Goal: Task Accomplishment & Management: Complete application form

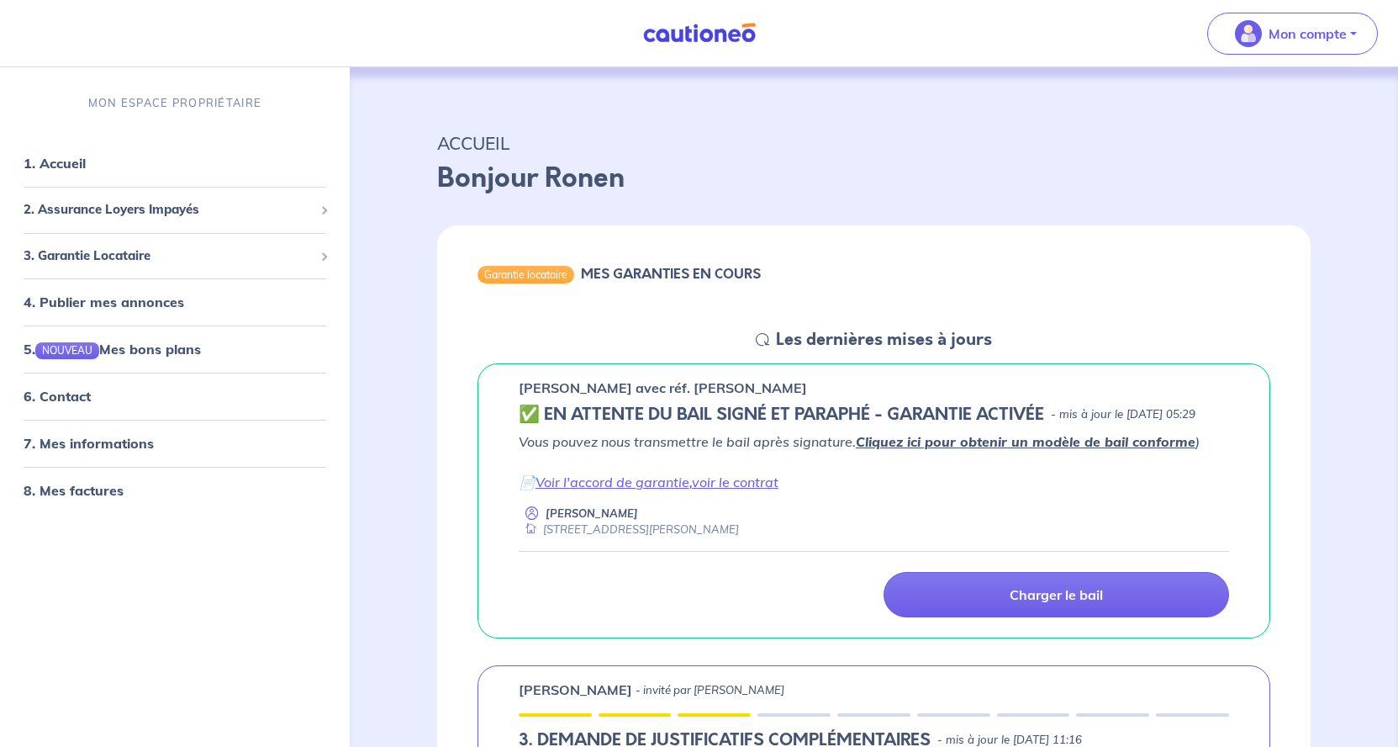
scroll to position [1801, 0]
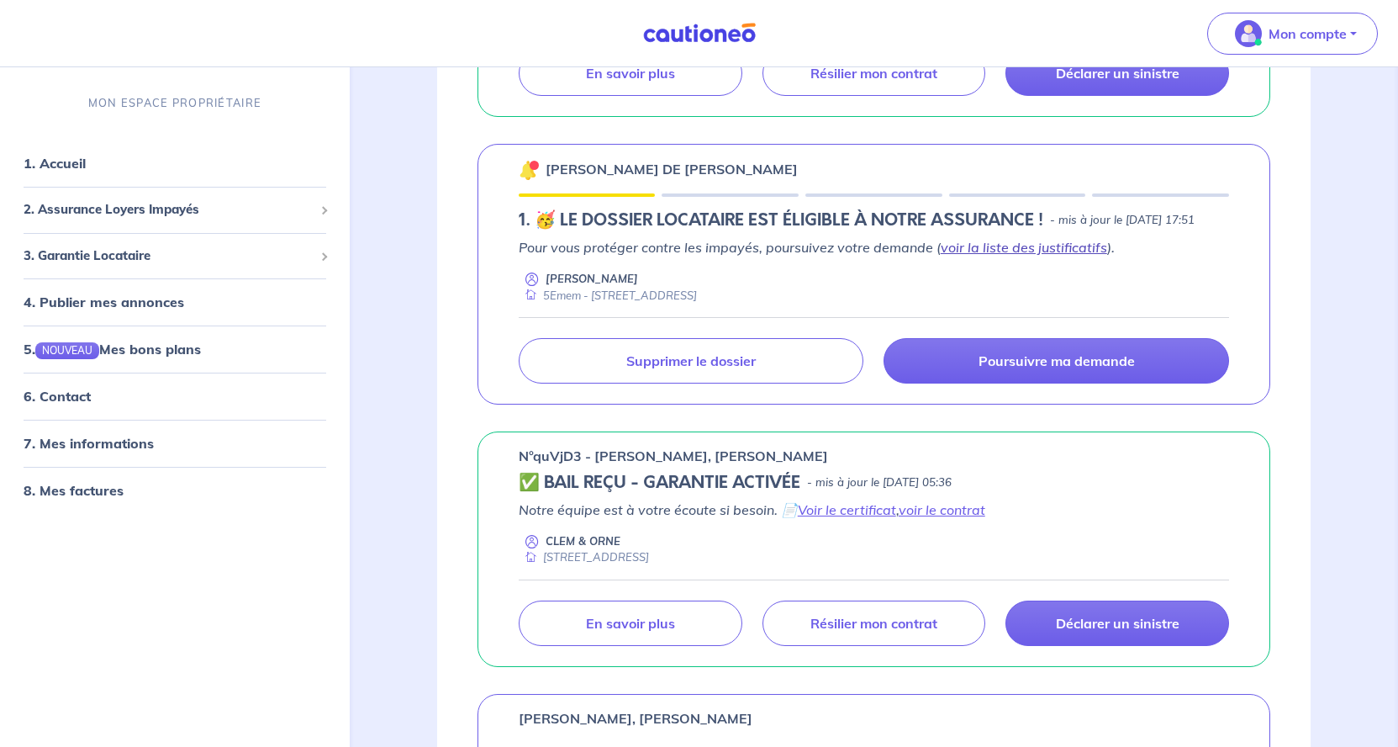
click at [996, 256] on link "voir la liste des justificatifs" at bounding box center [1024, 247] width 166 height 17
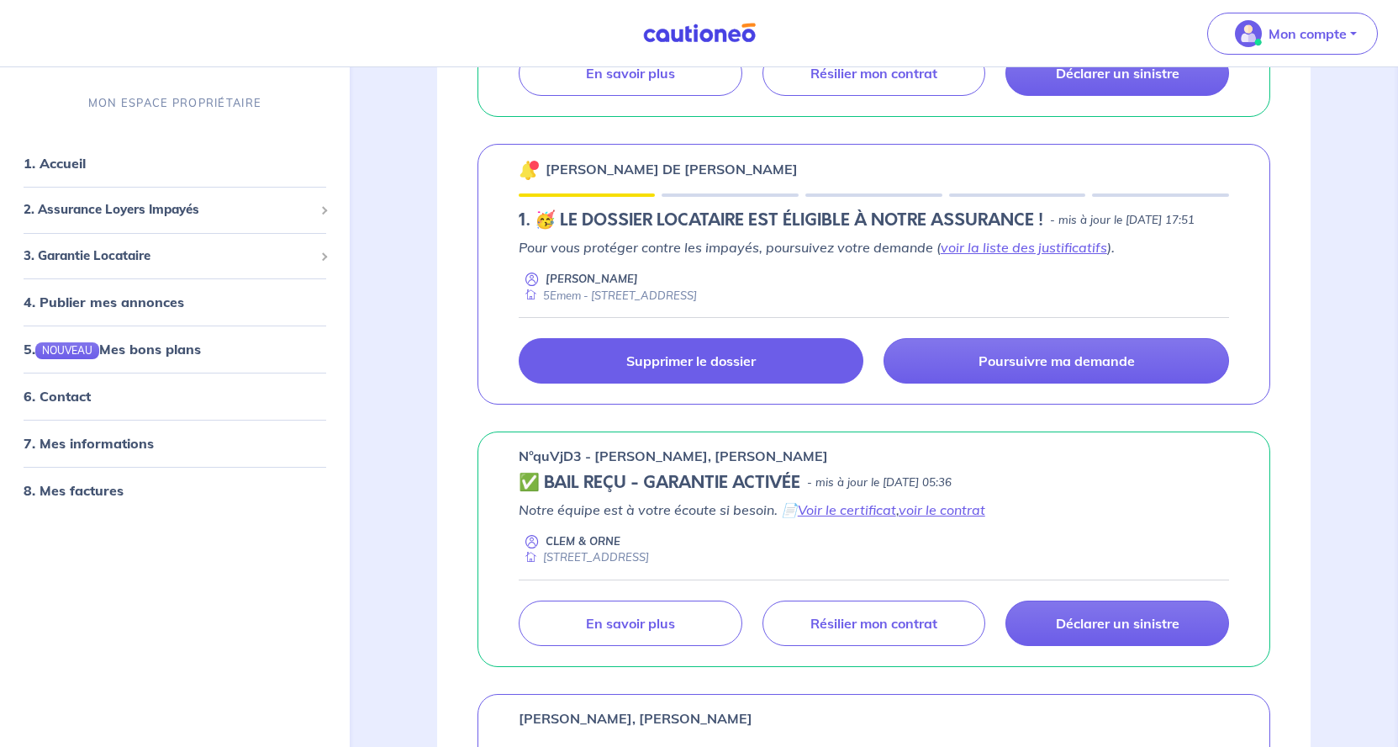
click at [688, 383] on link "Supprimer le dossier" at bounding box center [692, 360] width 346 height 45
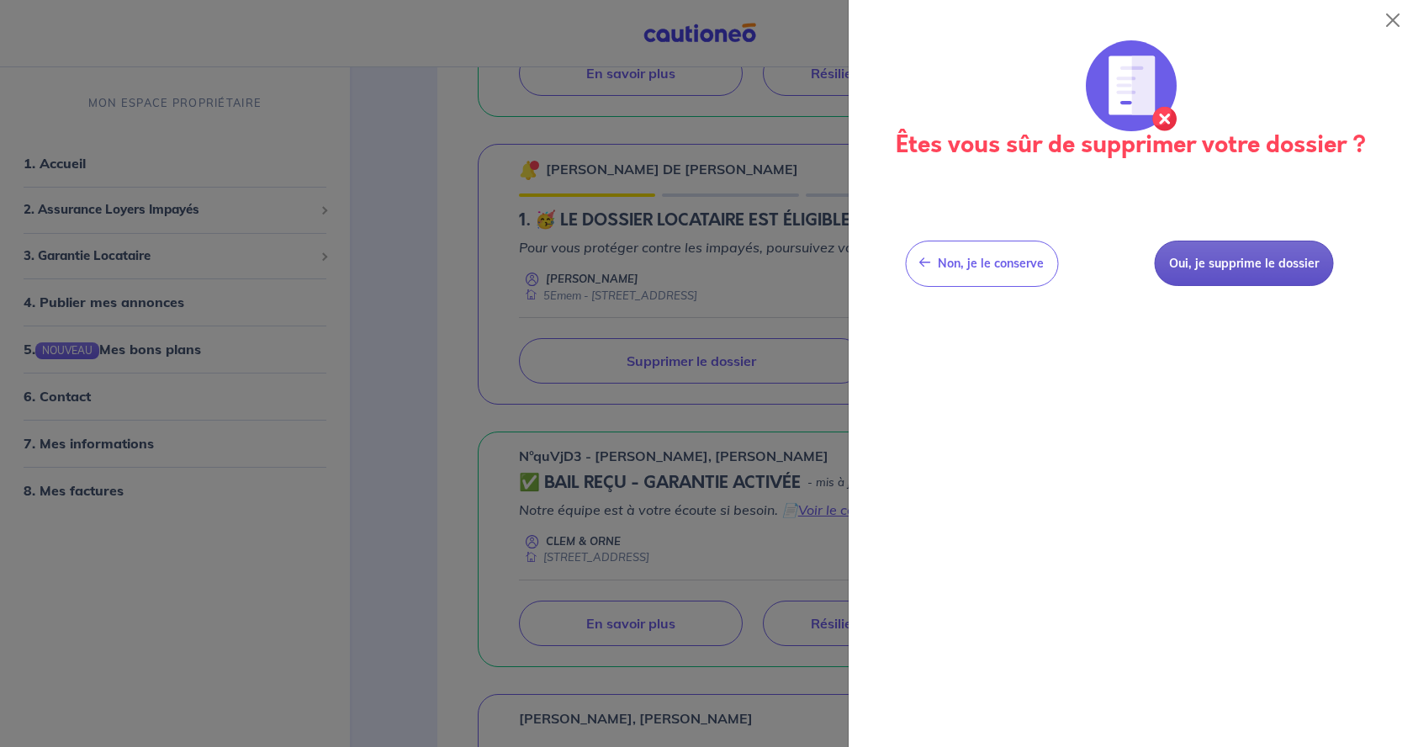
click at [1233, 271] on button "Oui, je supprime le dossier" at bounding box center [1243, 263] width 179 height 46
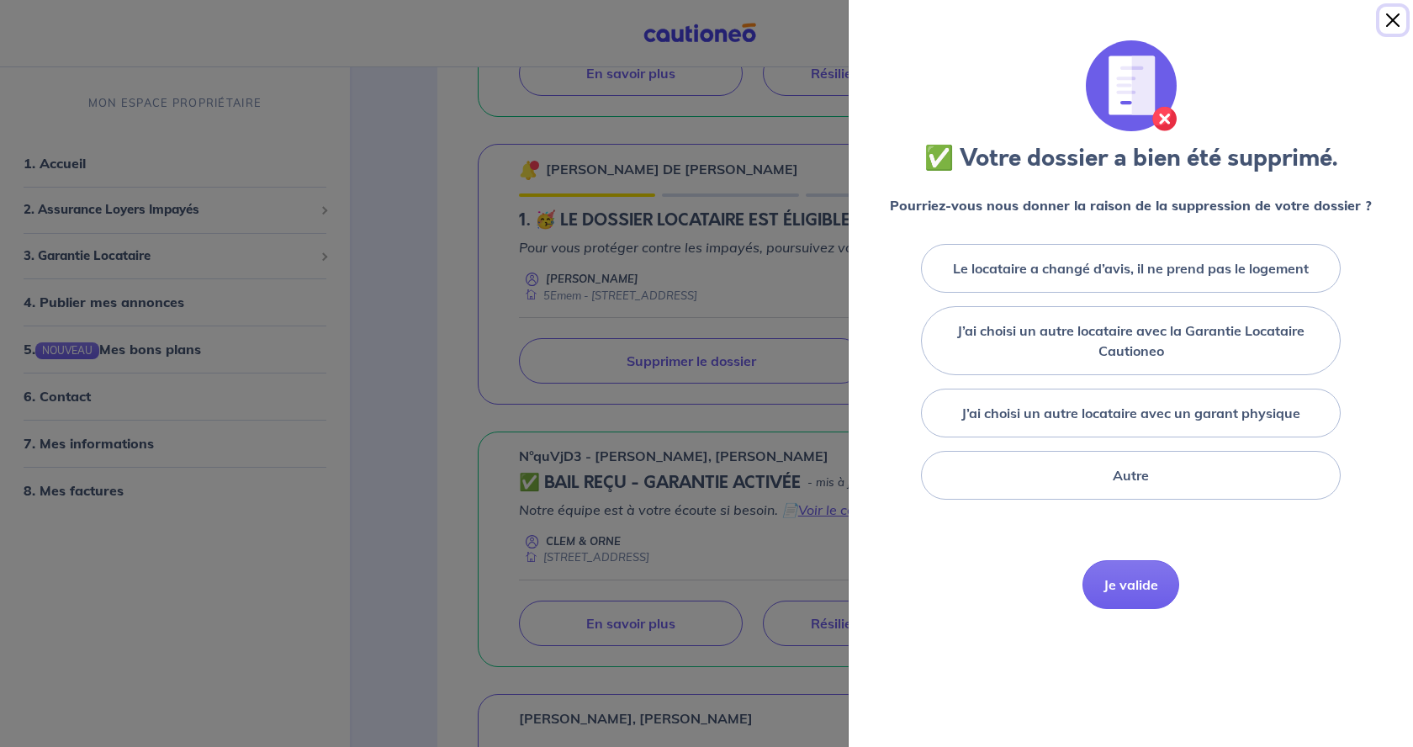
click at [1391, 30] on button "Close" at bounding box center [1392, 20] width 27 height 27
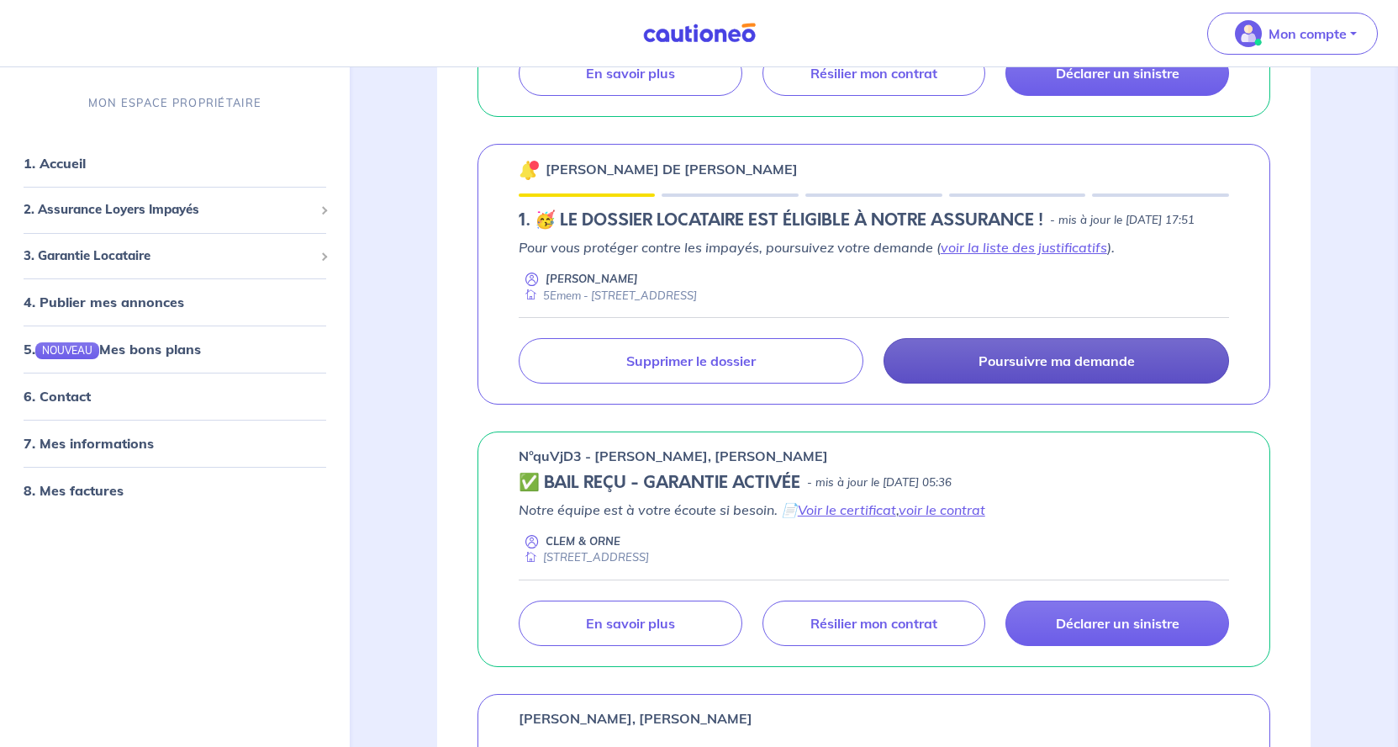
click at [1056, 369] on p "Poursuivre ma demande" at bounding box center [1057, 360] width 156 height 17
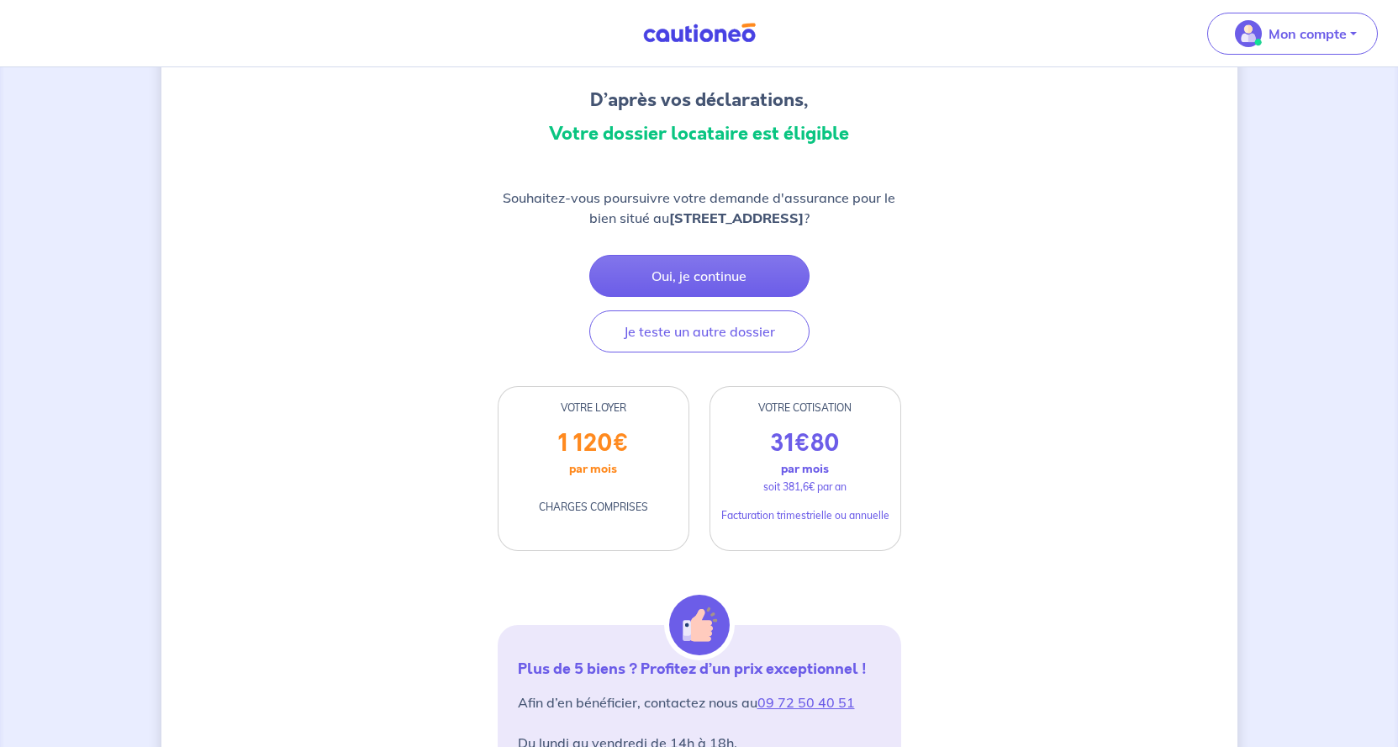
scroll to position [22, 0]
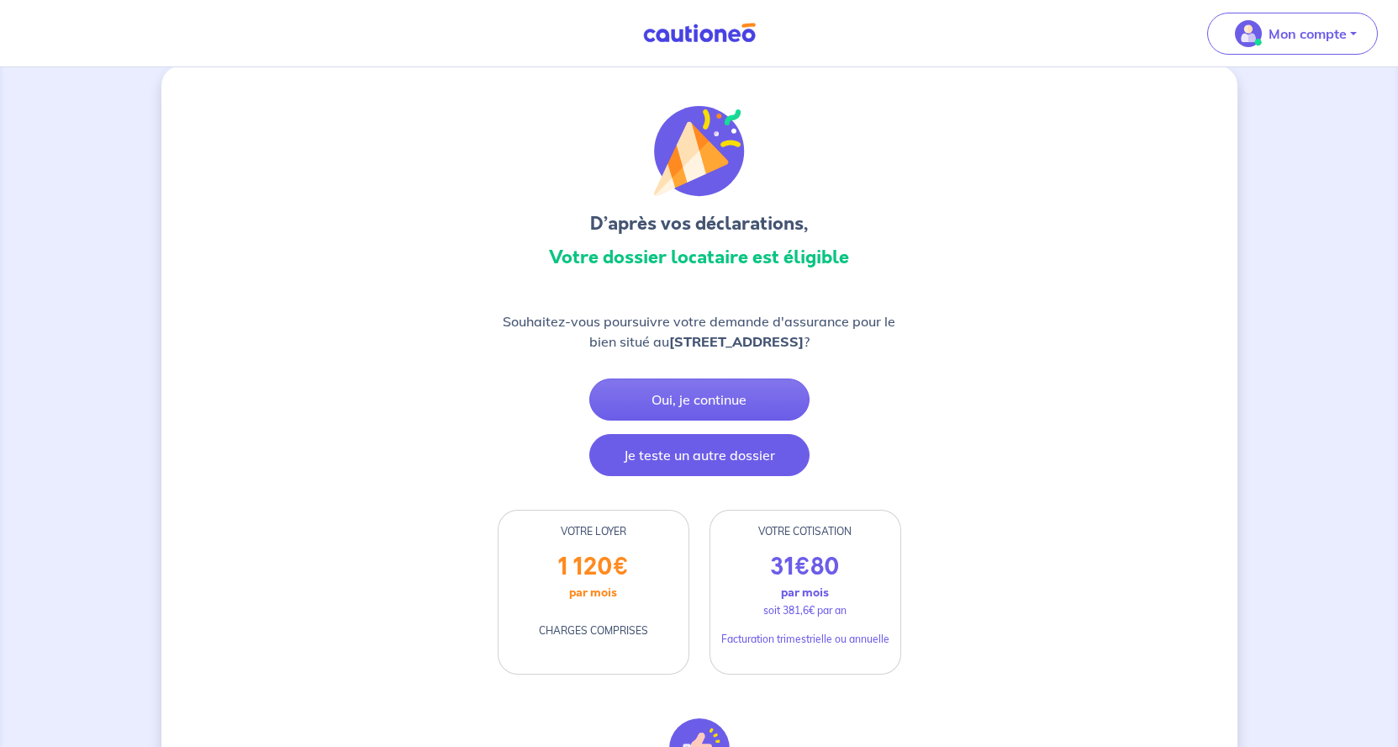
click at [714, 460] on button "Je teste un autre dossier" at bounding box center [699, 455] width 220 height 42
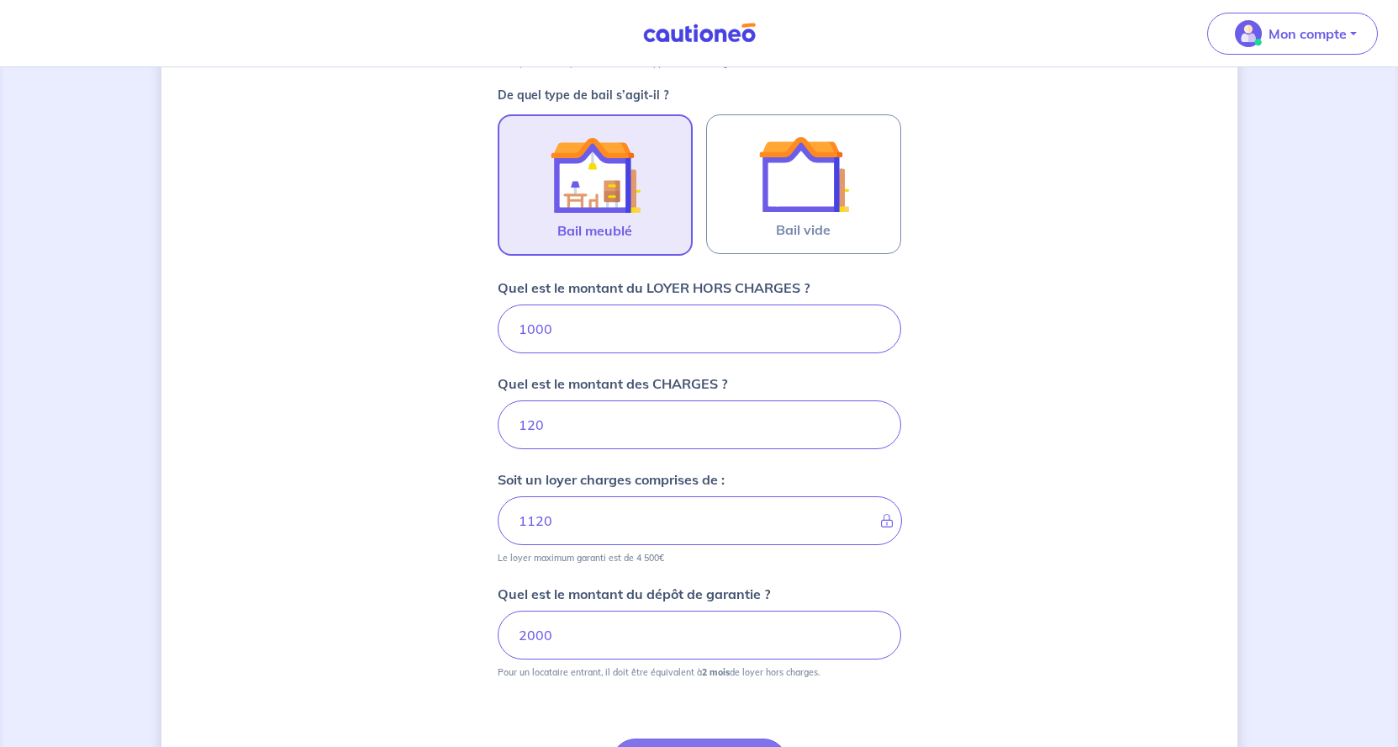
scroll to position [483, 0]
type input "10"
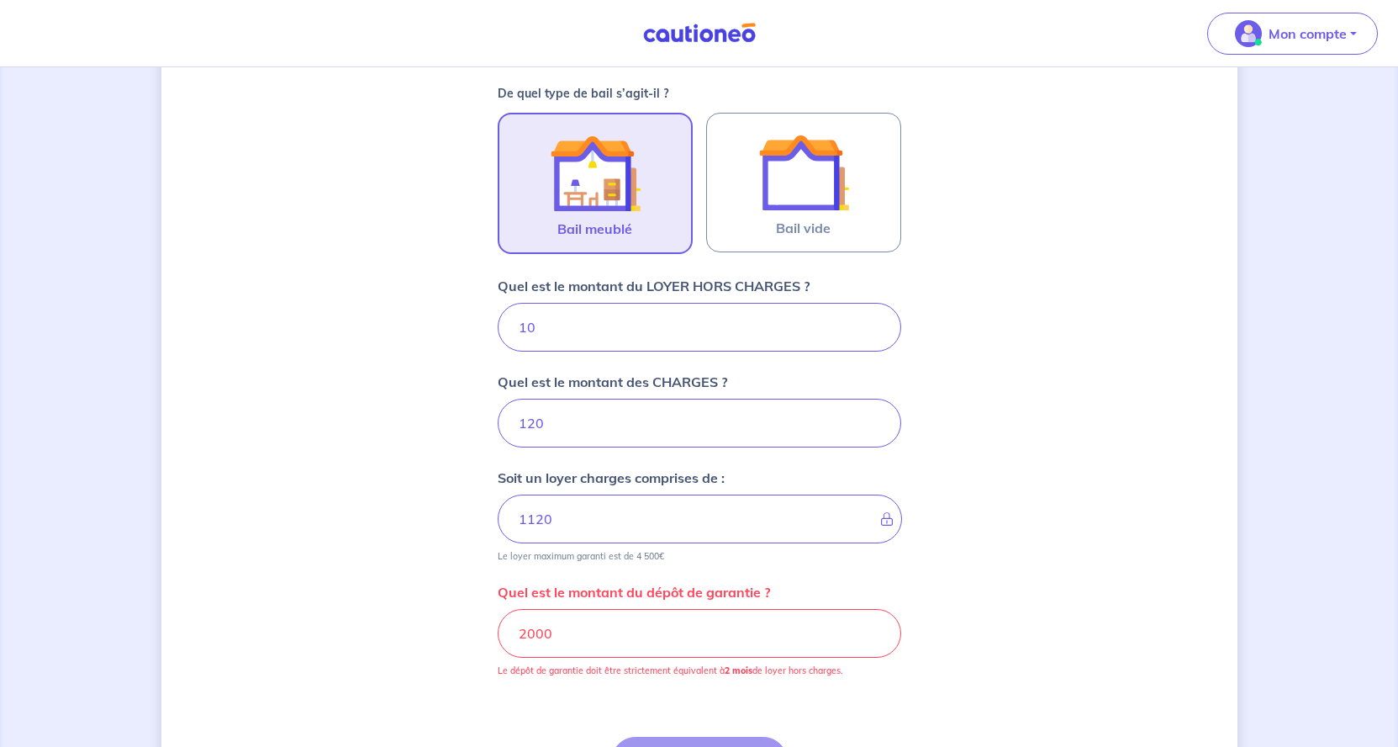
type input "220"
type input "102"
type input "130"
type input "1020"
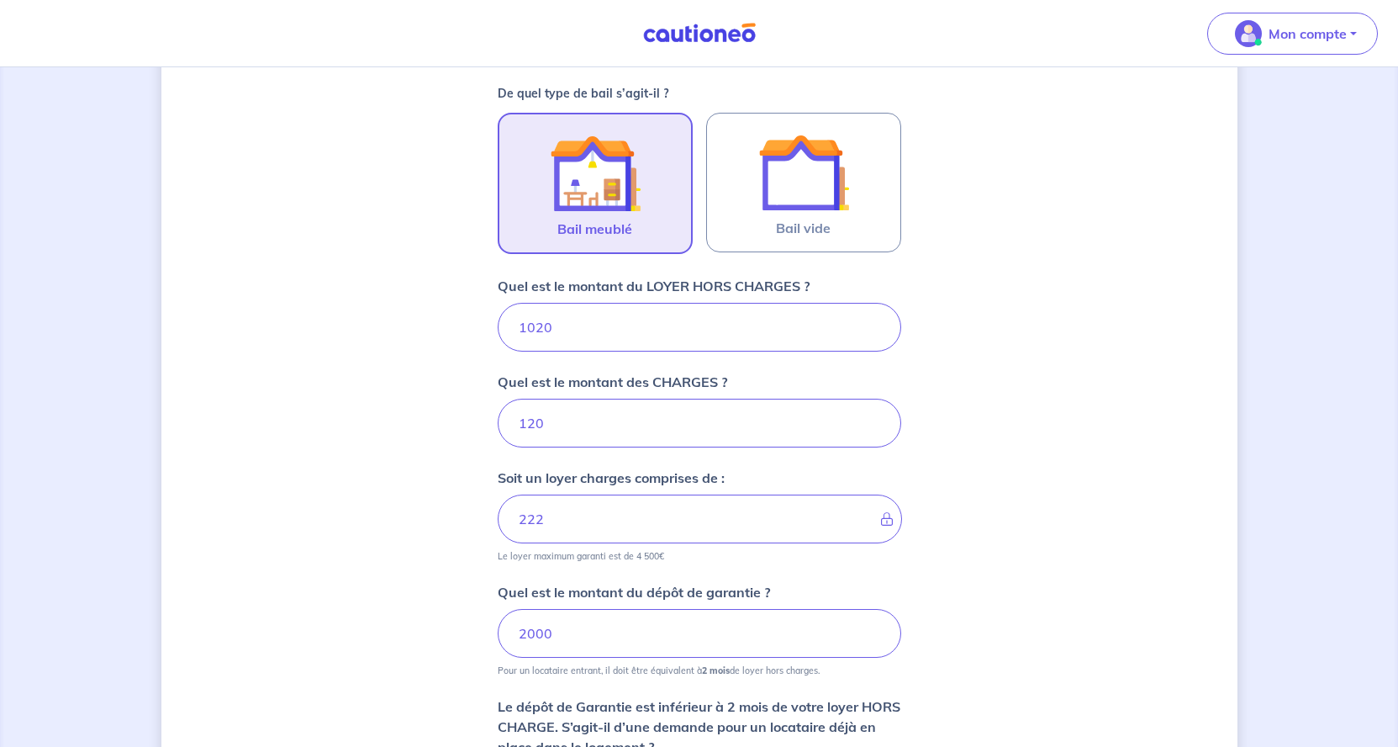
type input "1140"
type input "1020"
click at [609, 640] on input "2000" at bounding box center [700, 633] width 404 height 49
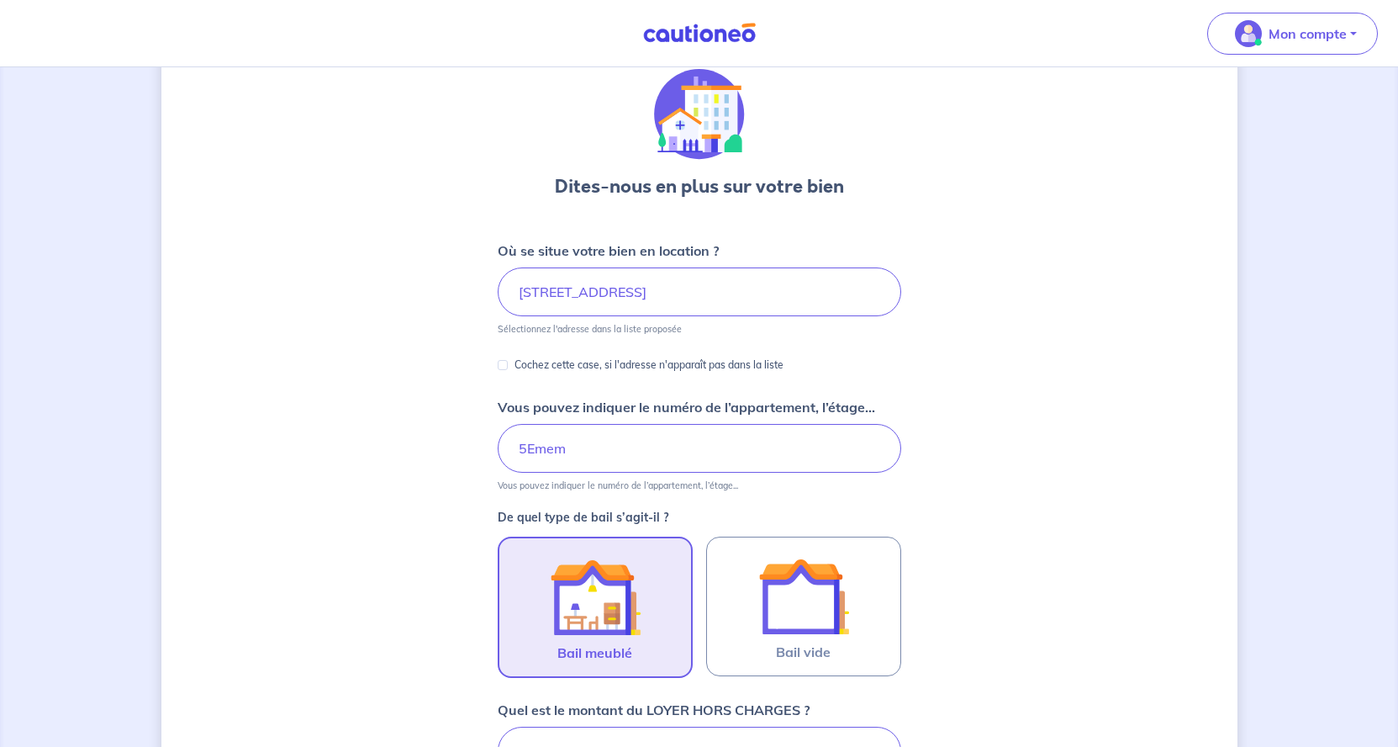
scroll to position [86, 0]
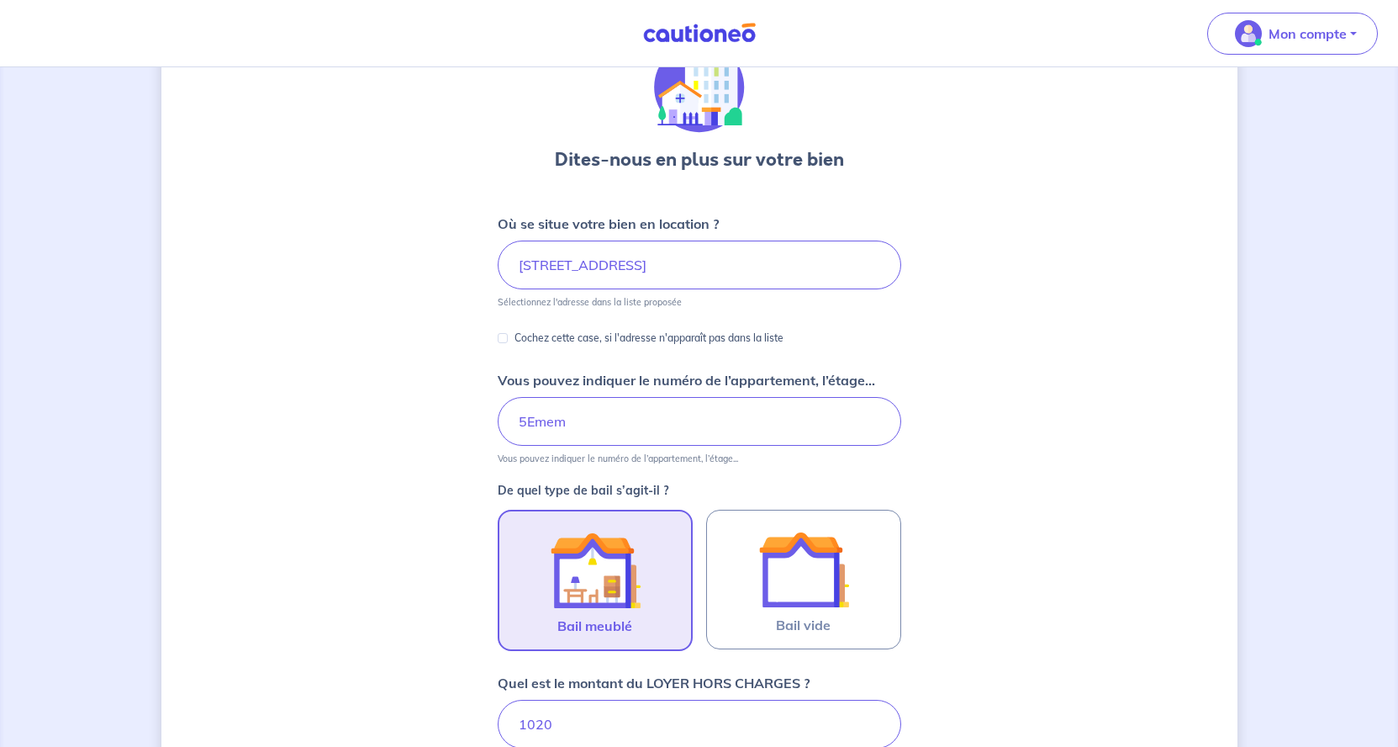
type input "2040"
click at [611, 431] on input "5Emem" at bounding box center [700, 421] width 404 height 49
drag, startPoint x: 618, startPoint y: 430, endPoint x: 452, endPoint y: 437, distance: 165.8
click at [498, 437] on input "5Emem" at bounding box center [700, 421] width 404 height 49
type input "5Eme"
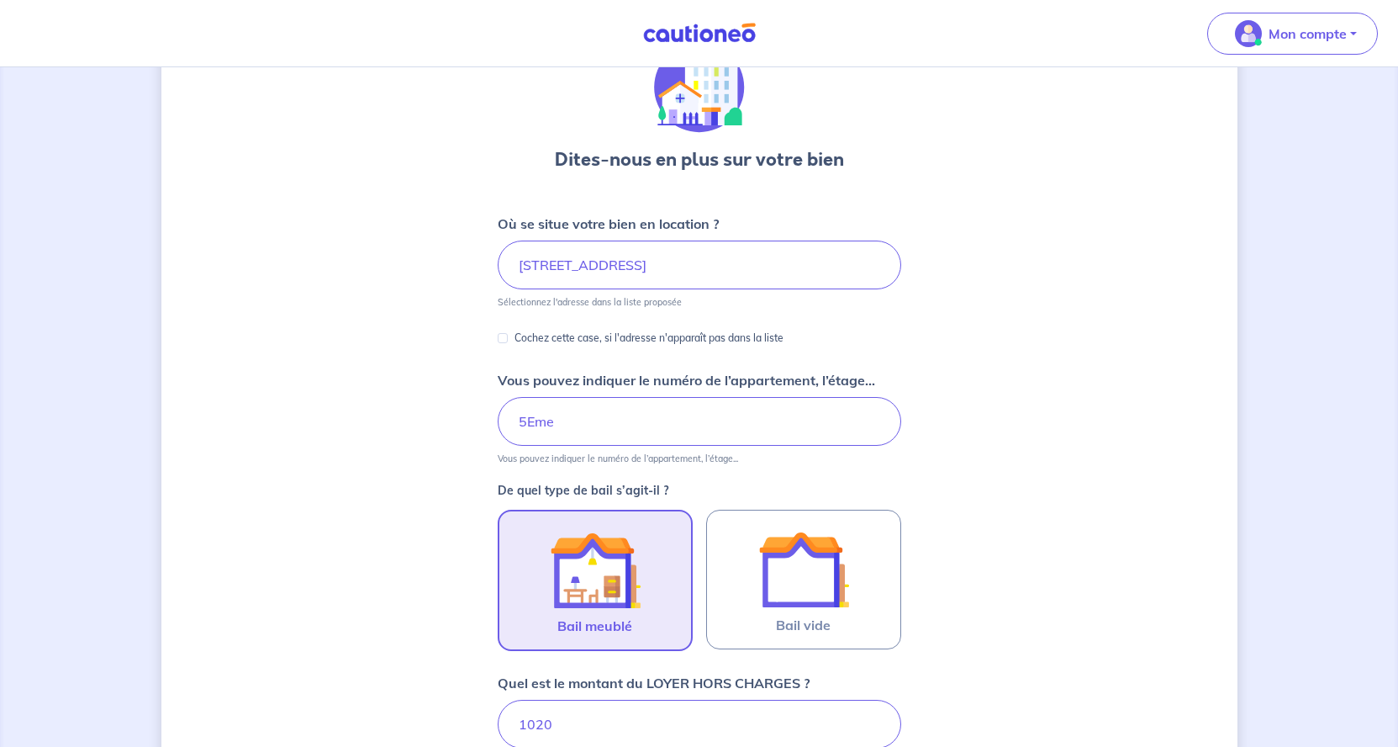
click at [452, 437] on div "Dites-nous en plus sur votre bien Où se situe votre bien en location ? [STREET_…" at bounding box center [699, 653] width 1076 height 1303
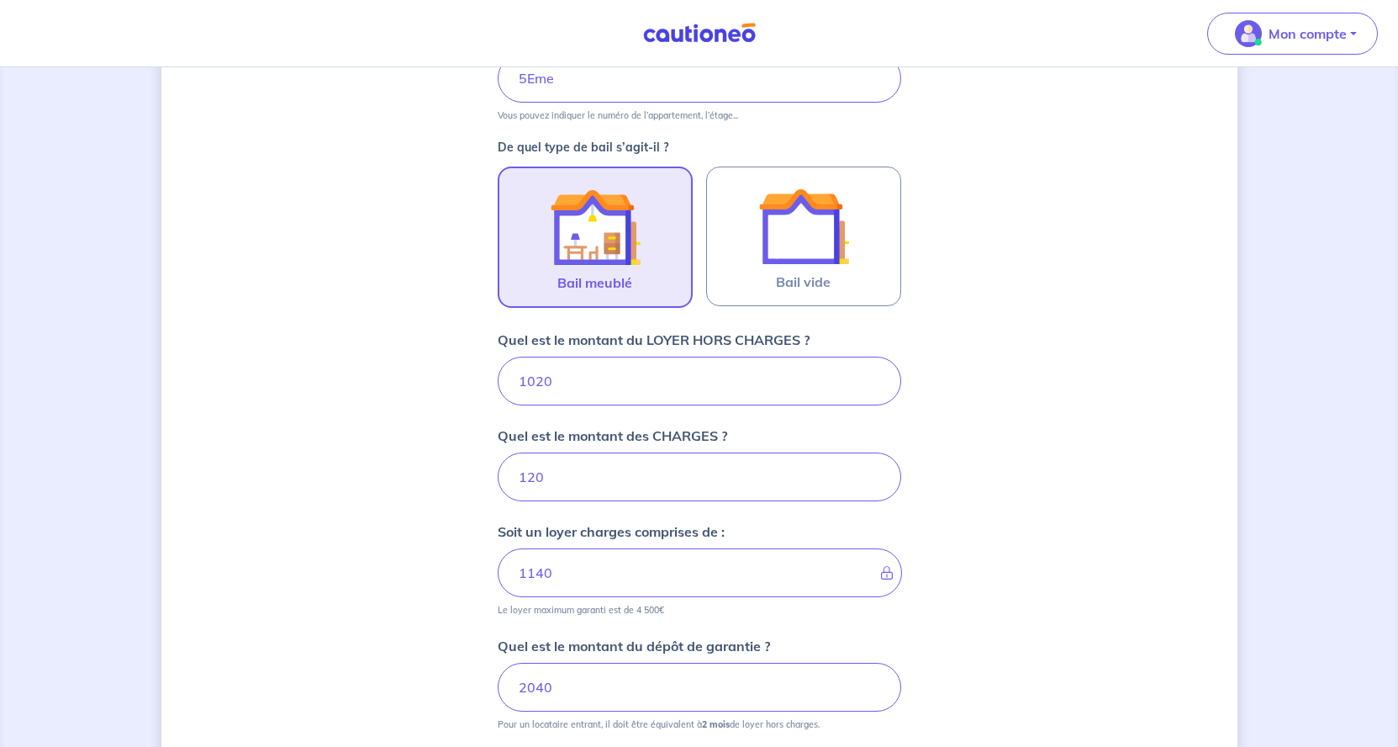
scroll to position [515, 0]
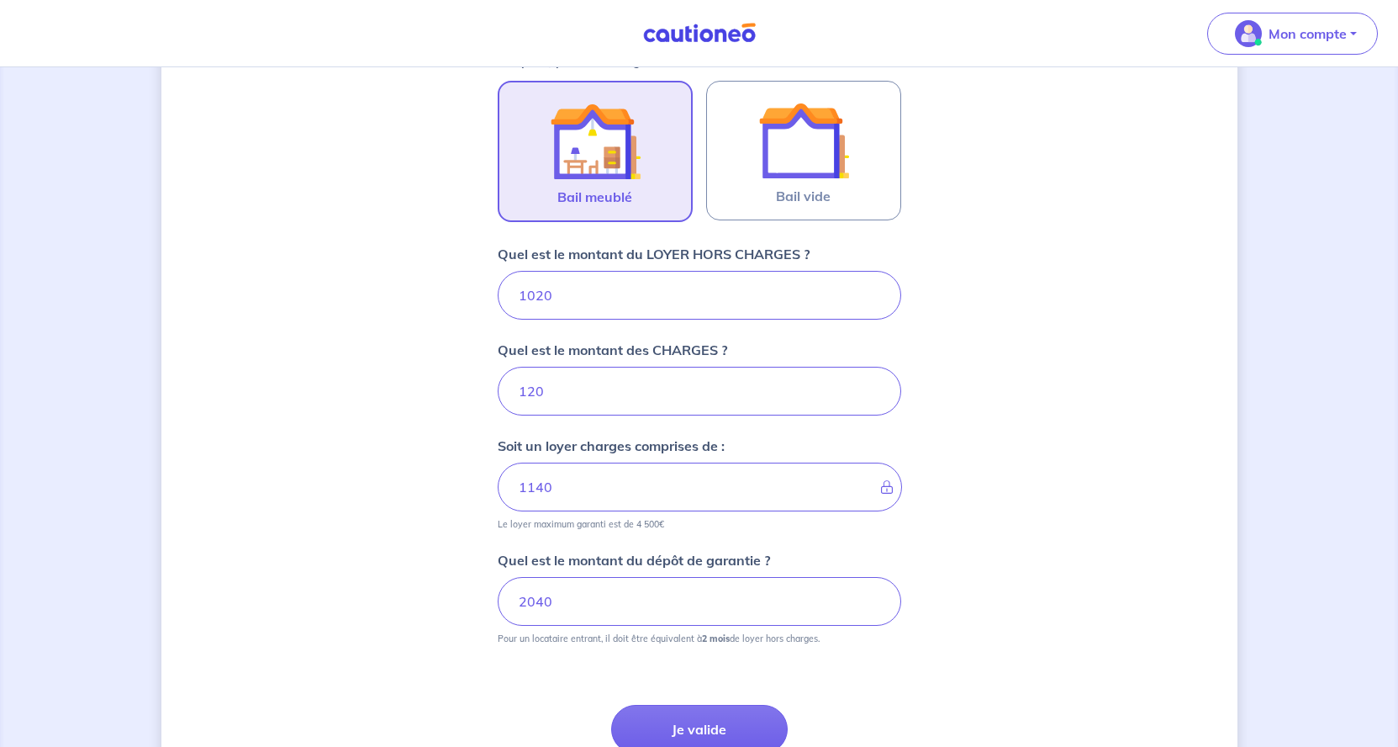
click at [1034, 526] on div "Dites-nous en plus sur votre bien Où se situe votre bien en location ? [STREET_…" at bounding box center [699, 224] width 1076 height 1303
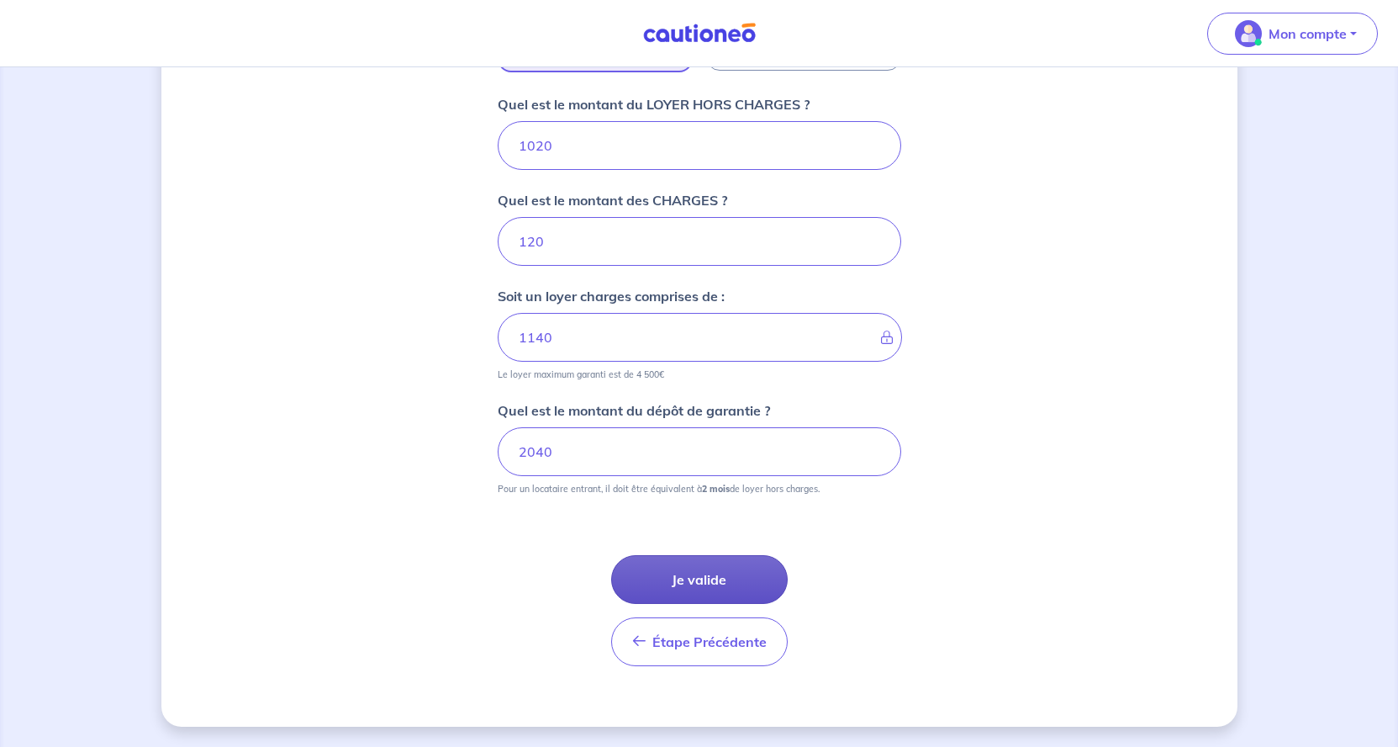
click at [715, 563] on button "Je valide" at bounding box center [699, 579] width 177 height 49
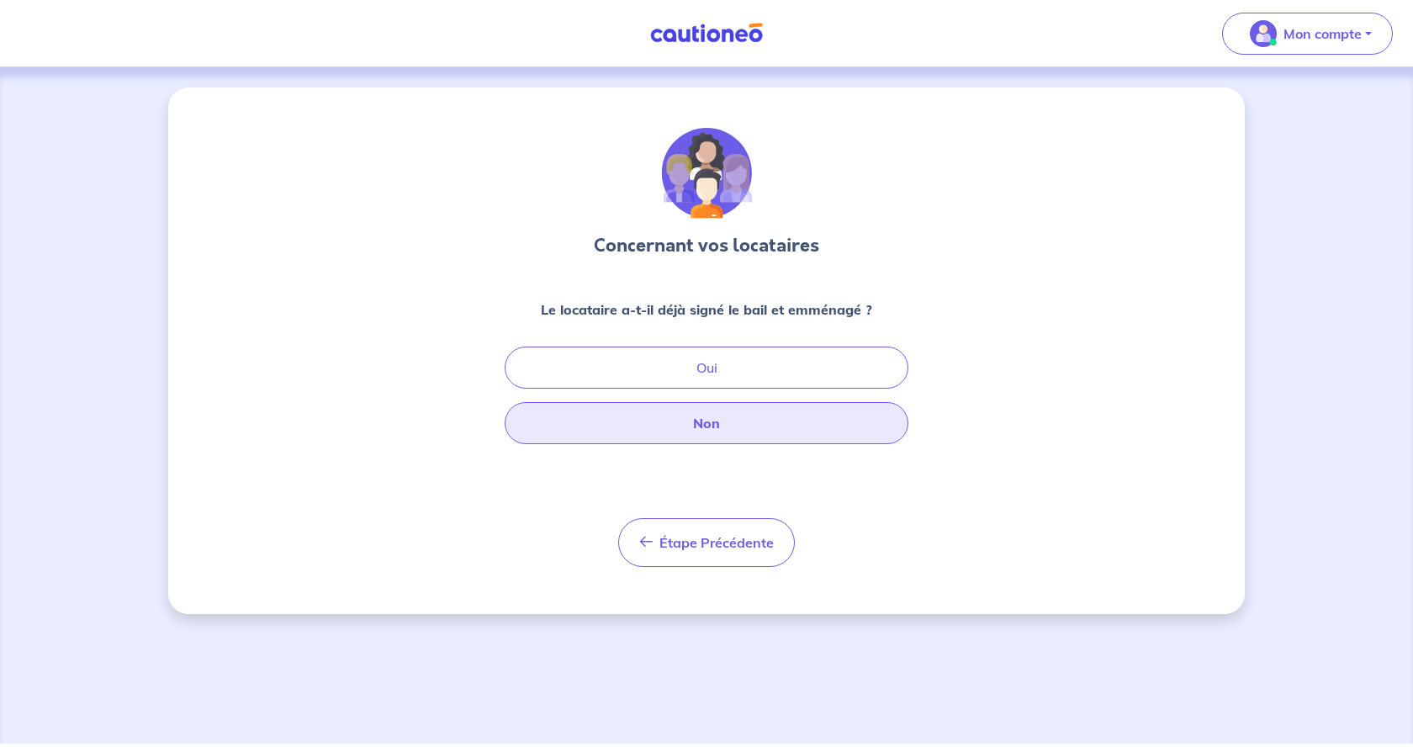
click at [732, 422] on button "Non" at bounding box center [706, 423] width 404 height 42
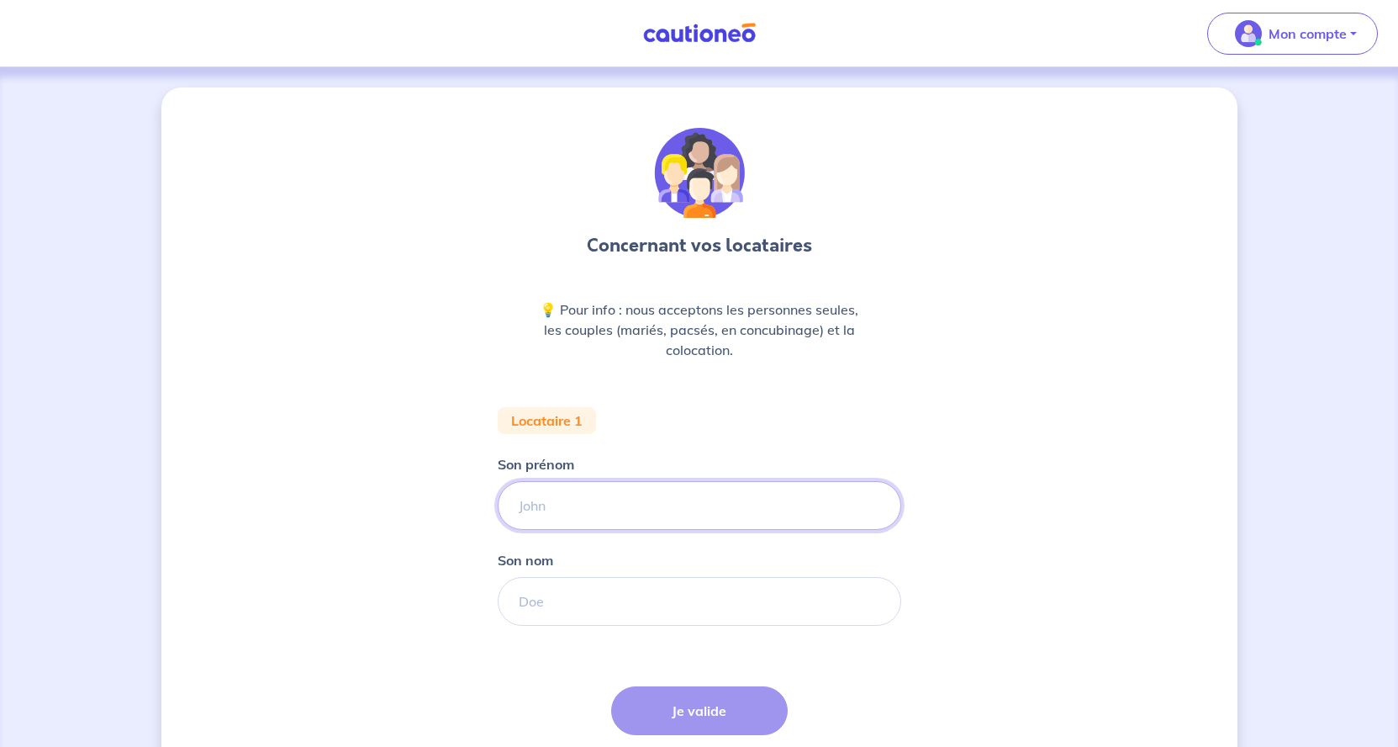
click at [684, 501] on input "Son prénom" at bounding box center [700, 505] width 404 height 49
type input "[PERSON_NAME]"
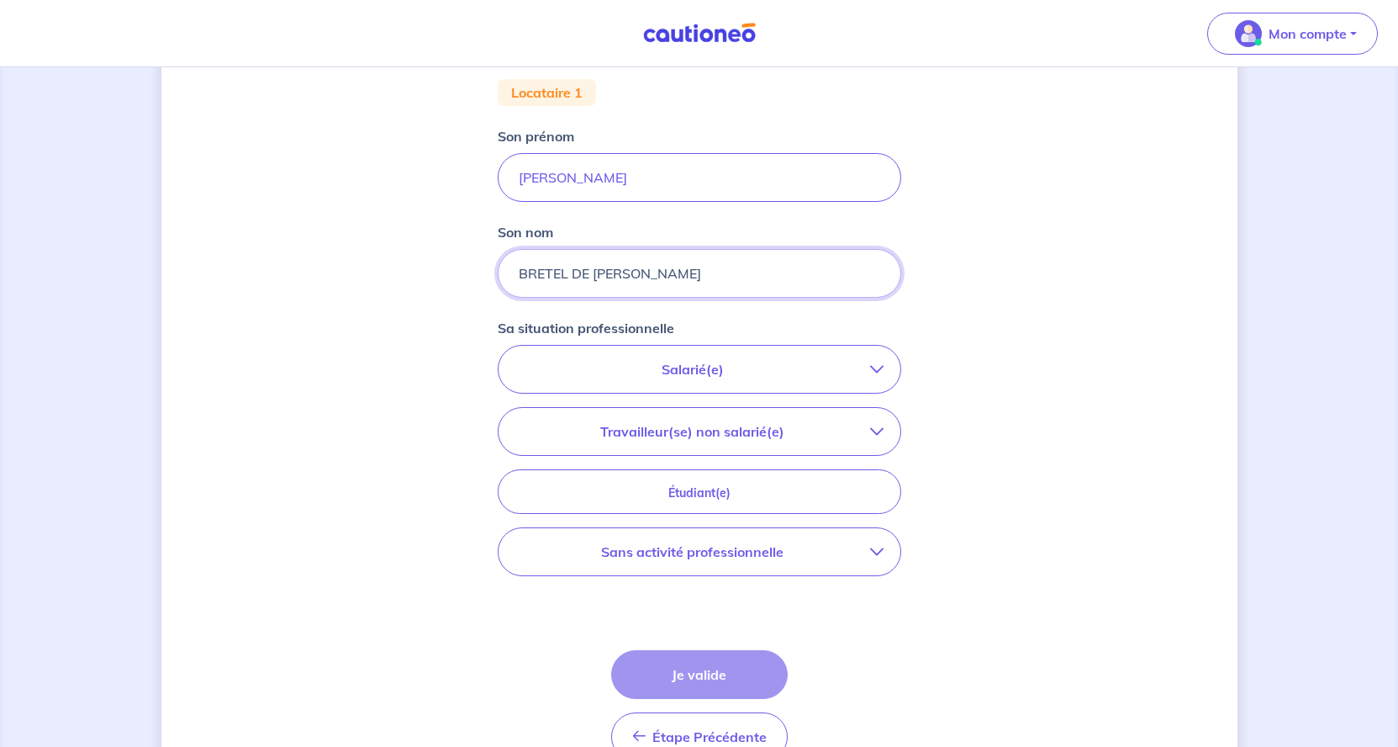
scroll to position [343, 0]
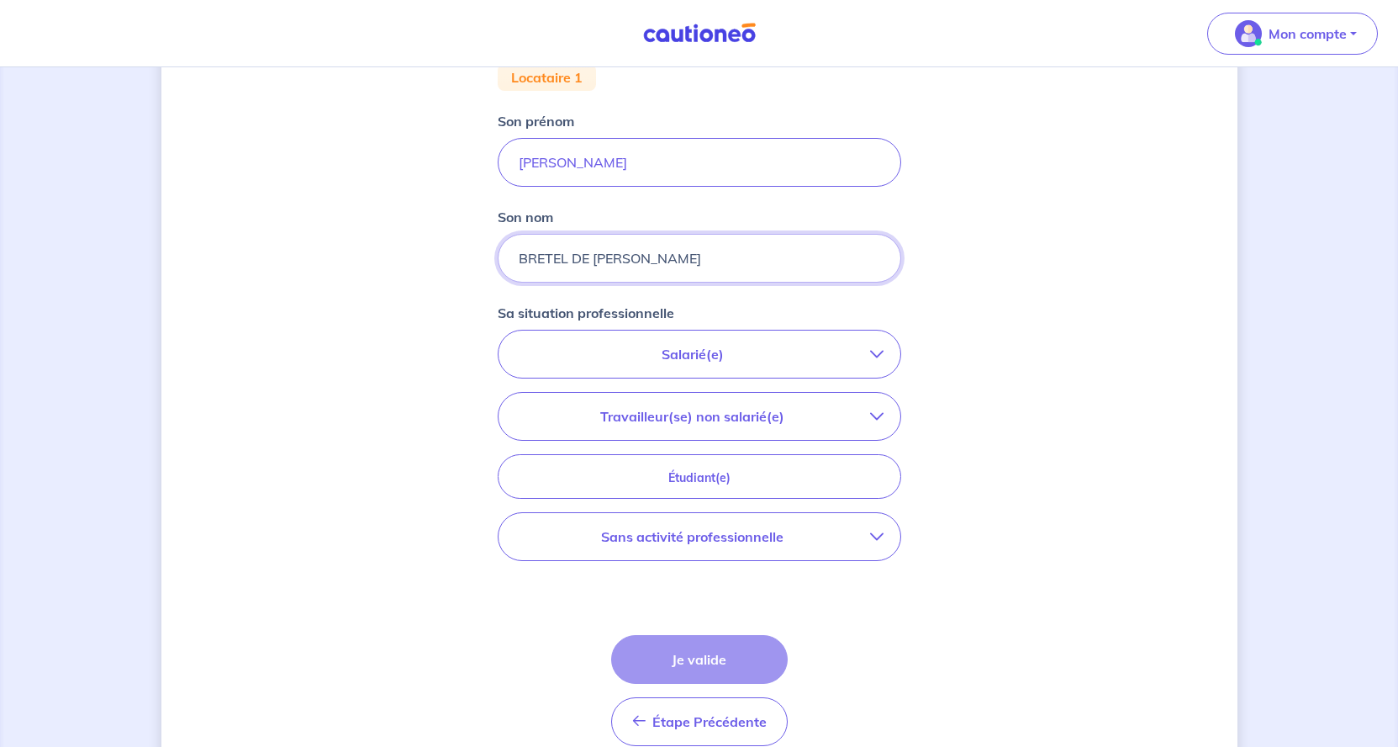
type input "BRETEL DE [PERSON_NAME]"
click at [723, 357] on p "Salarié(e)" at bounding box center [692, 354] width 355 height 20
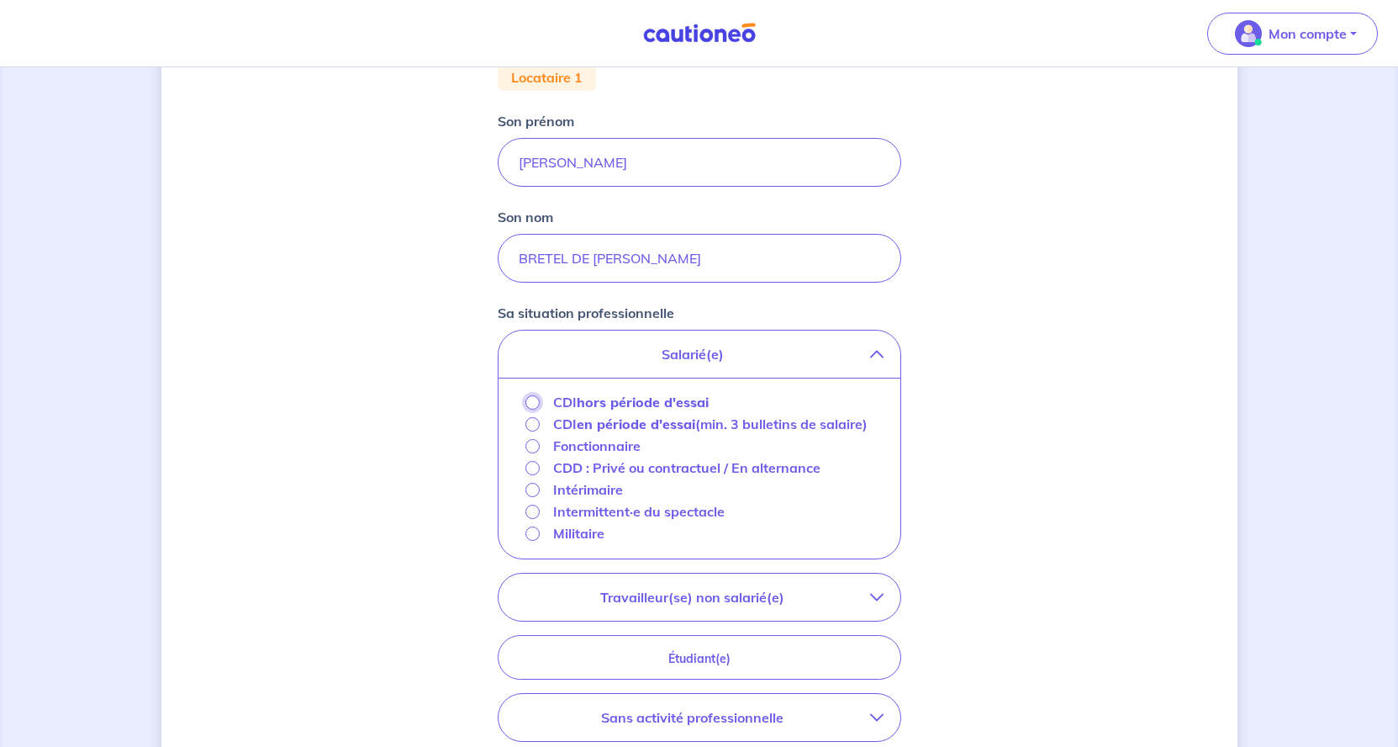
click at [535, 403] on input "CDI hors période d'essai" at bounding box center [533, 402] width 14 height 14
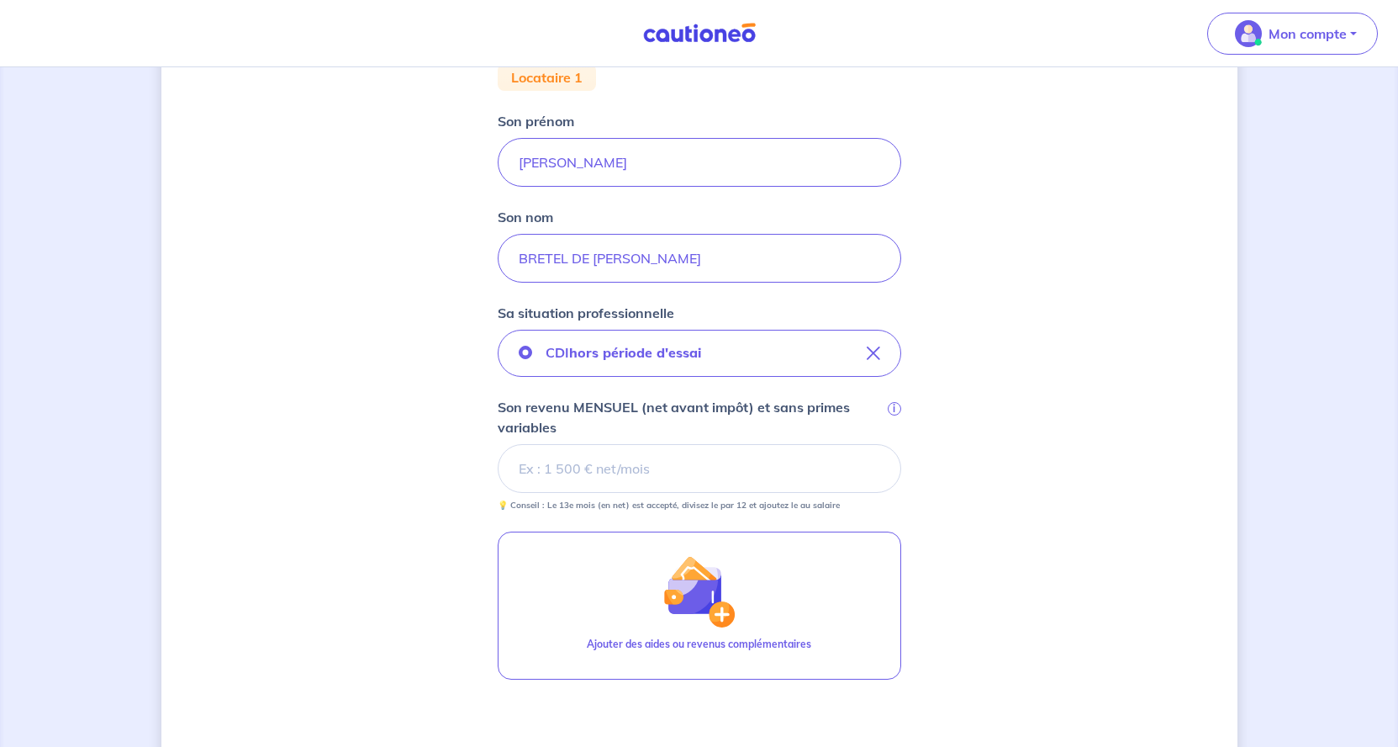
click at [655, 467] on input "Son revenu MENSUEL (net avant impôt) et sans primes variables i" at bounding box center [700, 468] width 404 height 49
click at [634, 465] on input "Son revenu MENSUEL (net avant impôt) et sans primes variables i" at bounding box center [700, 468] width 404 height 49
click at [682, 457] on input "Son revenu MENSUEL (net avant impôt) et sans primes variables i" at bounding box center [700, 468] width 404 height 49
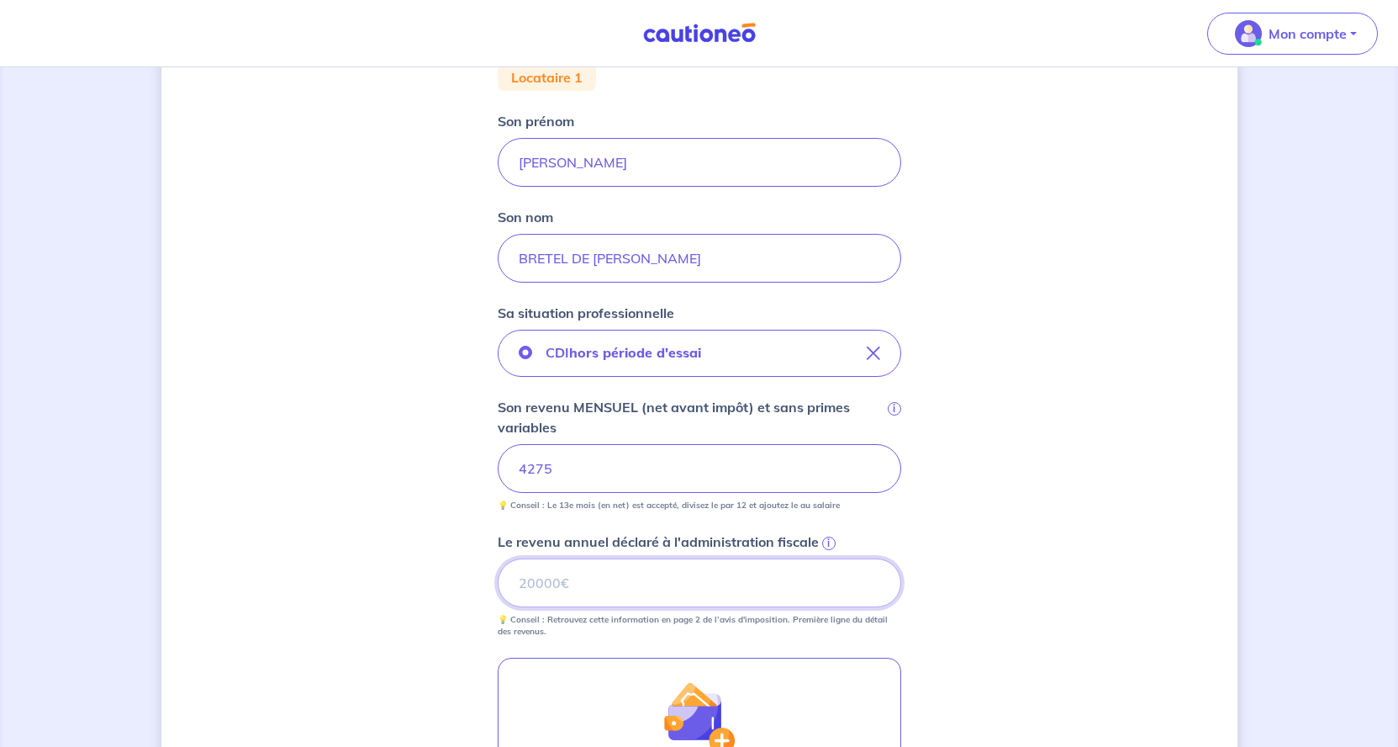
click at [642, 579] on input "Le revenu annuel déclaré à l'administration fiscale i" at bounding box center [700, 582] width 404 height 49
click at [829, 540] on span "i" at bounding box center [828, 542] width 13 height 13
click at [829, 558] on input "Le revenu annuel déclaré à l'administration fiscale i" at bounding box center [700, 582] width 404 height 49
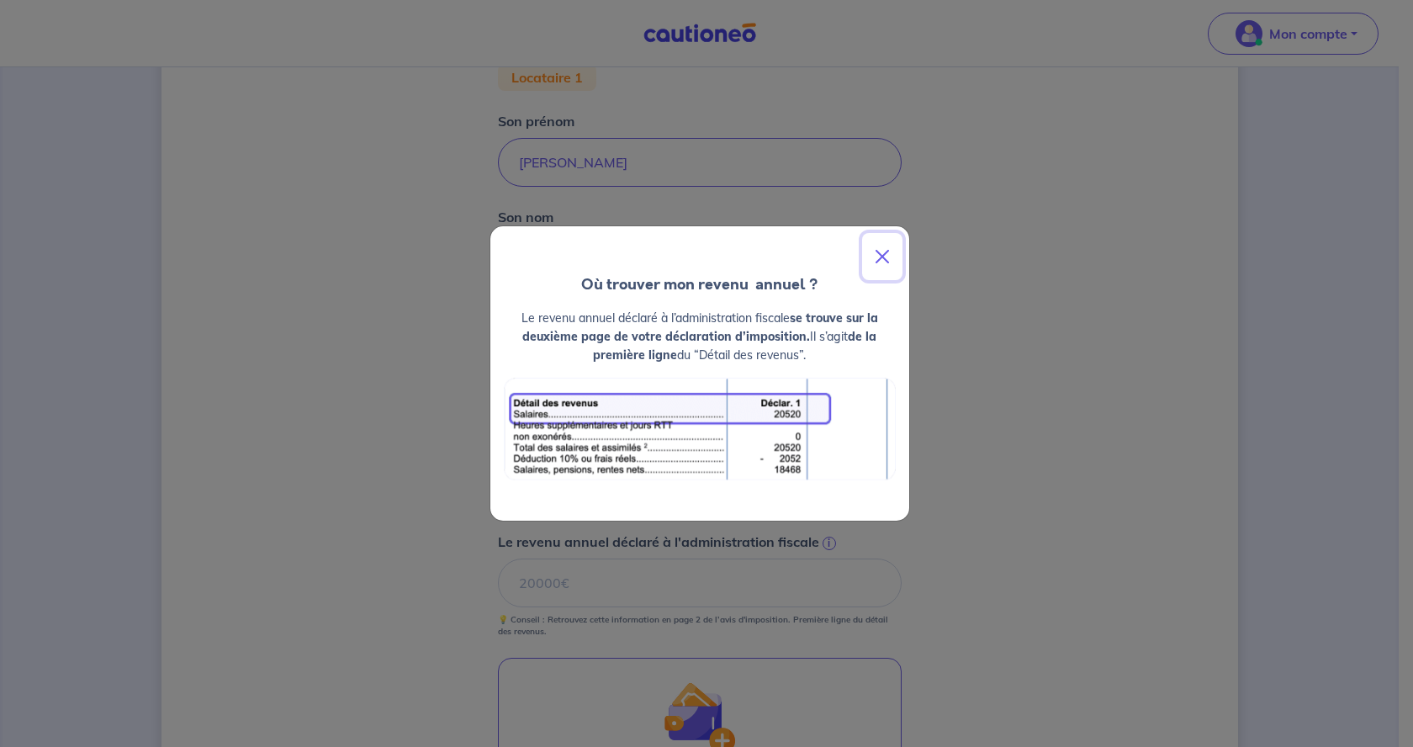
click at [884, 259] on button "Close" at bounding box center [882, 256] width 40 height 47
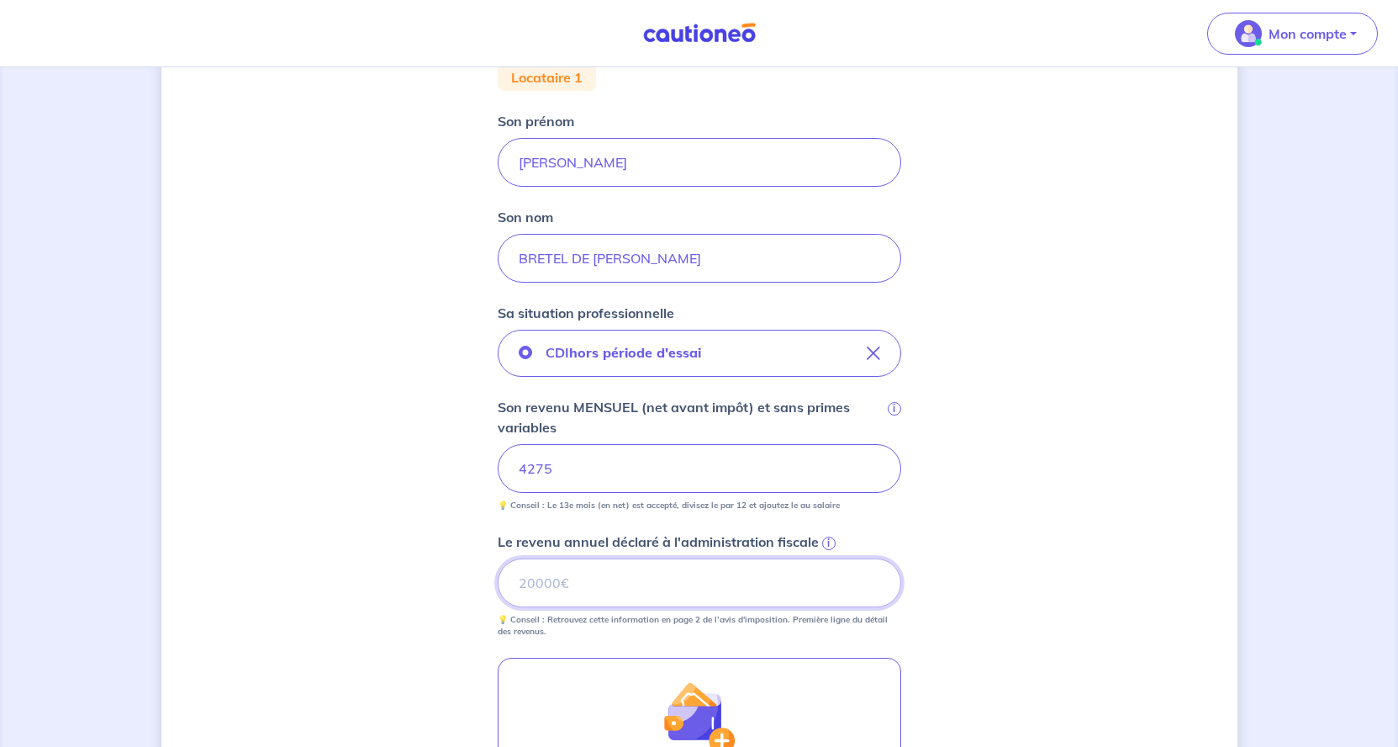
click at [648, 588] on input "Le revenu annuel déclaré à l'administration fiscale i" at bounding box center [700, 582] width 404 height 49
type input "2487"
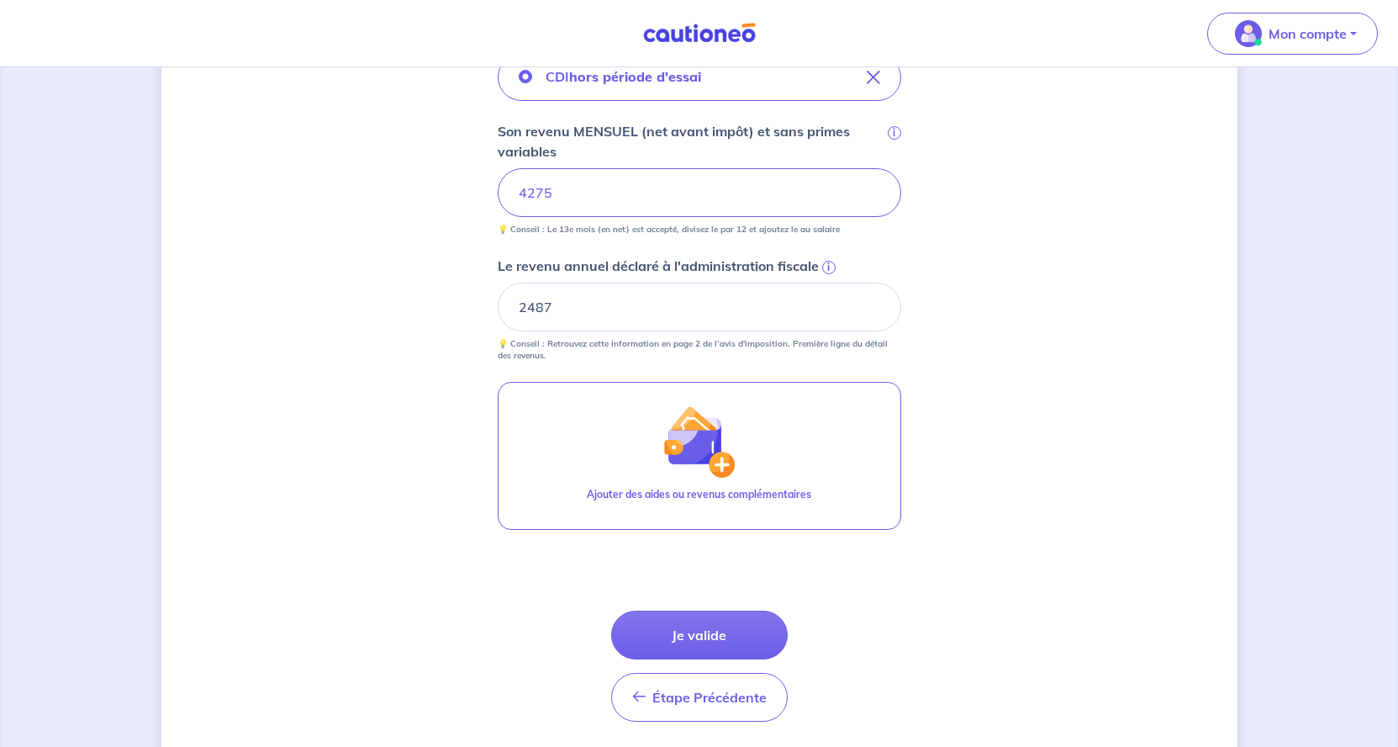
scroll to position [674, 0]
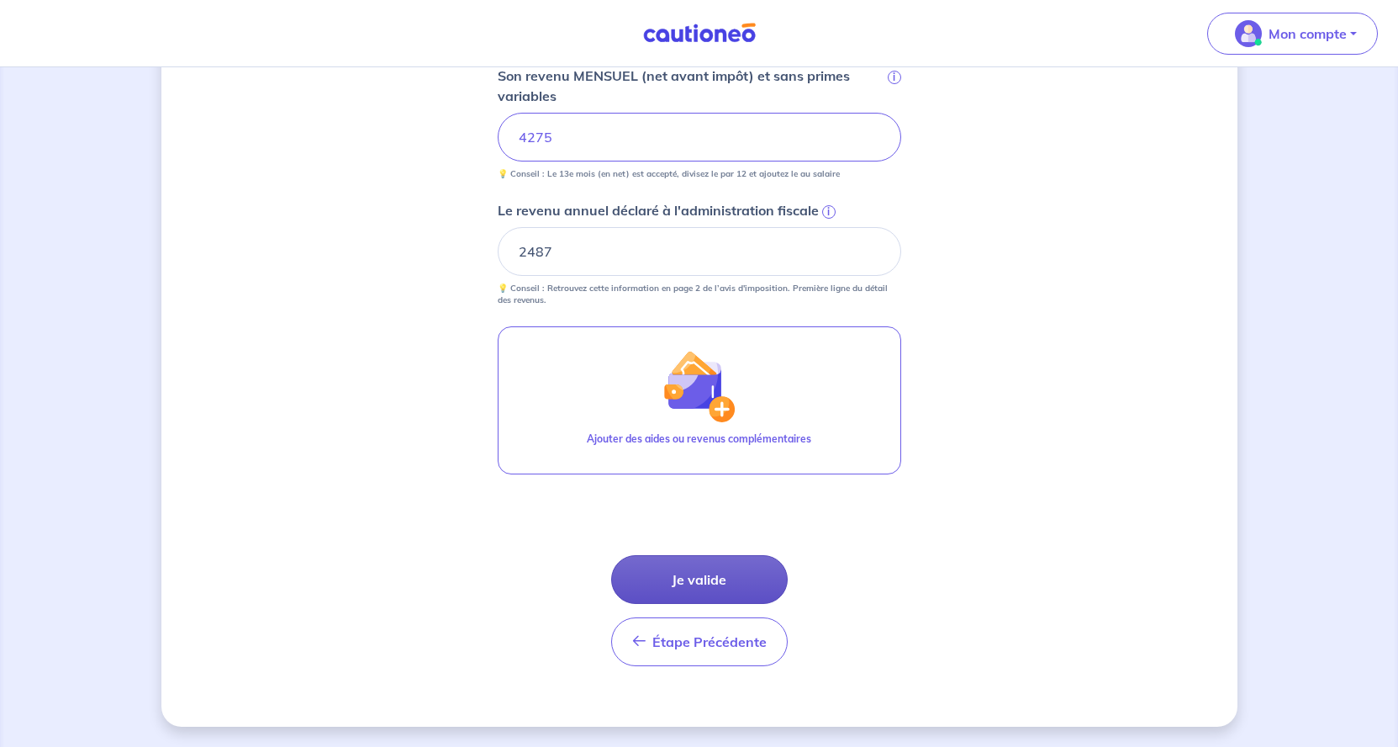
click at [712, 582] on button "Je valide" at bounding box center [699, 579] width 177 height 49
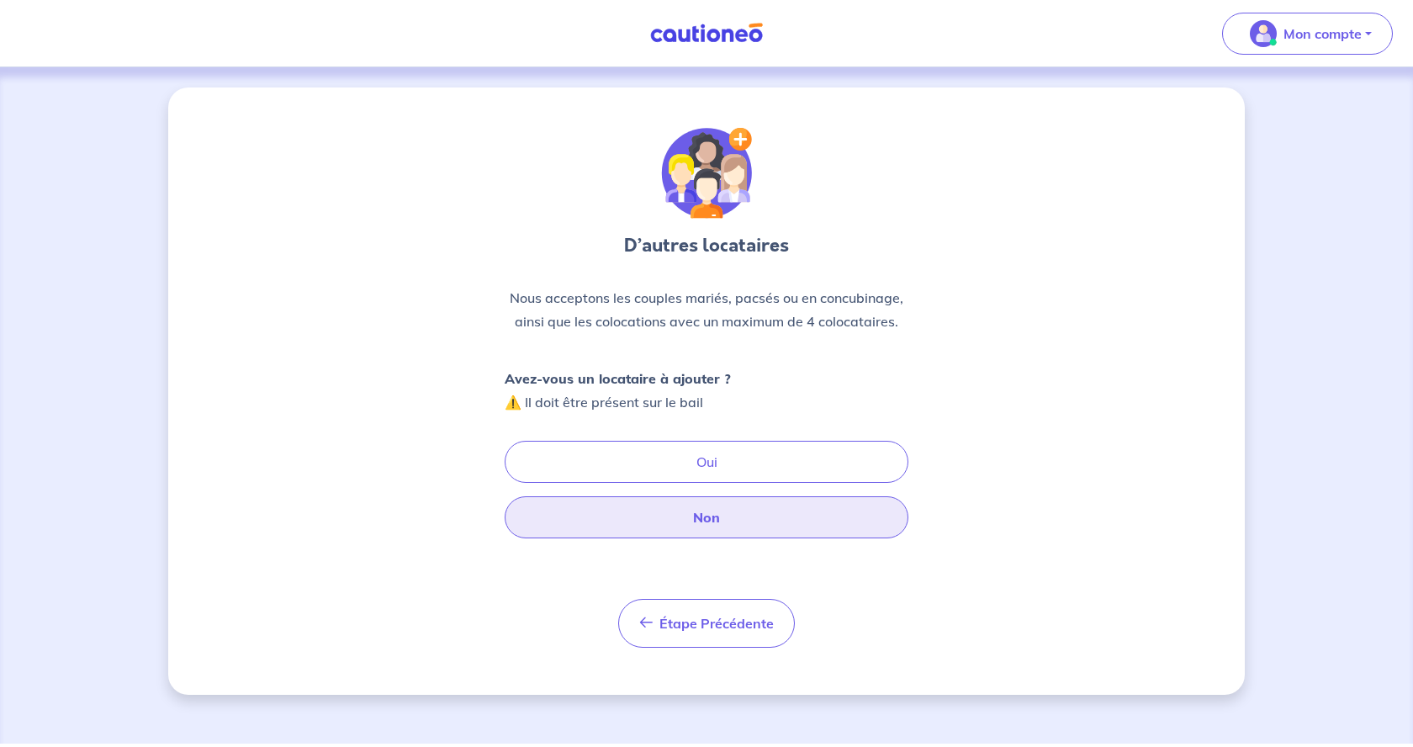
click at [734, 520] on button "Non" at bounding box center [706, 517] width 404 height 42
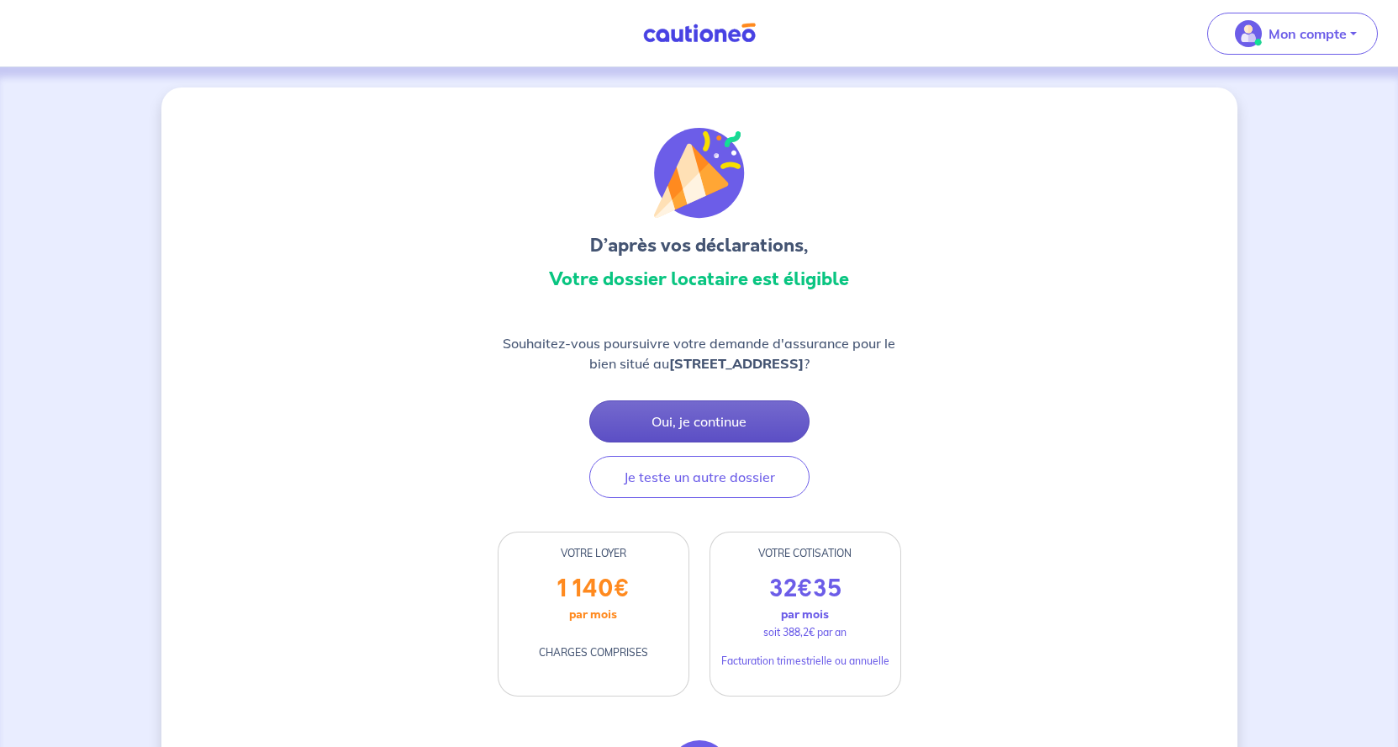
click at [702, 416] on button "Oui, je continue" at bounding box center [699, 421] width 220 height 42
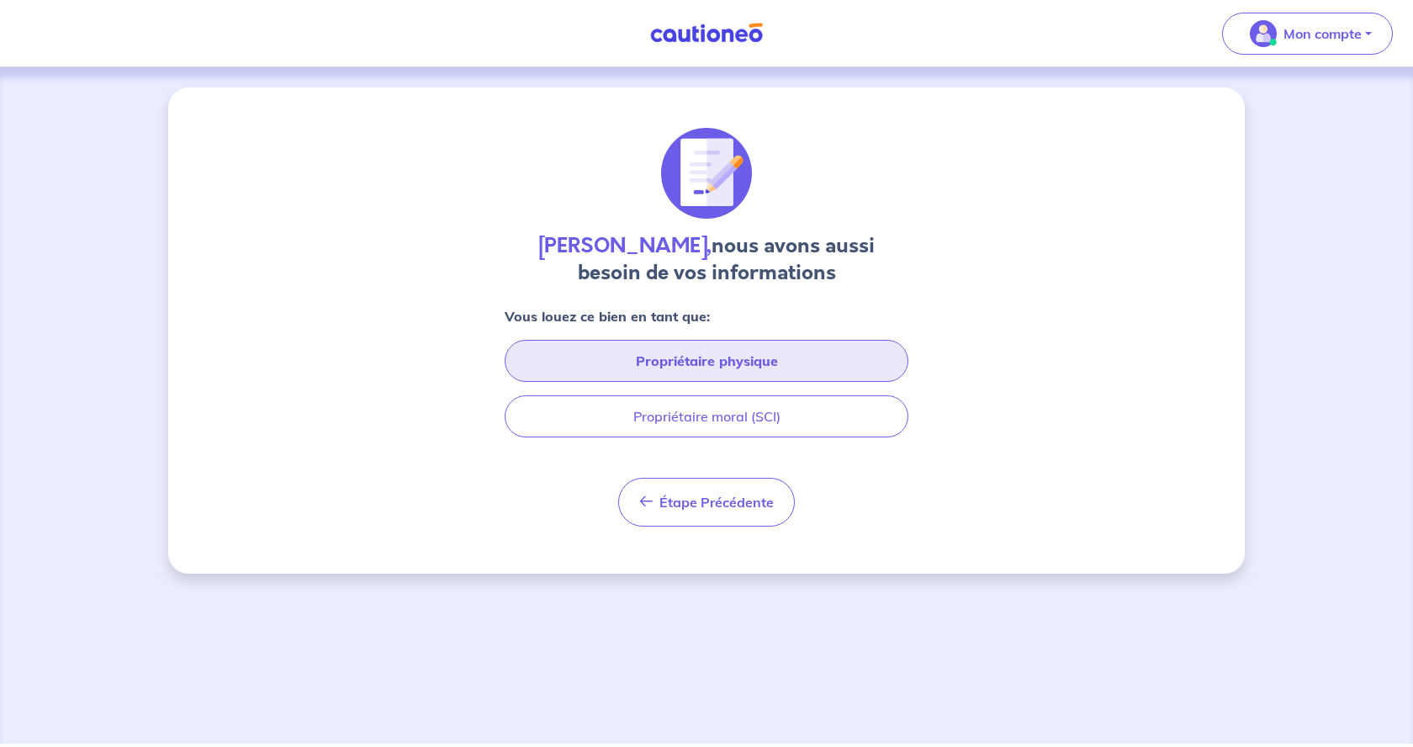
click at [753, 366] on button "Propriétaire physique" at bounding box center [706, 361] width 404 height 42
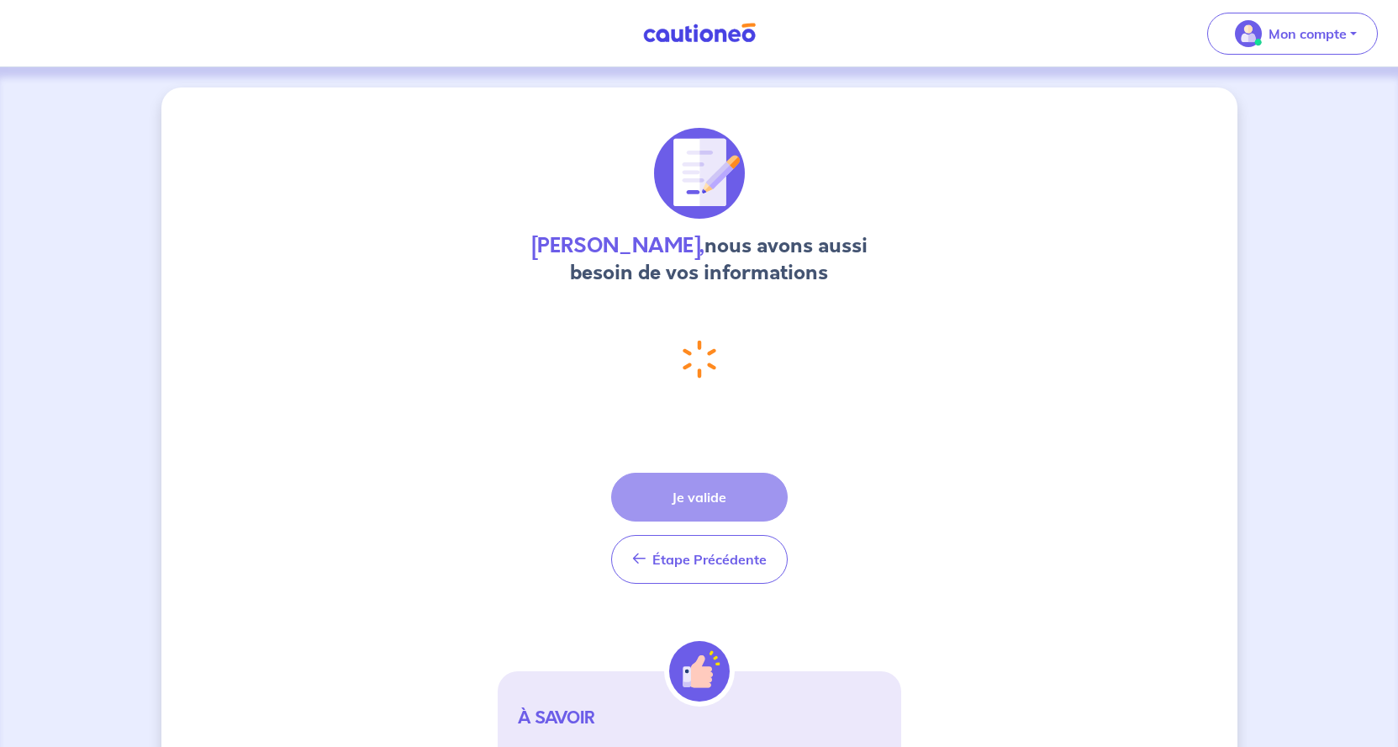
select select "FR"
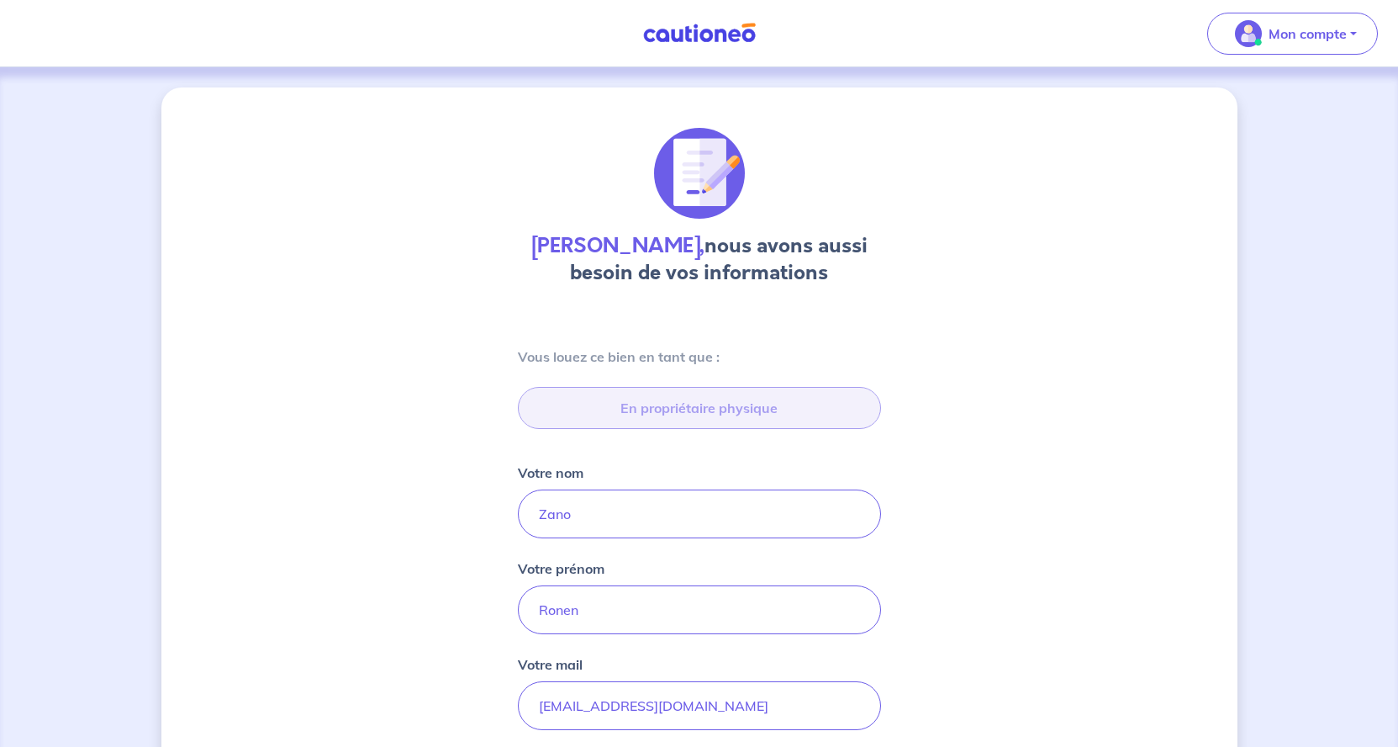
type input "[STREET_ADDRESS][PERSON_NAME]"
click at [627, 608] on input "Ronen" at bounding box center [699, 609] width 363 height 49
drag, startPoint x: 658, startPoint y: 604, endPoint x: 387, endPoint y: 613, distance: 270.9
click at [518, 613] on input "Ronen" at bounding box center [699, 609] width 363 height 49
type input "[GEOGRAPHIC_DATA]"
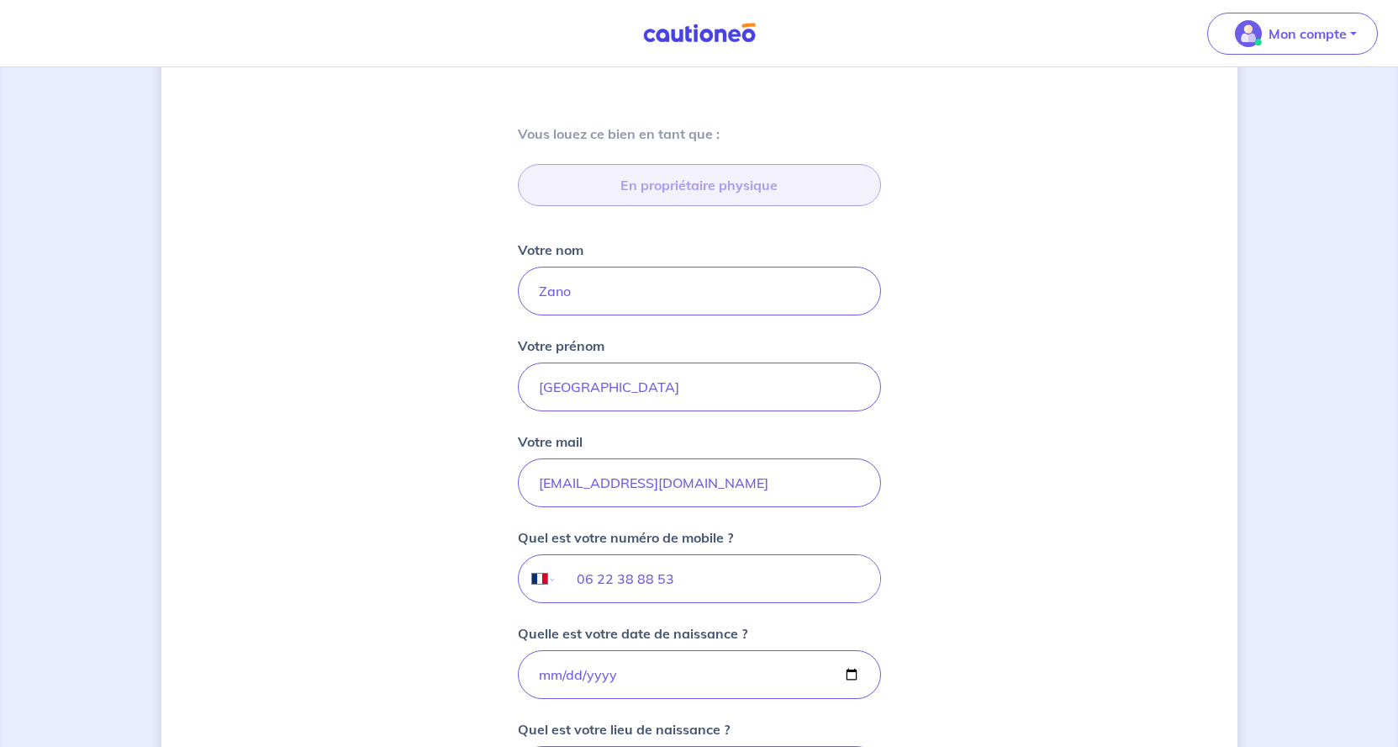
scroll to position [343, 0]
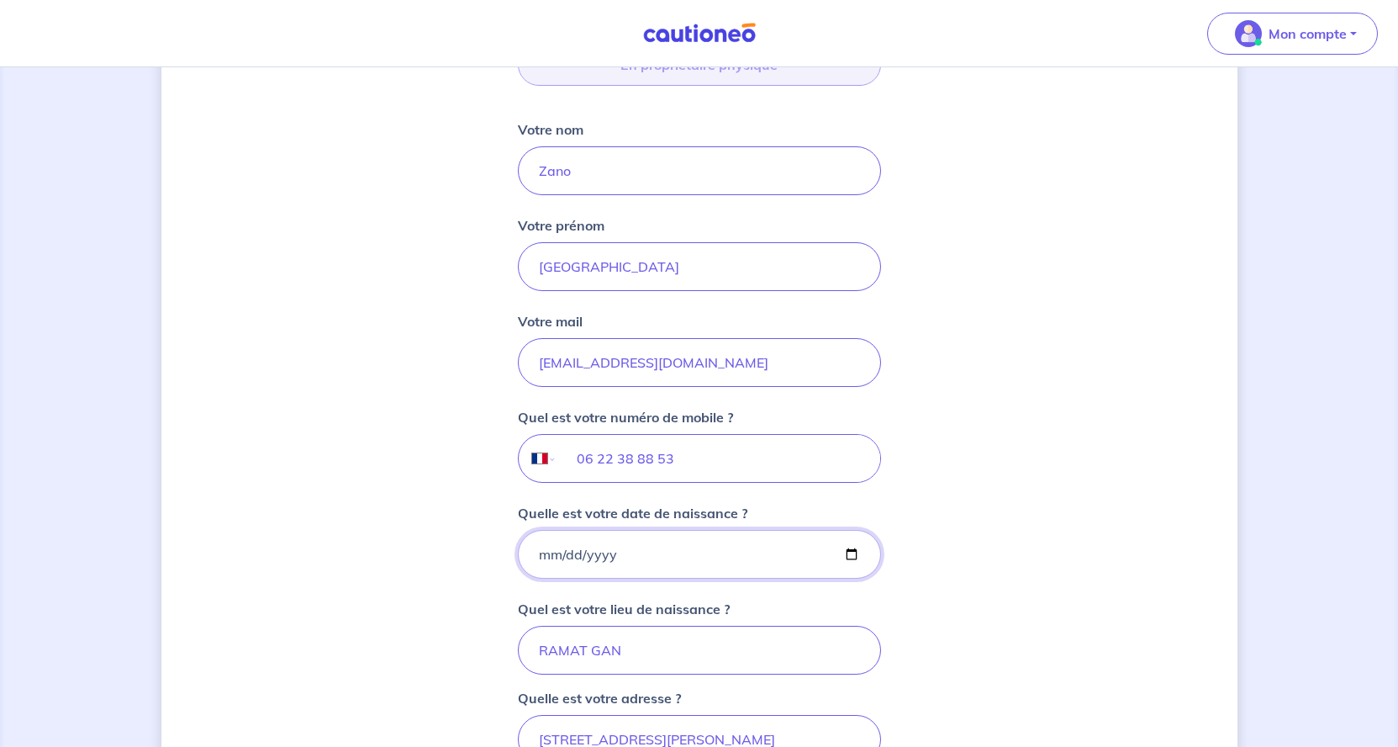
click at [663, 551] on input "[DATE]" at bounding box center [699, 554] width 363 height 49
type input "[DATE]"
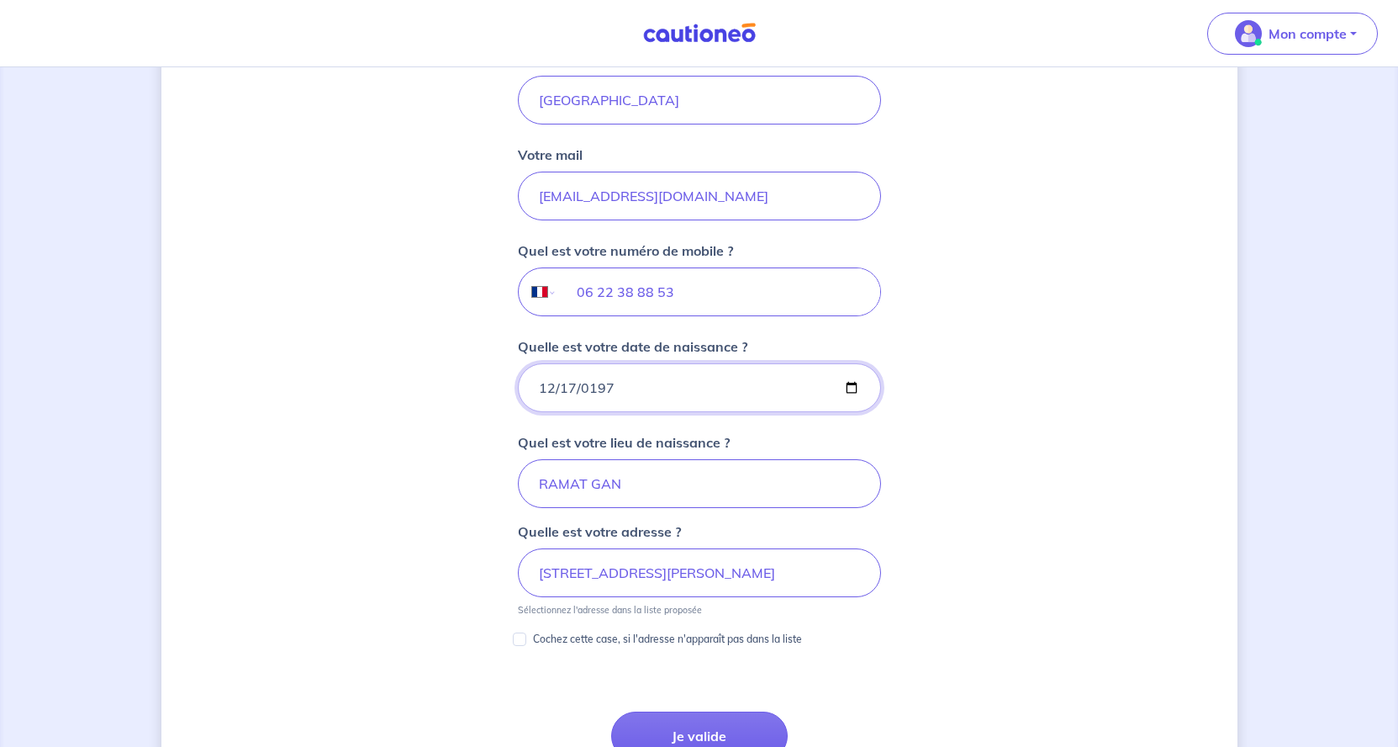
scroll to position [515, 0]
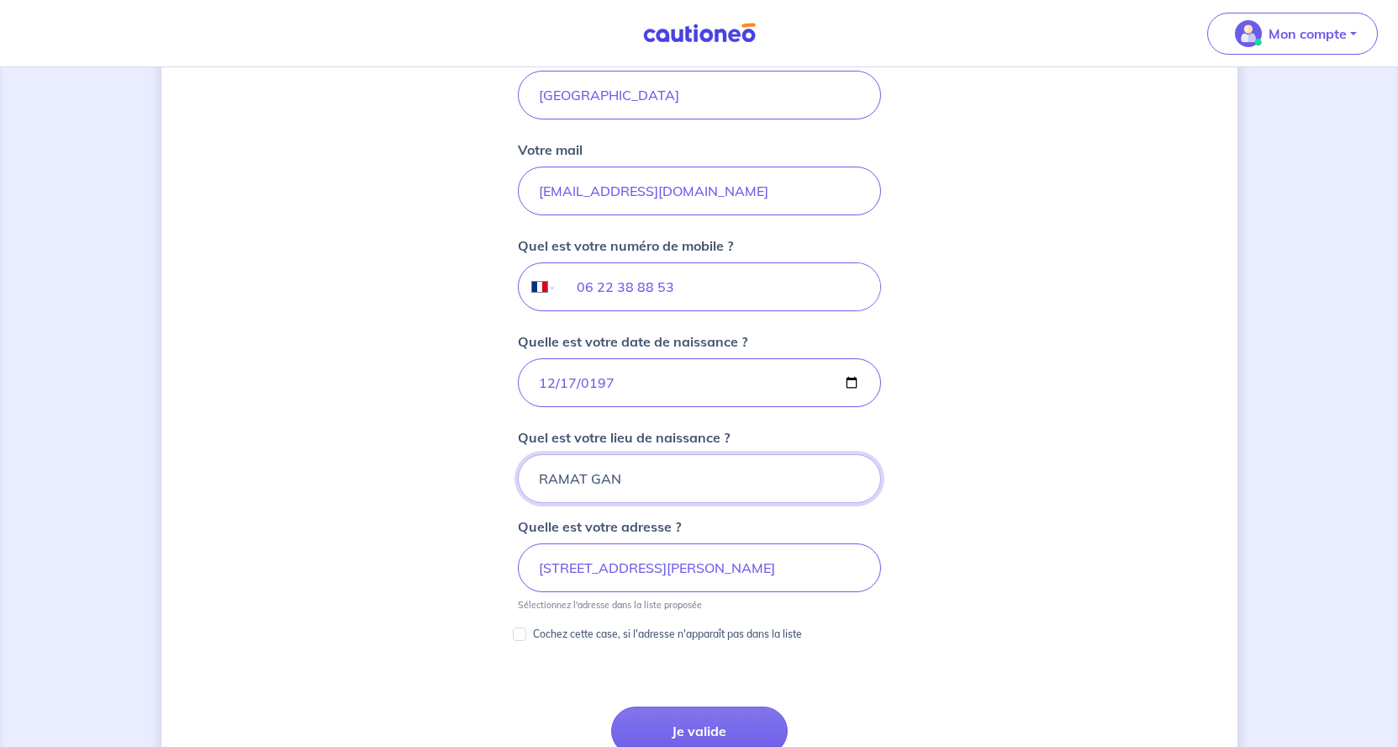
click at [670, 488] on input "RAMAT GAN" at bounding box center [699, 478] width 363 height 49
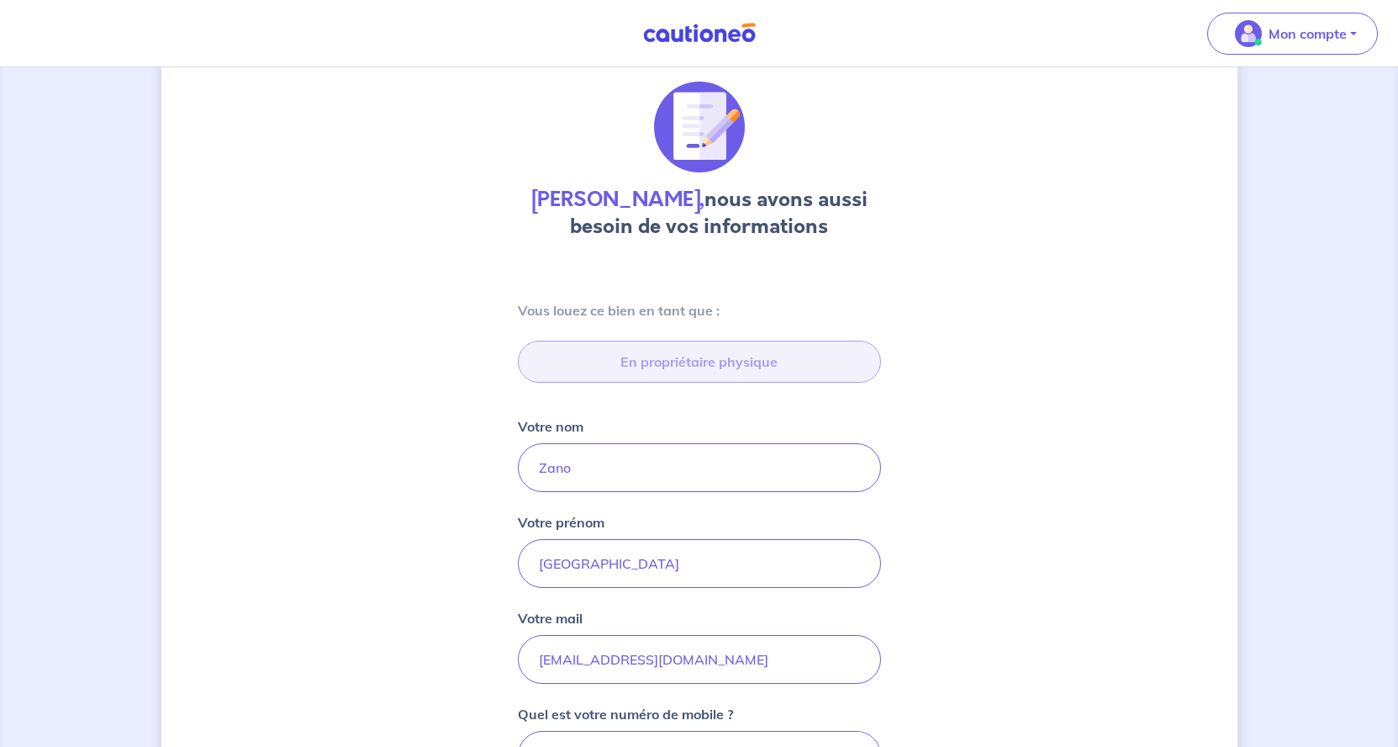
scroll to position [86, 0]
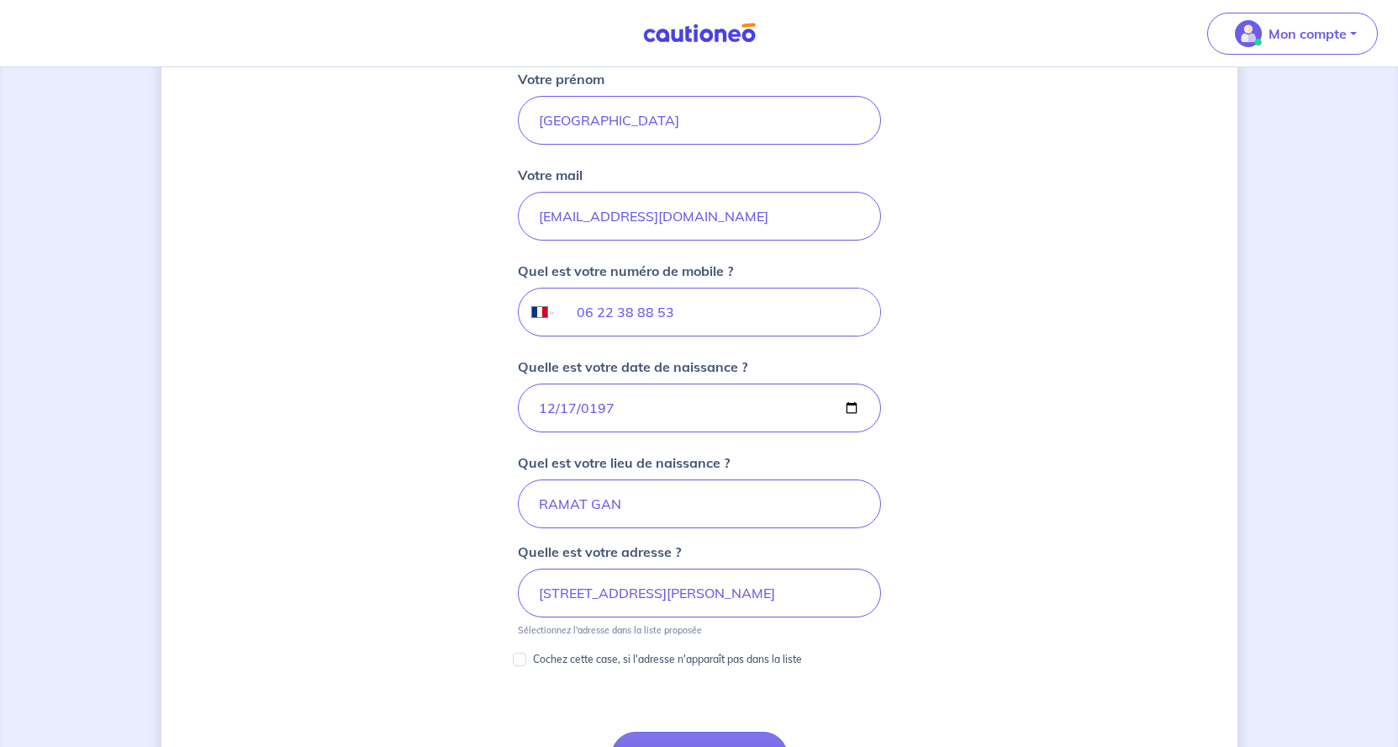
scroll to position [600, 0]
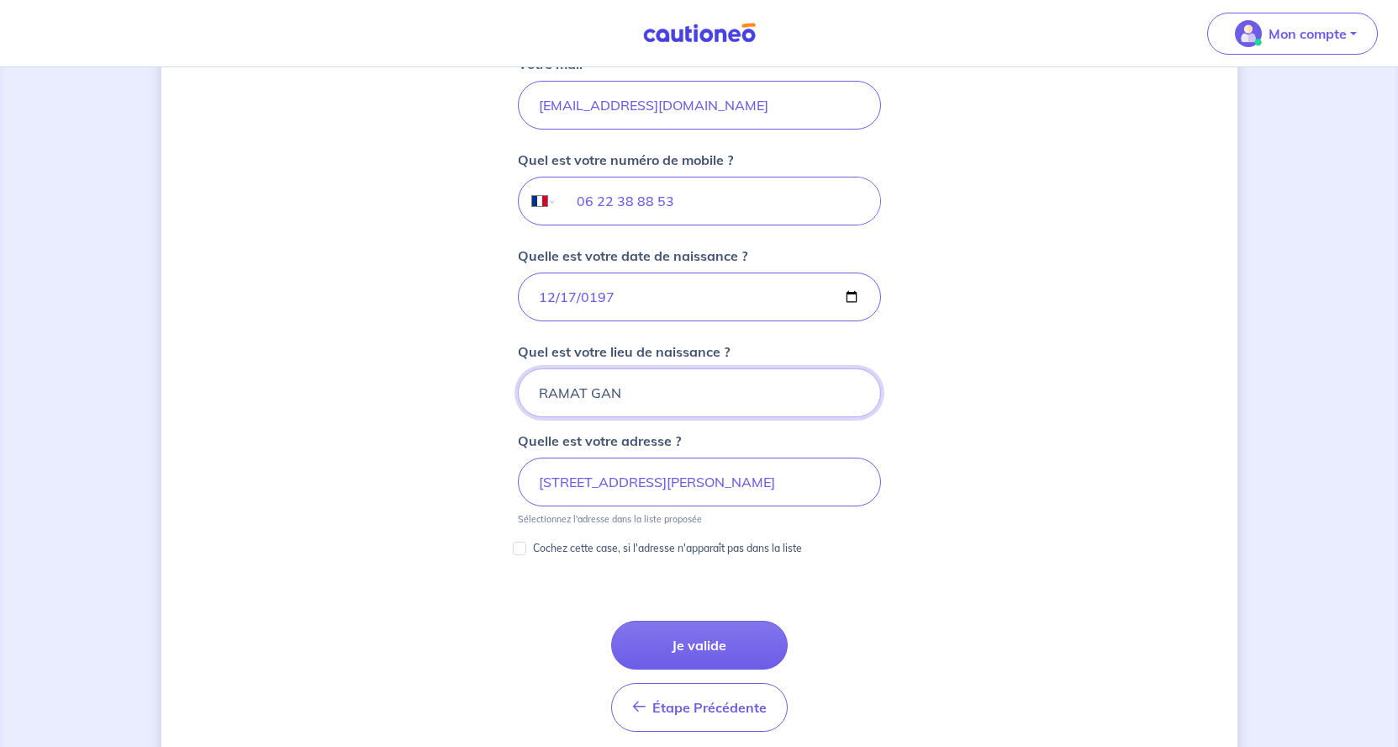
click at [637, 395] on input "RAMAT GAN" at bounding box center [699, 392] width 363 height 49
drag, startPoint x: 656, startPoint y: 394, endPoint x: 431, endPoint y: 379, distance: 225.8
click at [518, 379] on input "RAMAT GAN" at bounding box center [699, 392] width 363 height 49
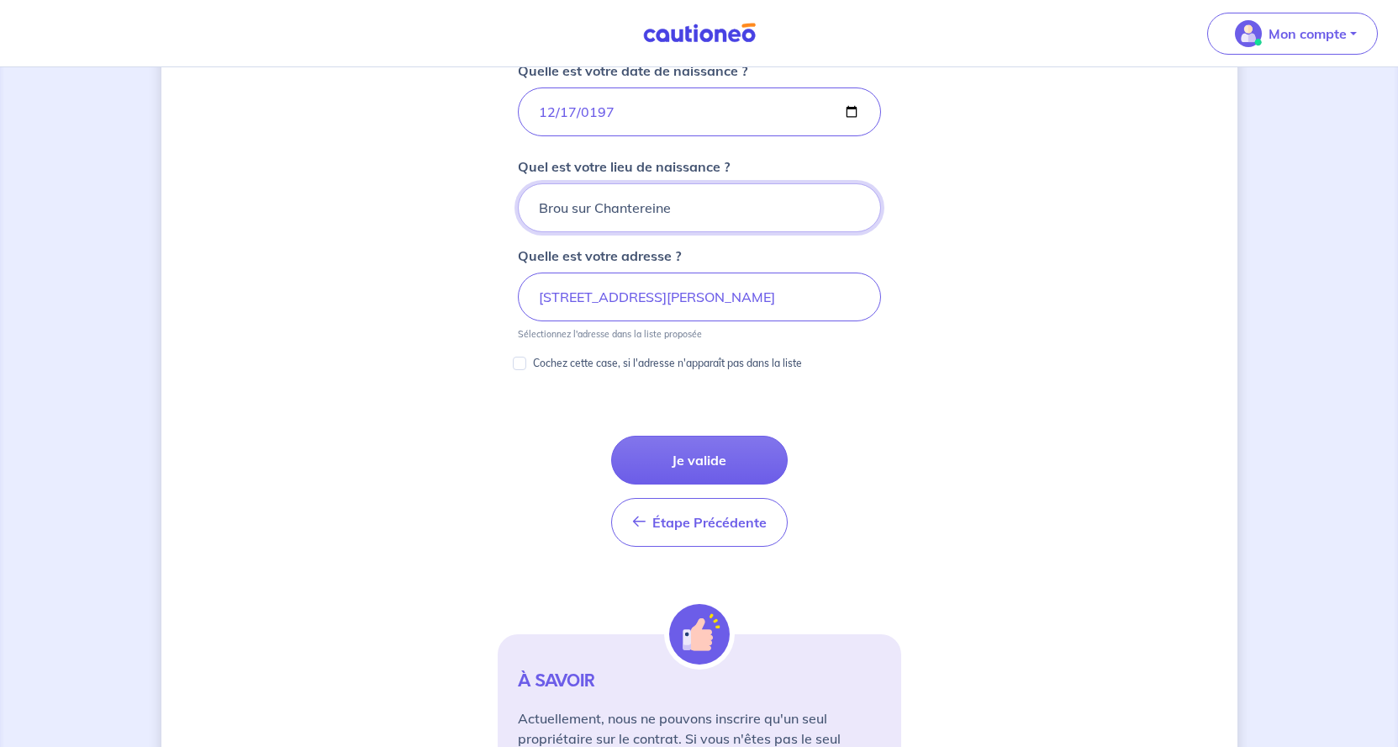
scroll to position [858, 0]
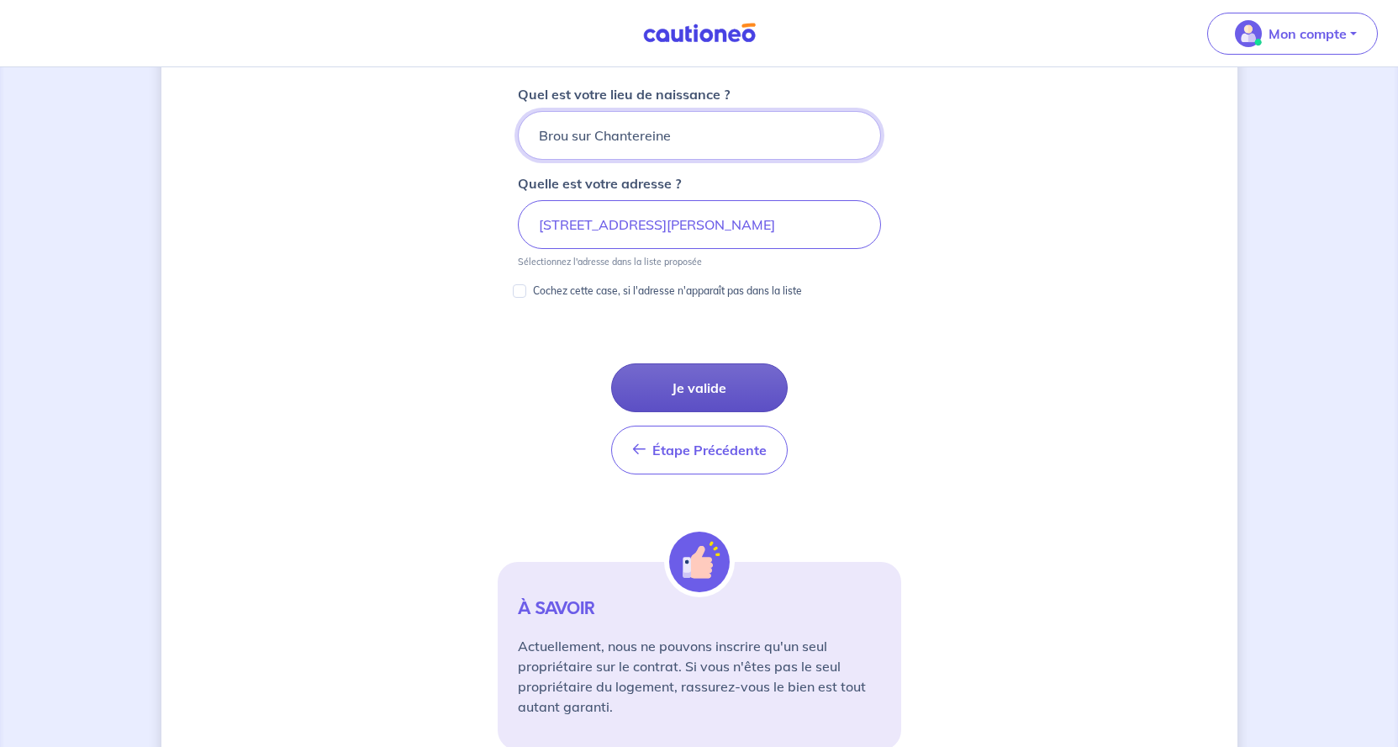
type input "Brou sur Chantereine"
click at [682, 391] on button "Je valide" at bounding box center [699, 387] width 177 height 49
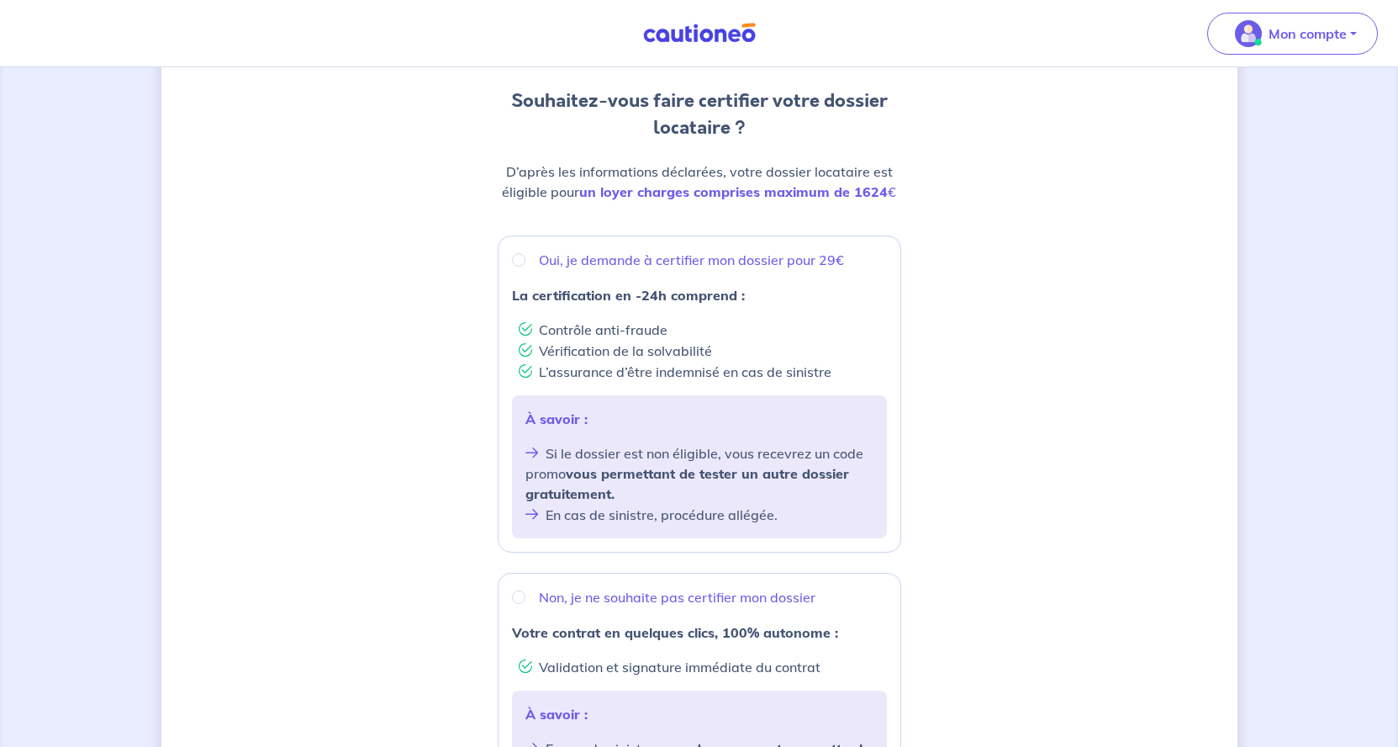
scroll to position [86, 0]
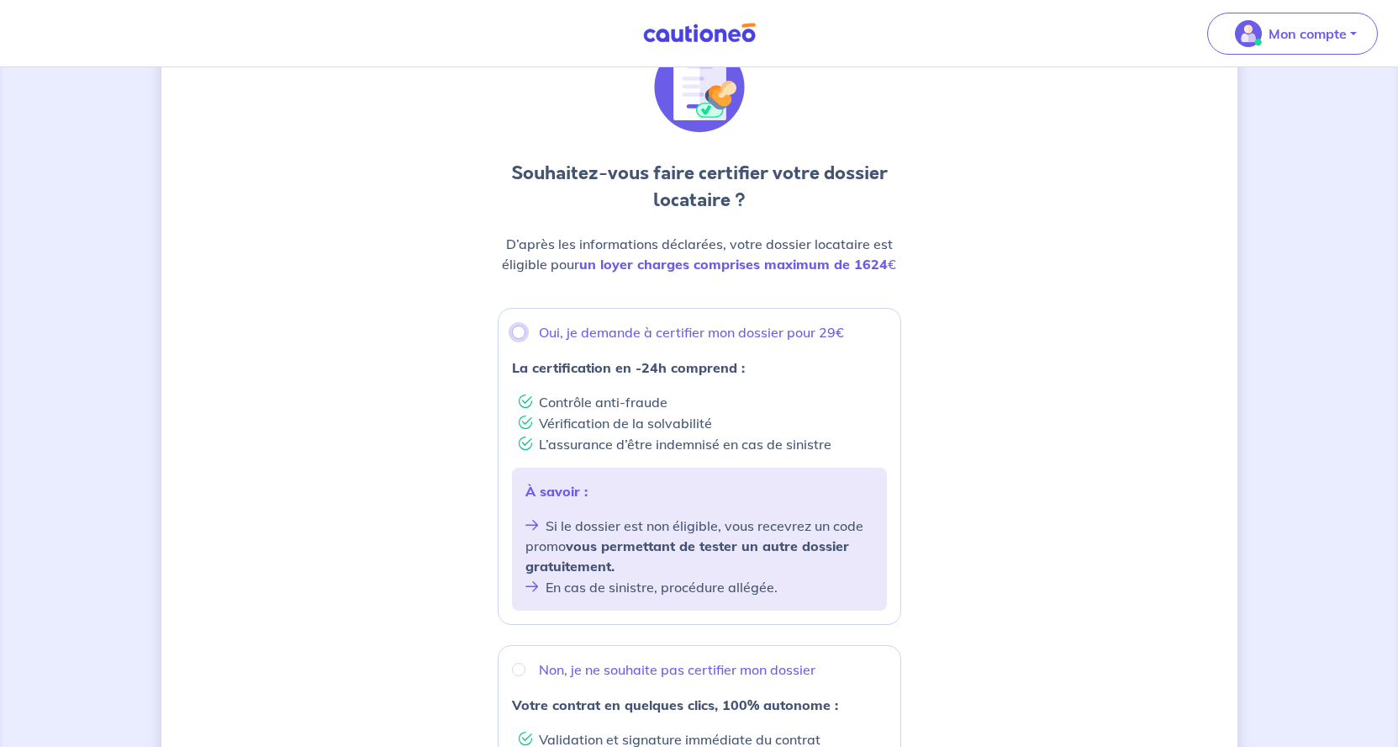
click at [526, 325] on input "Oui, je demande à certifier mon dossier pour 29€" at bounding box center [518, 331] width 13 height 13
radio input "true"
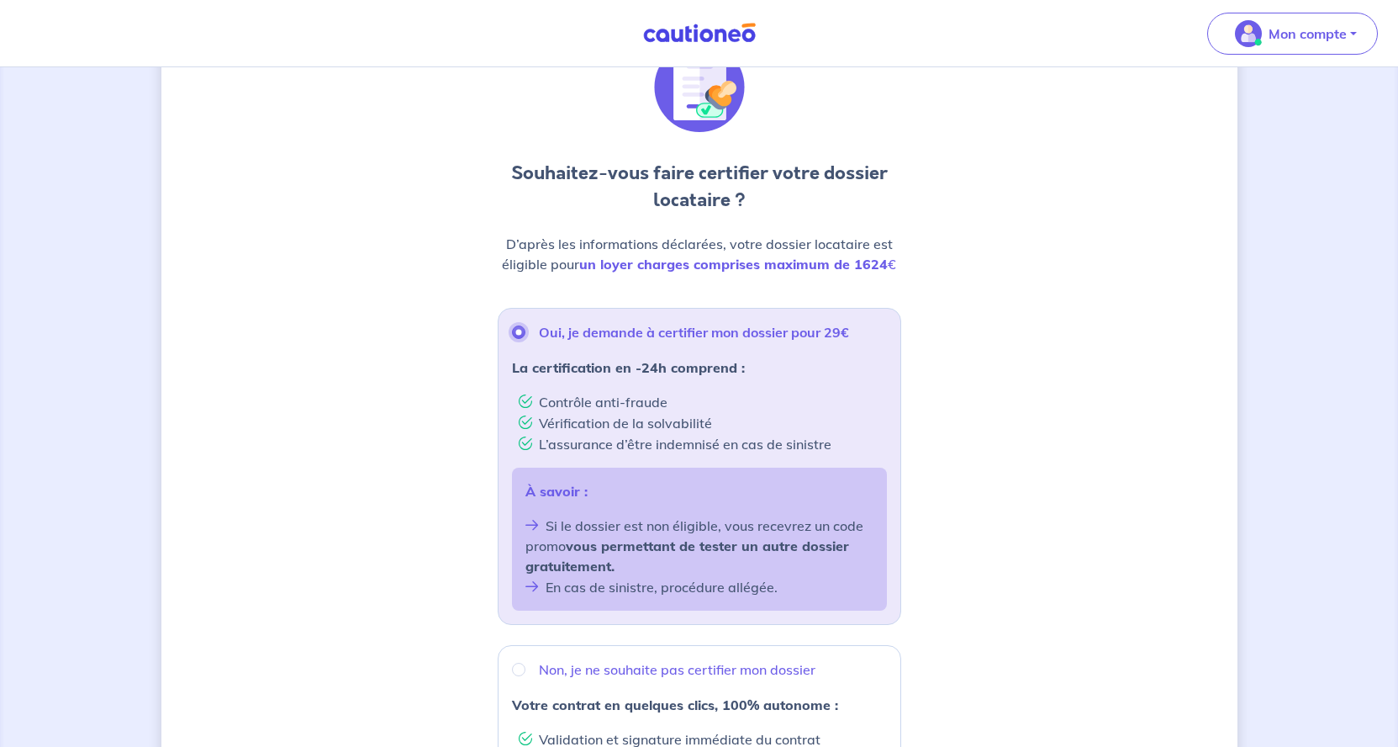
click at [526, 325] on input "Oui, je demande à certifier mon dossier pour 29€" at bounding box center [518, 331] width 13 height 13
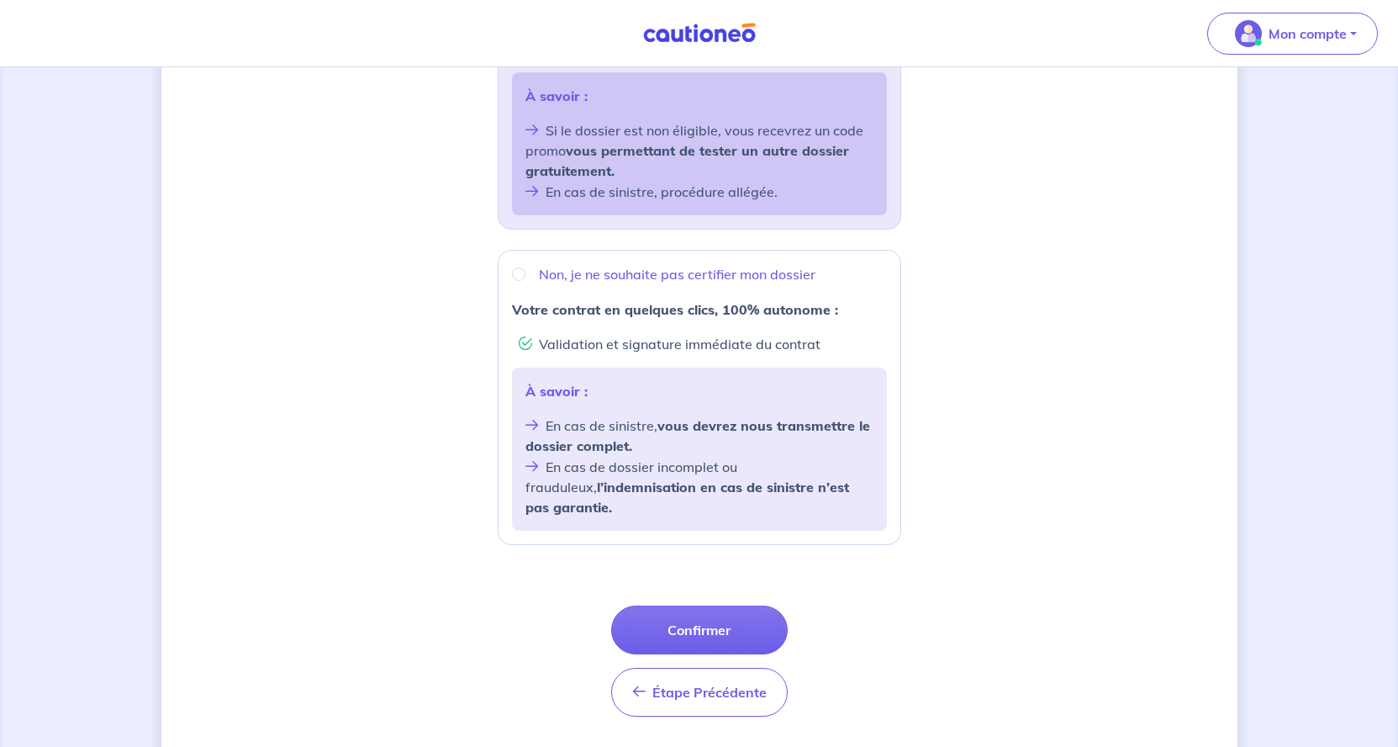
scroll to position [498, 0]
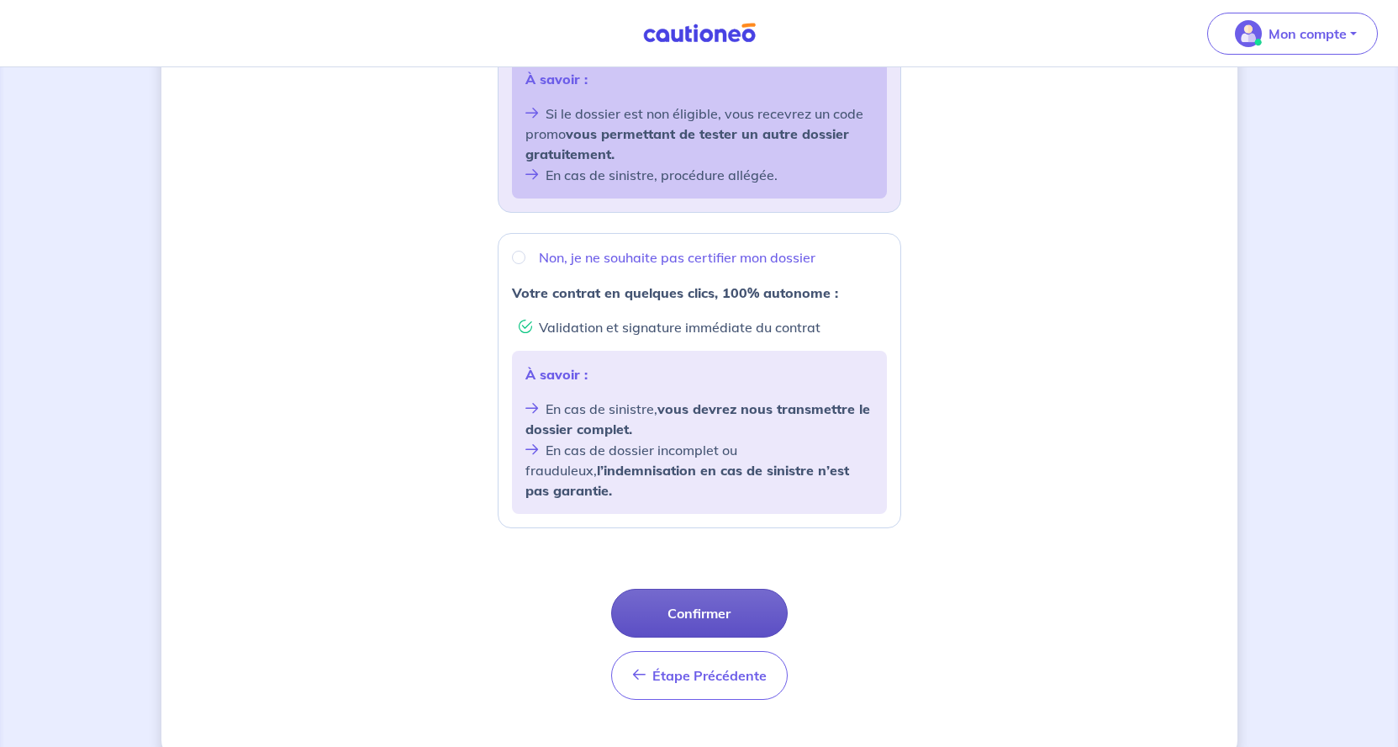
click at [707, 589] on button "Confirmer" at bounding box center [699, 613] width 177 height 49
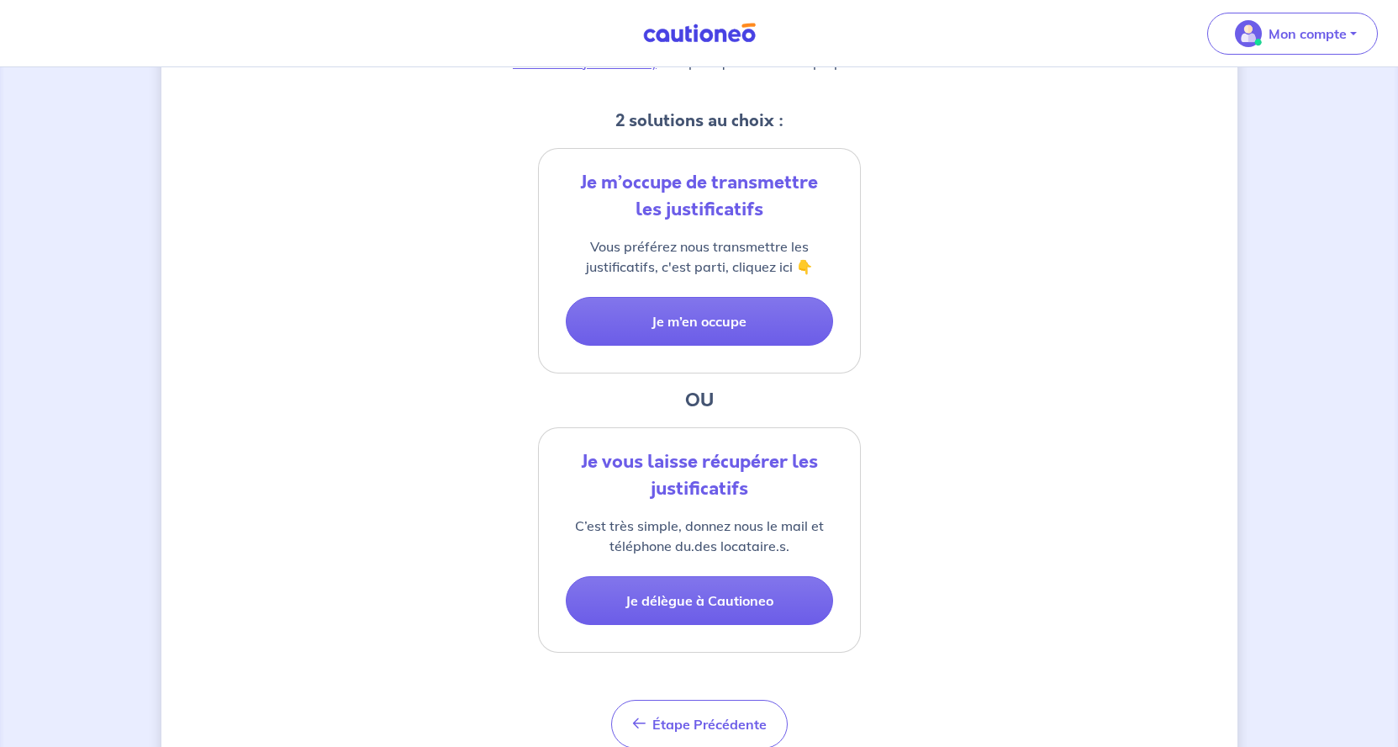
scroll to position [343, 0]
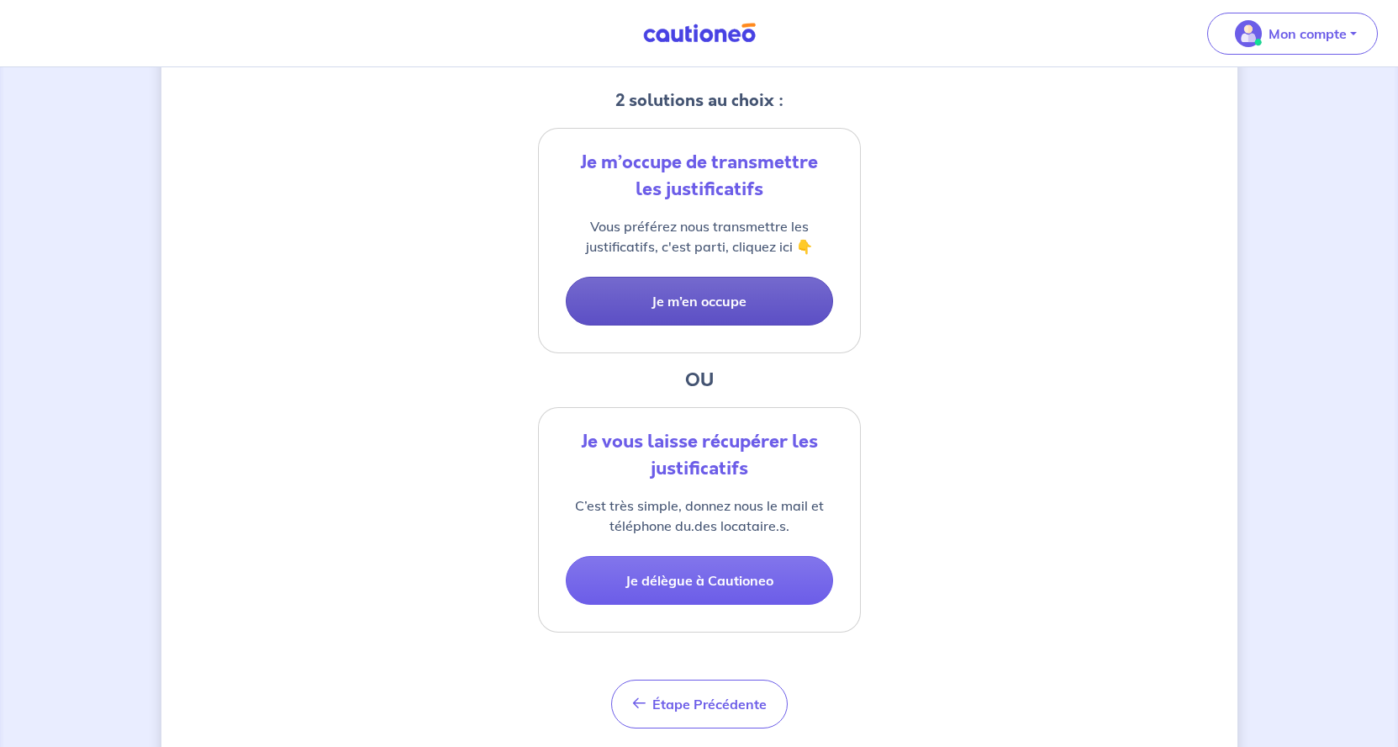
click at [719, 305] on button "Je m’en occupe" at bounding box center [699, 301] width 267 height 49
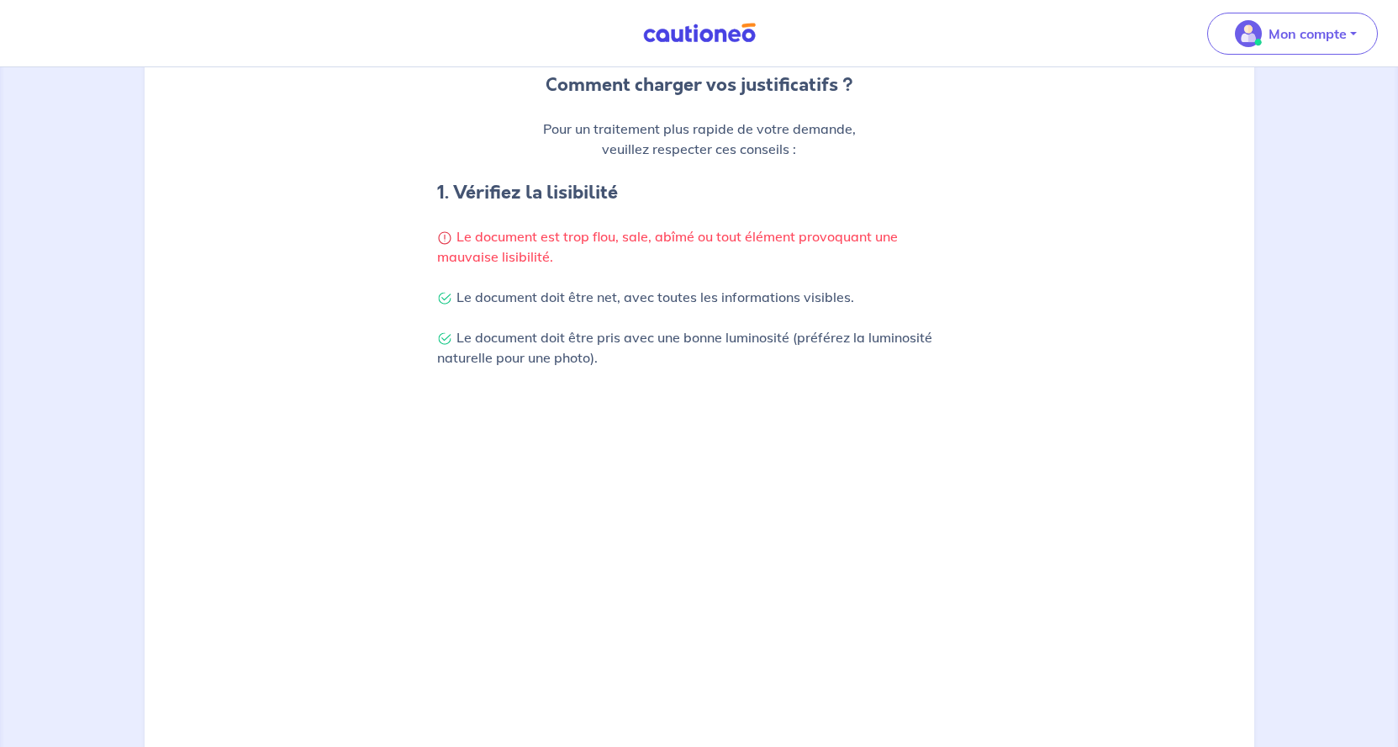
scroll to position [457, 0]
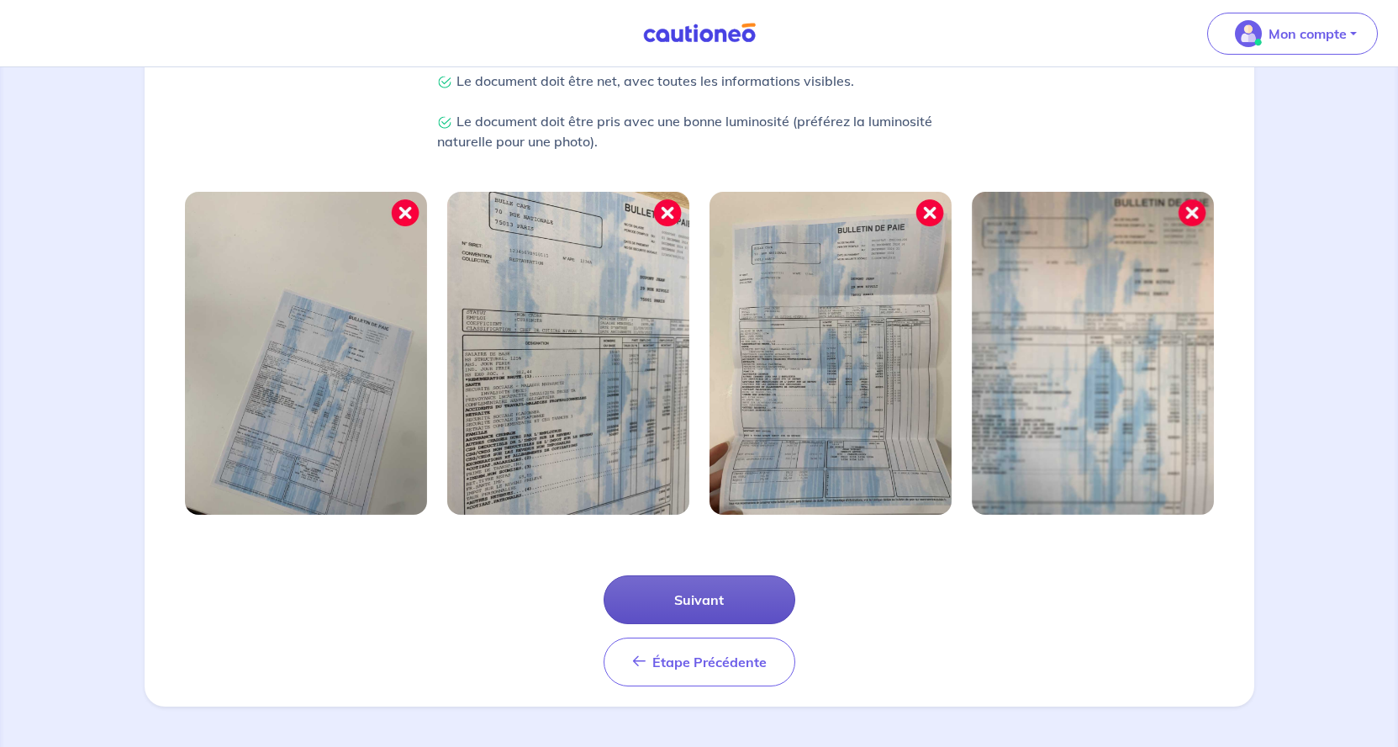
click at [693, 586] on button "Suivant" at bounding box center [700, 599] width 192 height 49
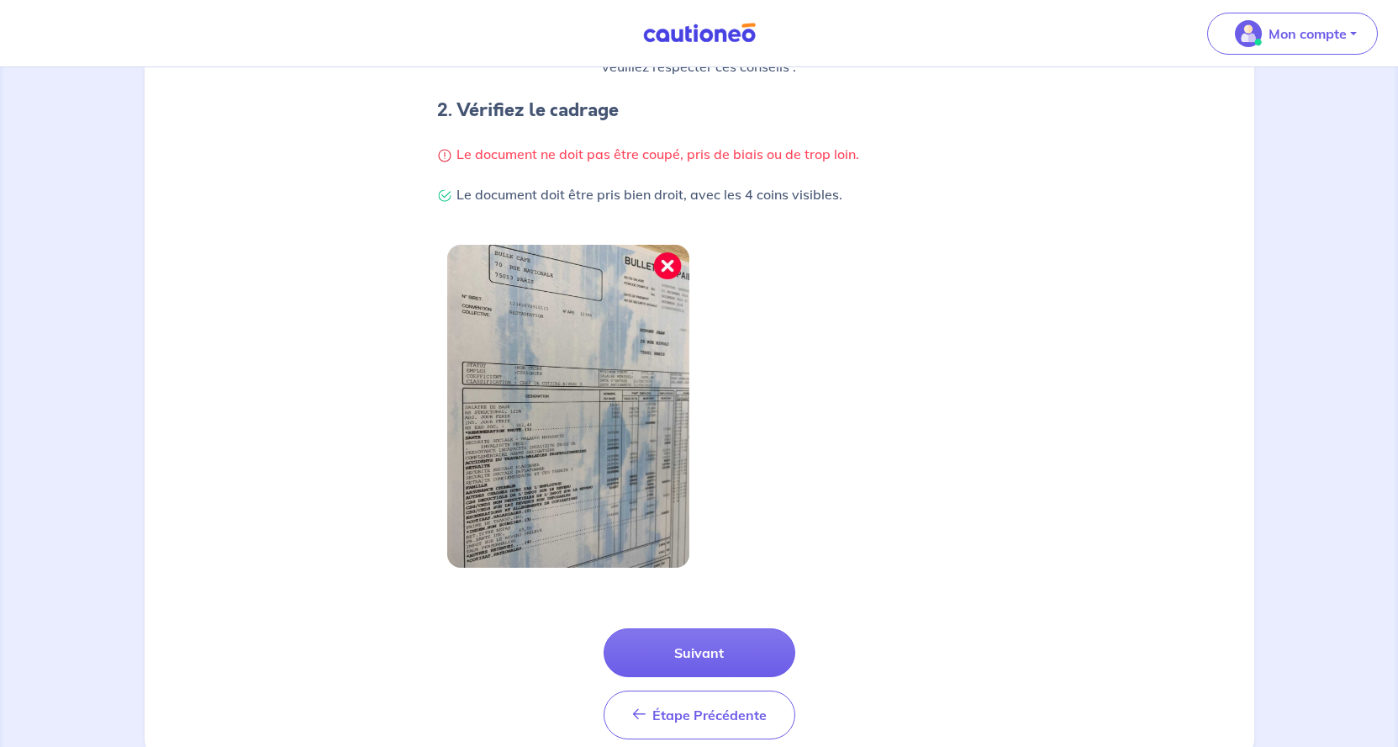
scroll to position [377, 0]
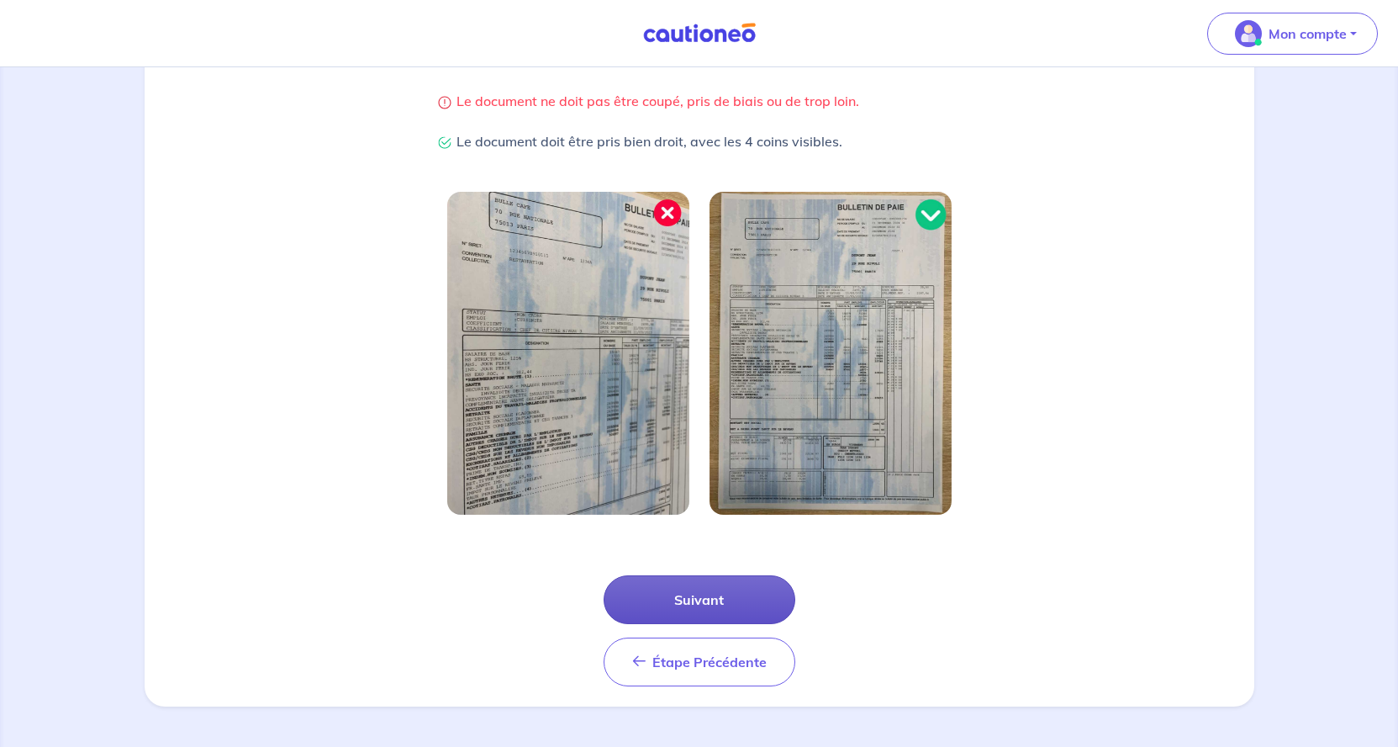
click at [717, 600] on button "Suivant" at bounding box center [700, 599] width 192 height 49
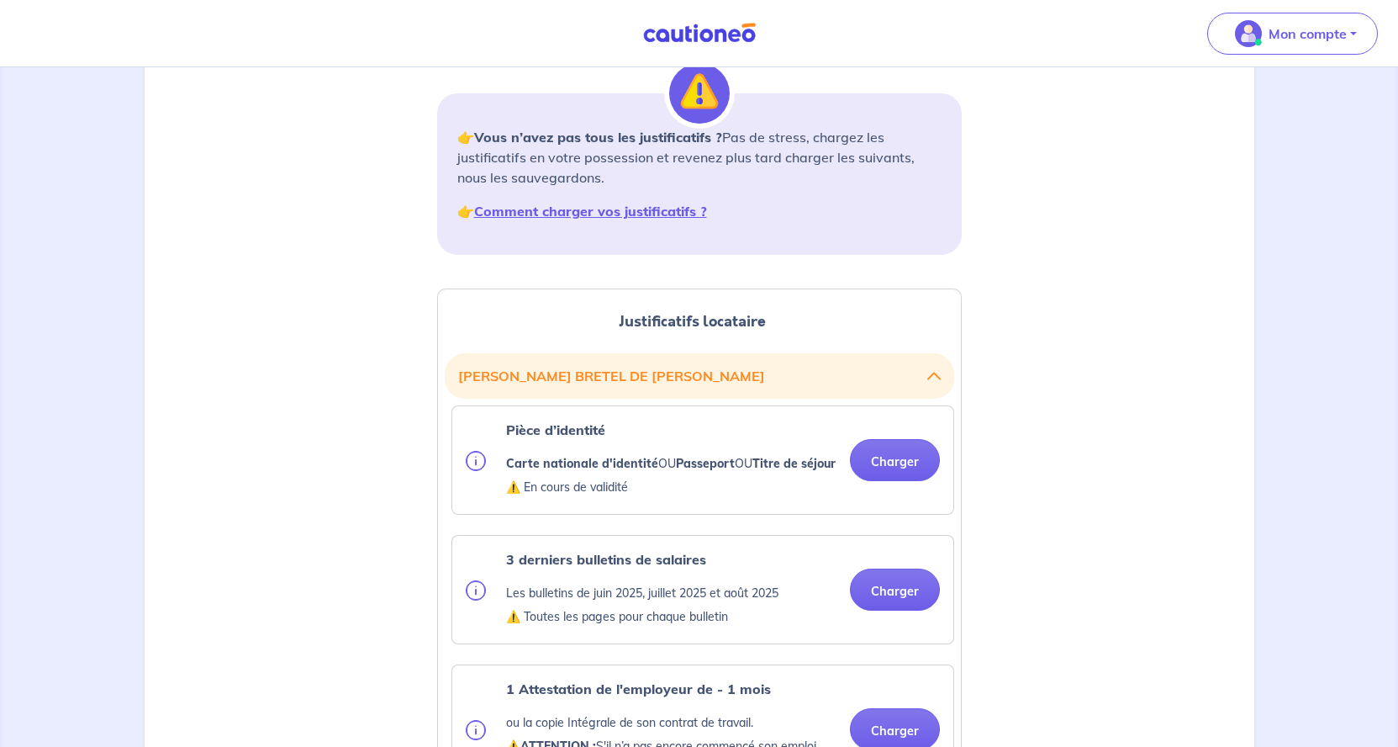
scroll to position [257, 0]
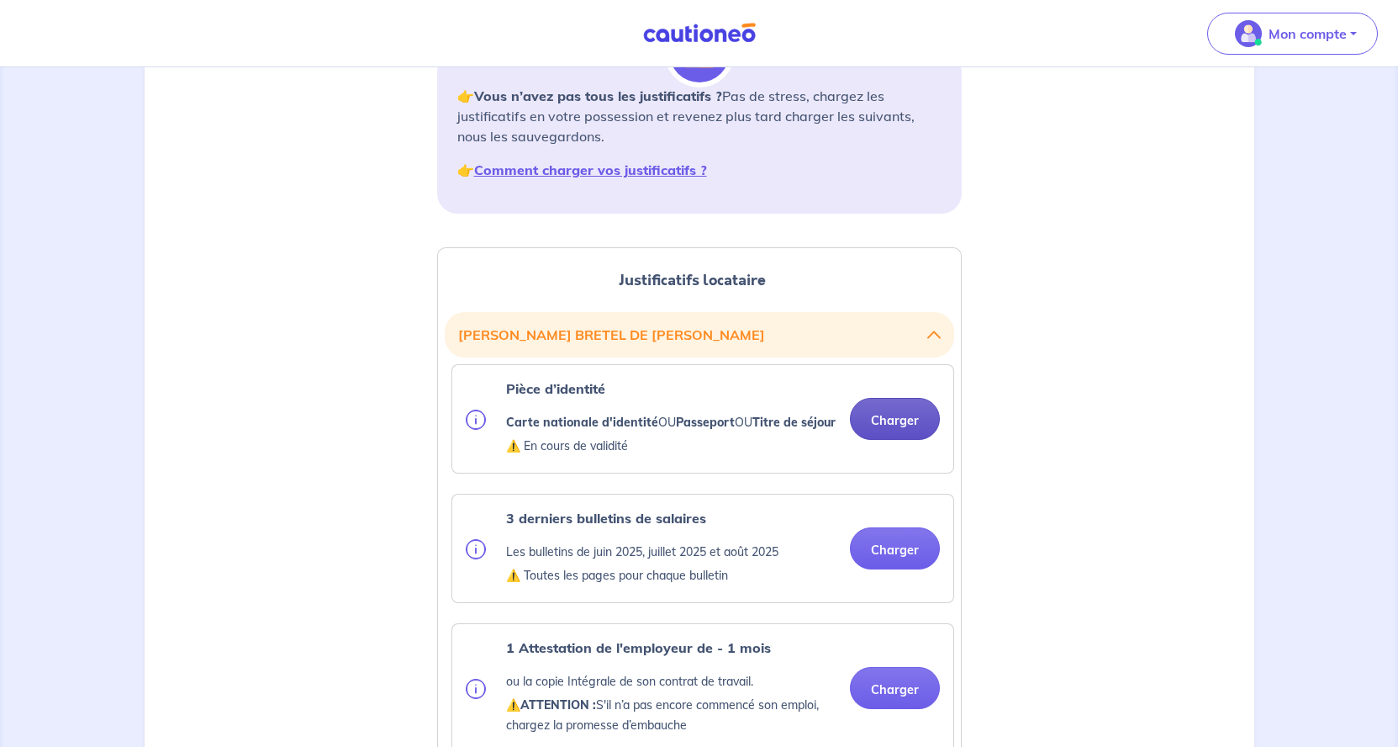
click at [892, 424] on button "Charger" at bounding box center [895, 419] width 90 height 42
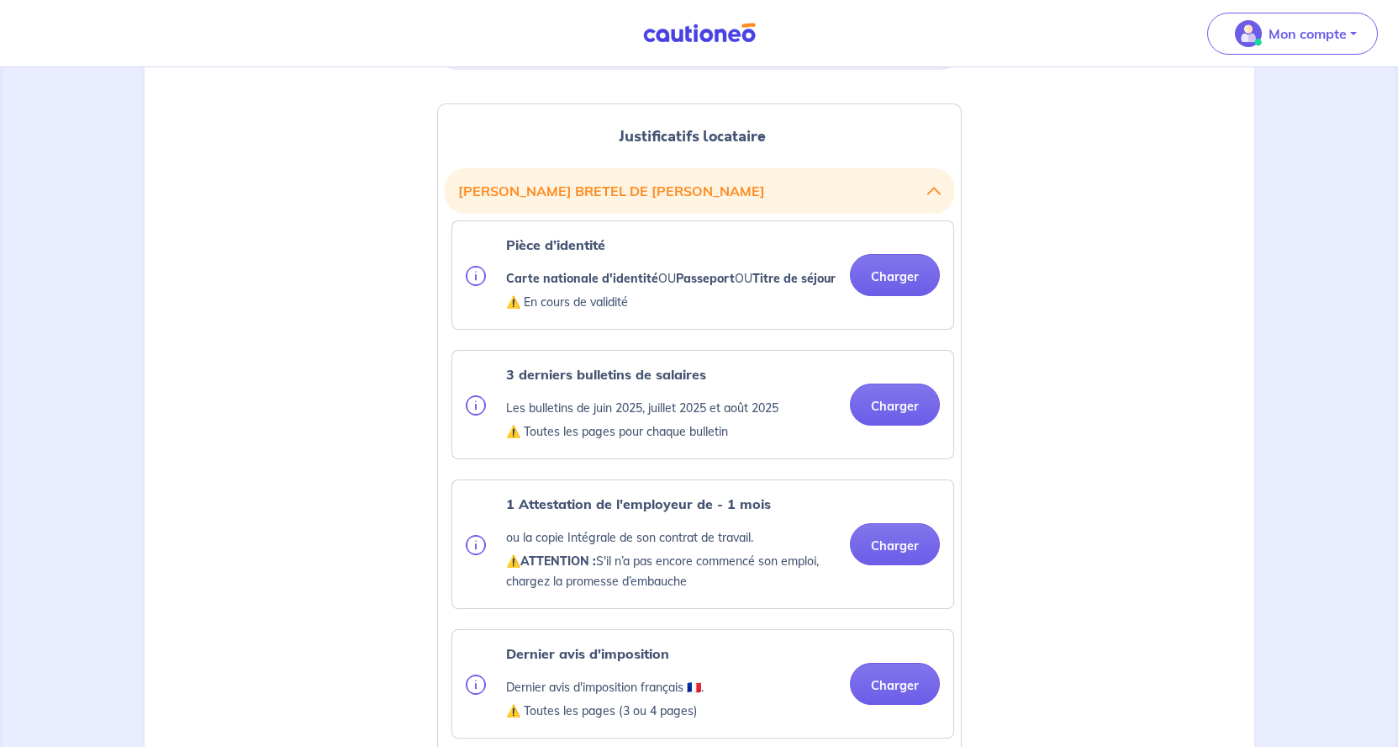
scroll to position [429, 0]
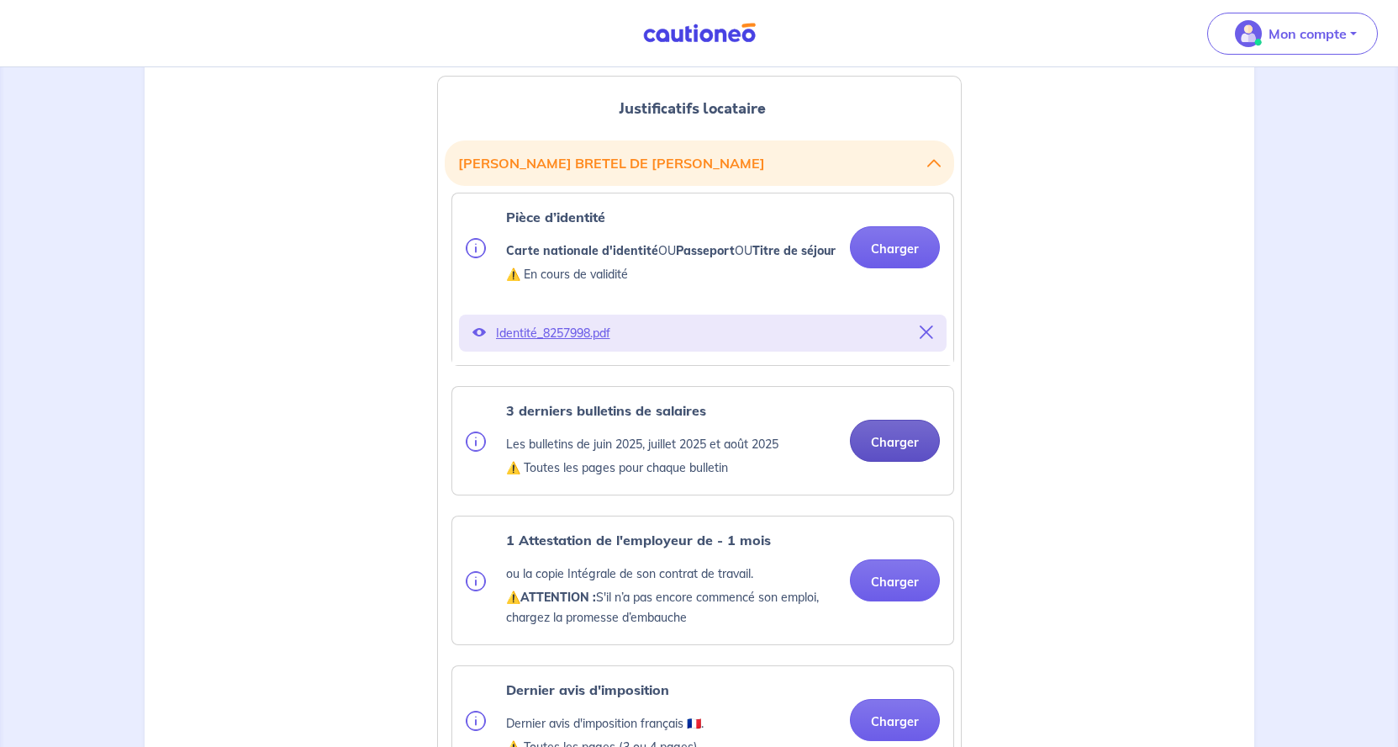
click at [901, 457] on button "Charger" at bounding box center [895, 441] width 90 height 42
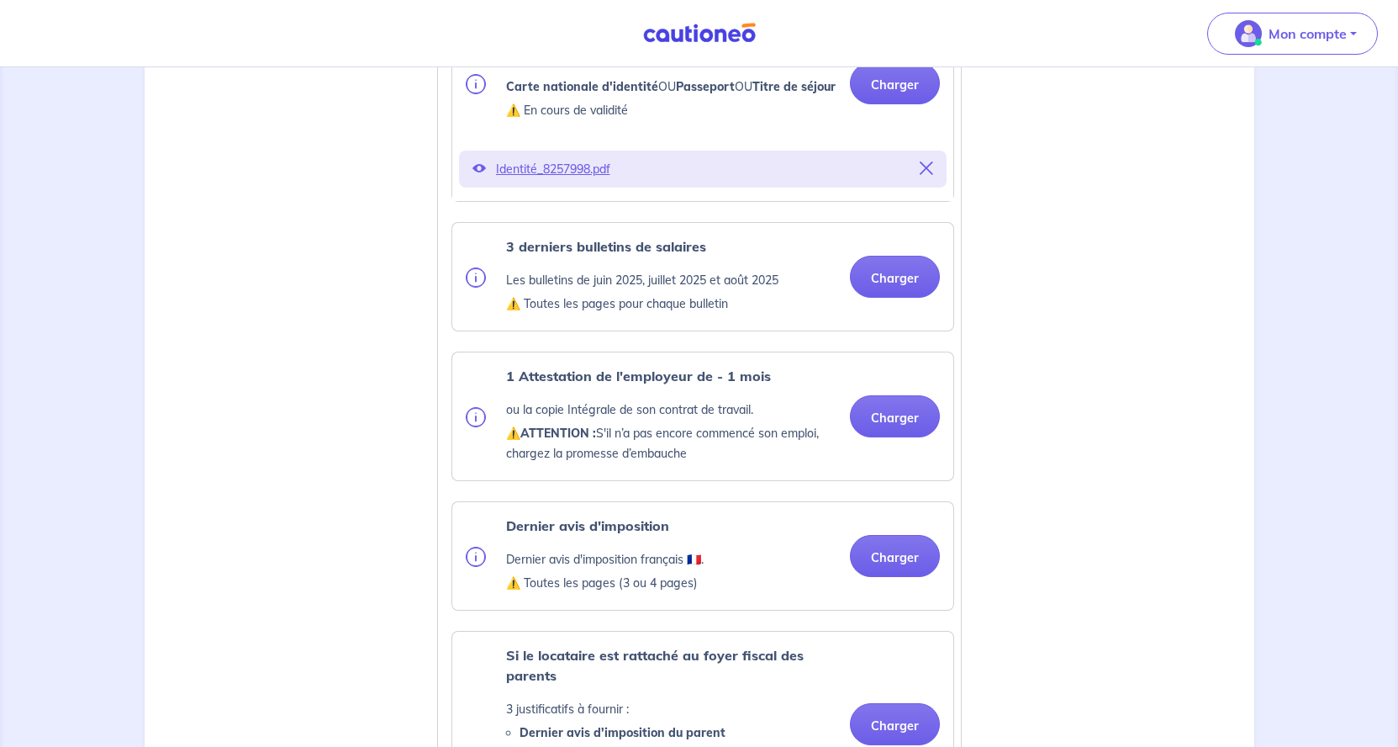
scroll to position [686, 0]
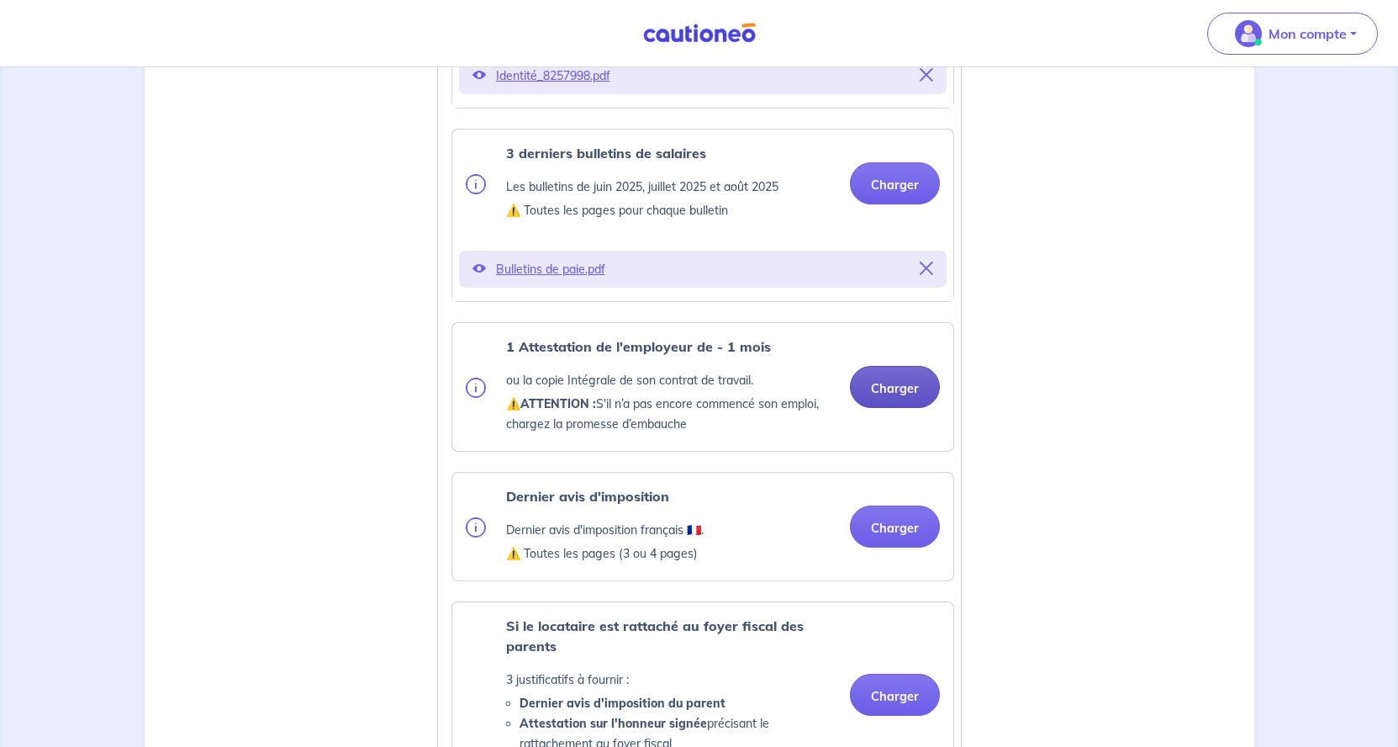
click at [917, 403] on button "Charger" at bounding box center [895, 387] width 90 height 42
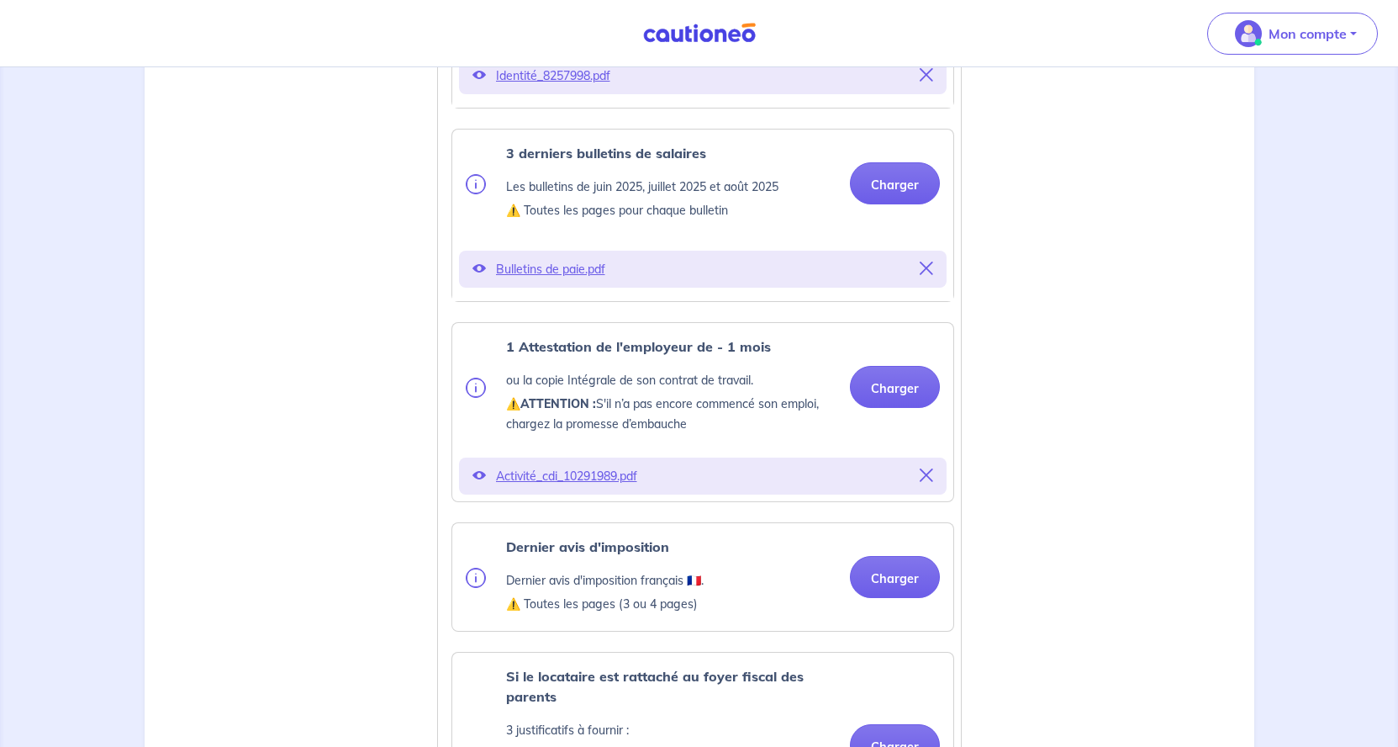
scroll to position [943, 0]
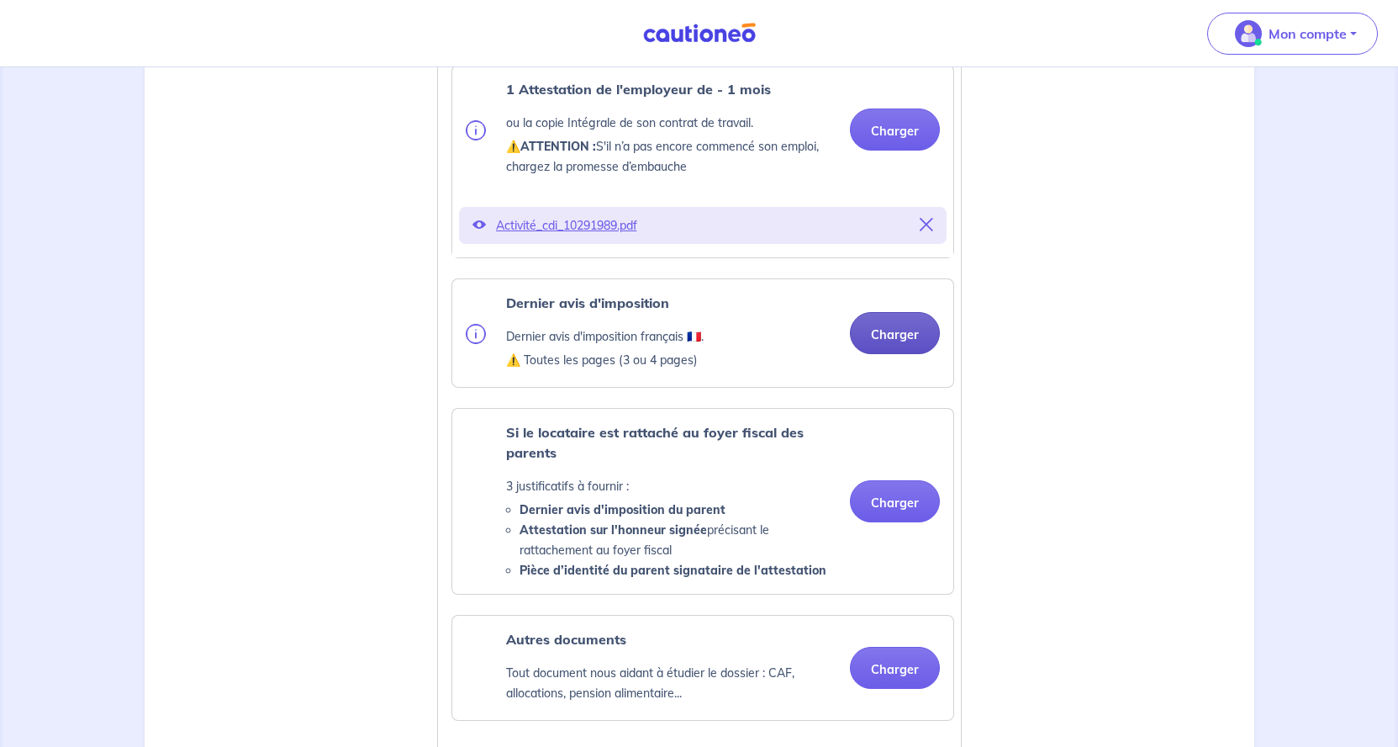
click at [892, 354] on button "Charger" at bounding box center [895, 333] width 90 height 42
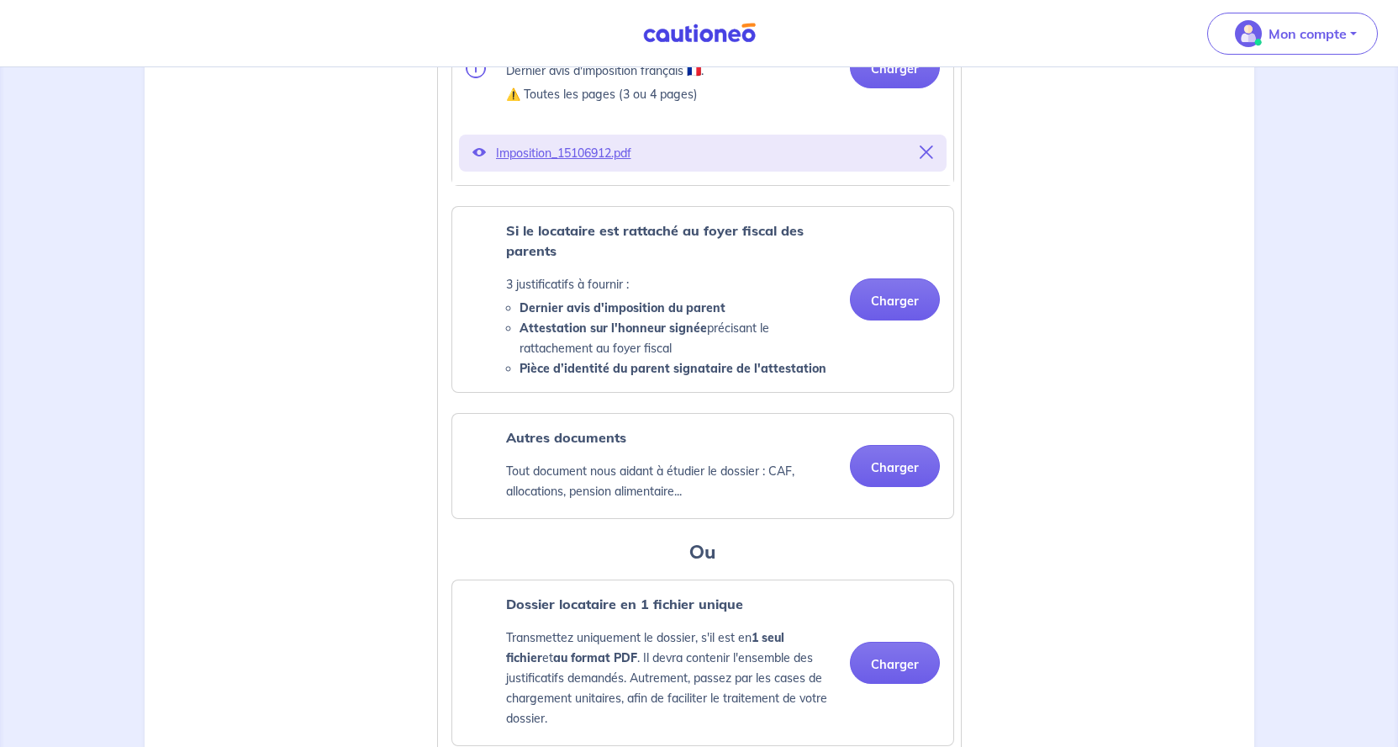
scroll to position [1115, 0]
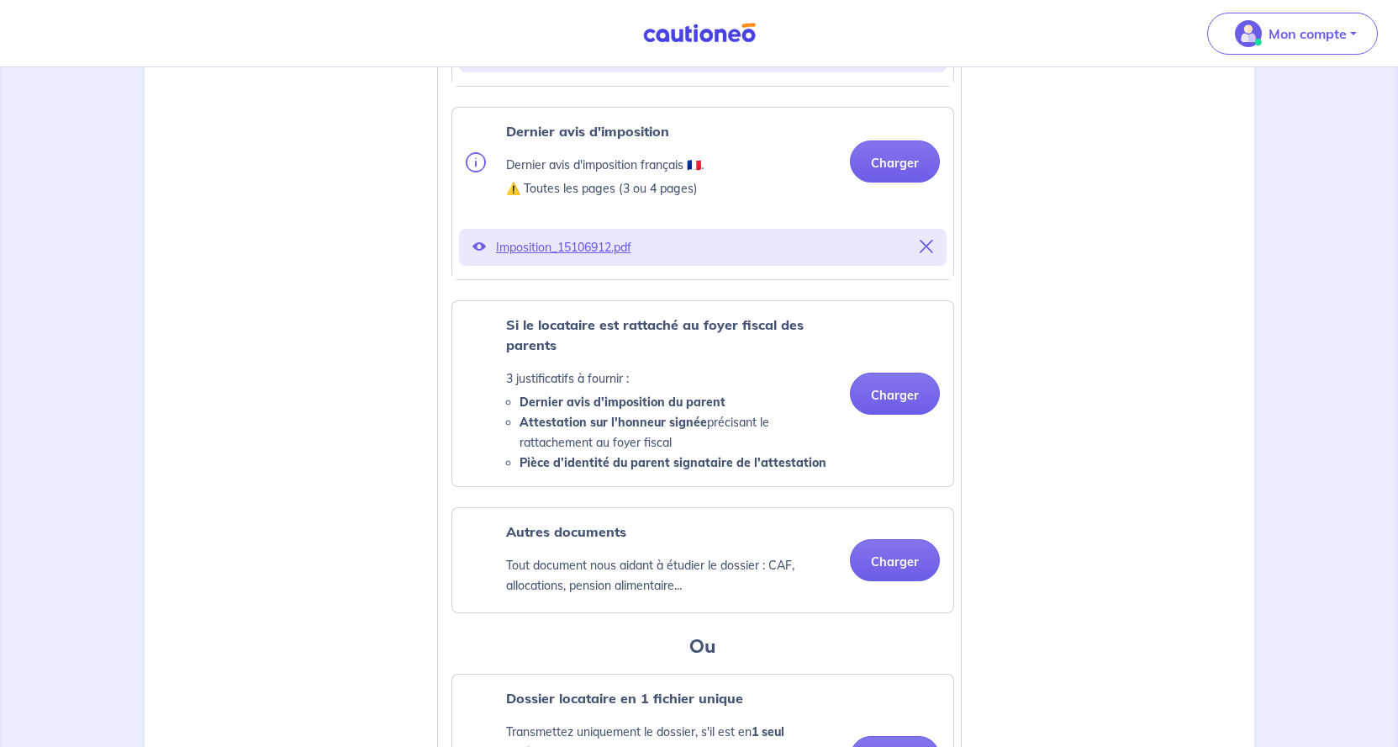
click at [573, 660] on h3 "Ou" at bounding box center [703, 646] width 503 height 27
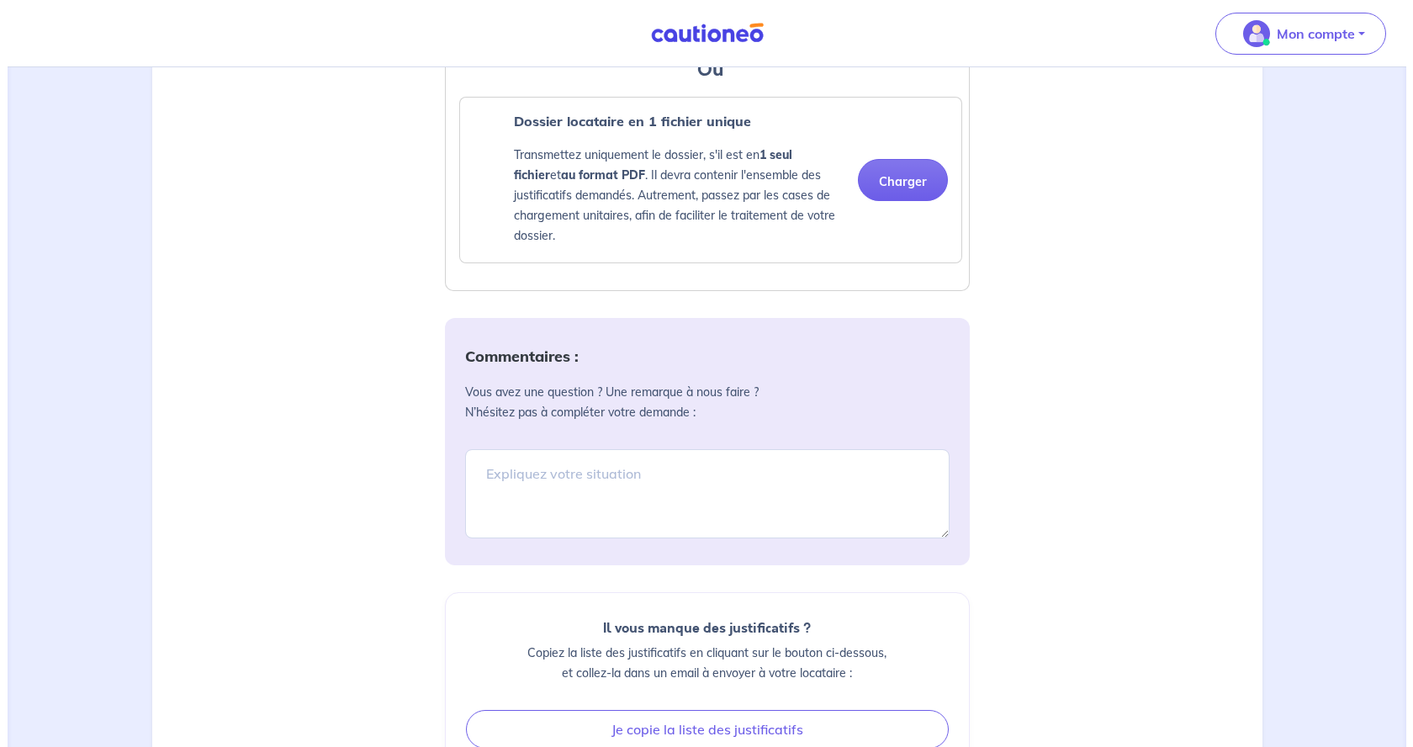
scroll to position [1947, 0]
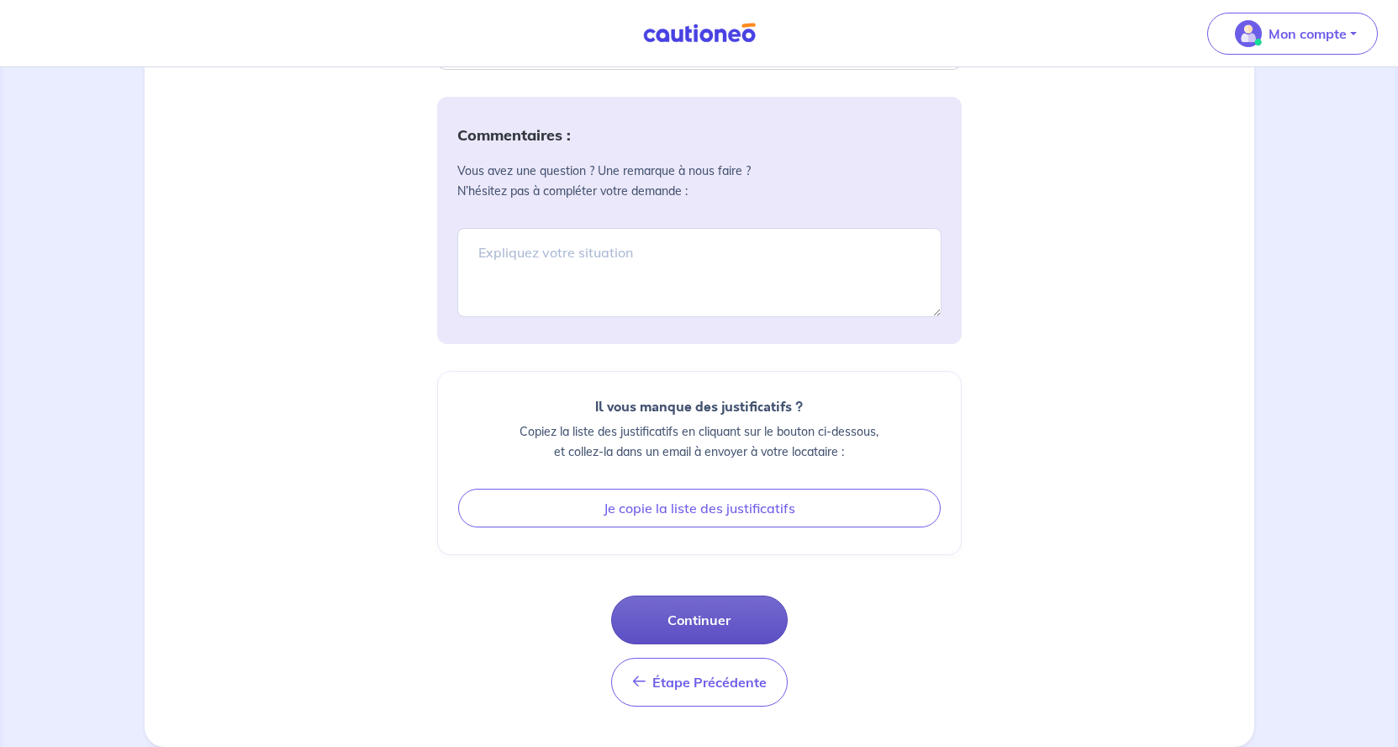
click at [708, 615] on button "Continuer" at bounding box center [699, 619] width 177 height 49
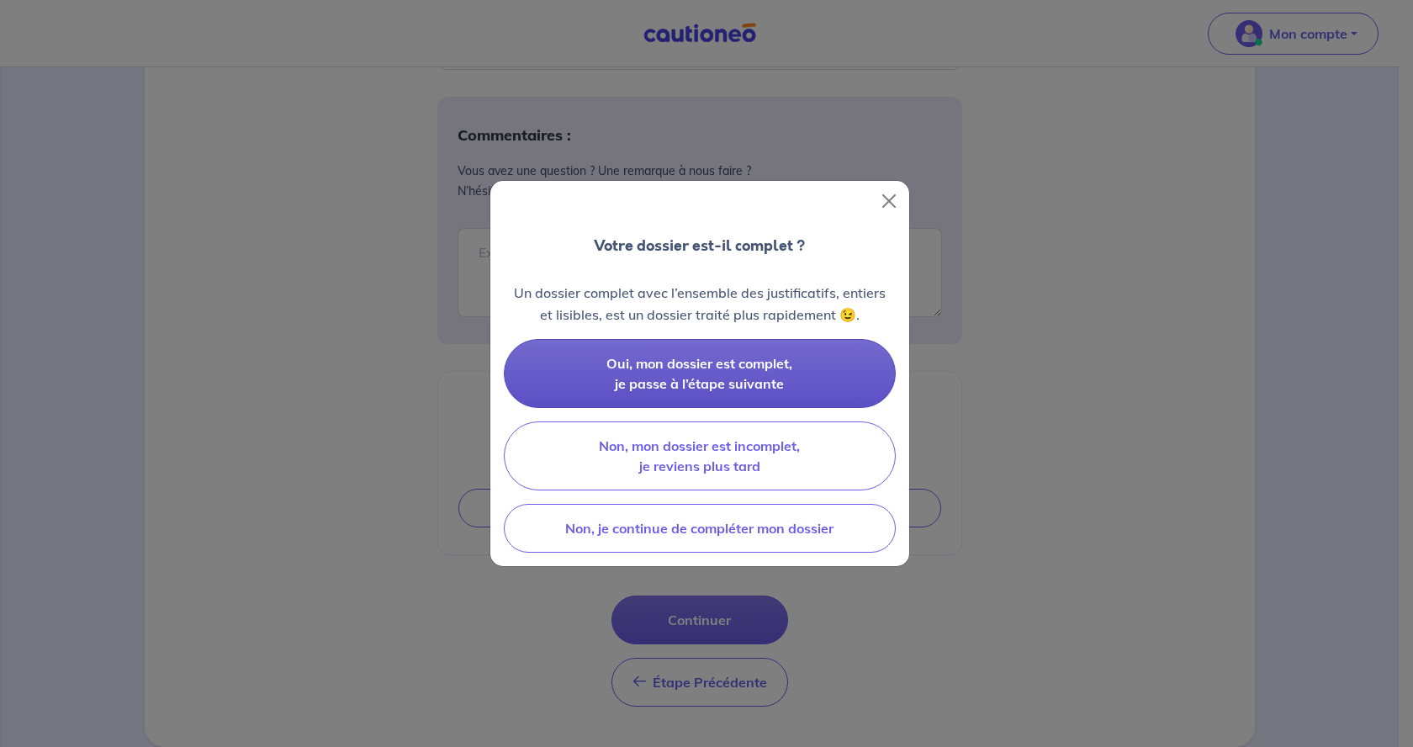
click at [691, 374] on button "Oui, mon dossier est complet, je passe à l’étape suivante" at bounding box center [700, 373] width 392 height 69
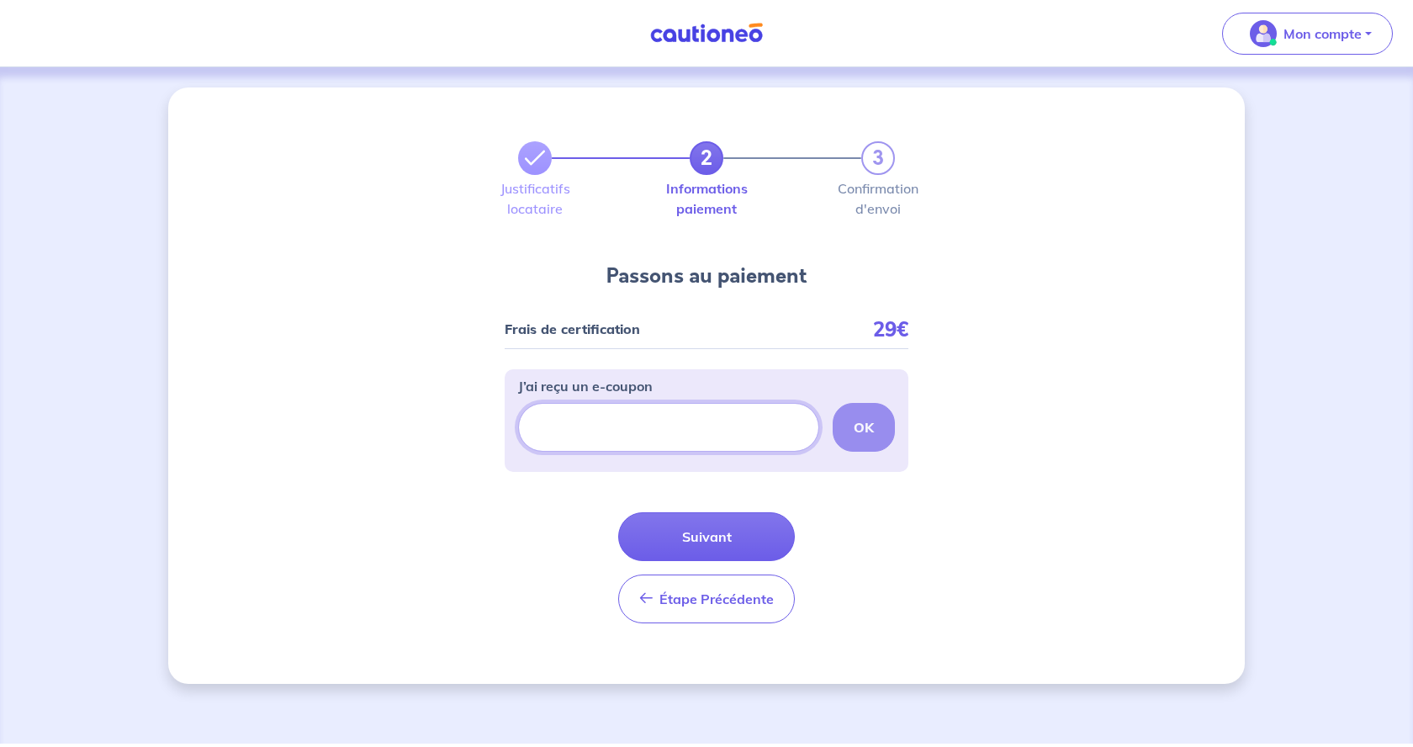
click at [668, 427] on input "J’ai reçu un e-coupon" at bounding box center [668, 427] width 301 height 49
click at [710, 534] on button "Suivant" at bounding box center [706, 536] width 177 height 49
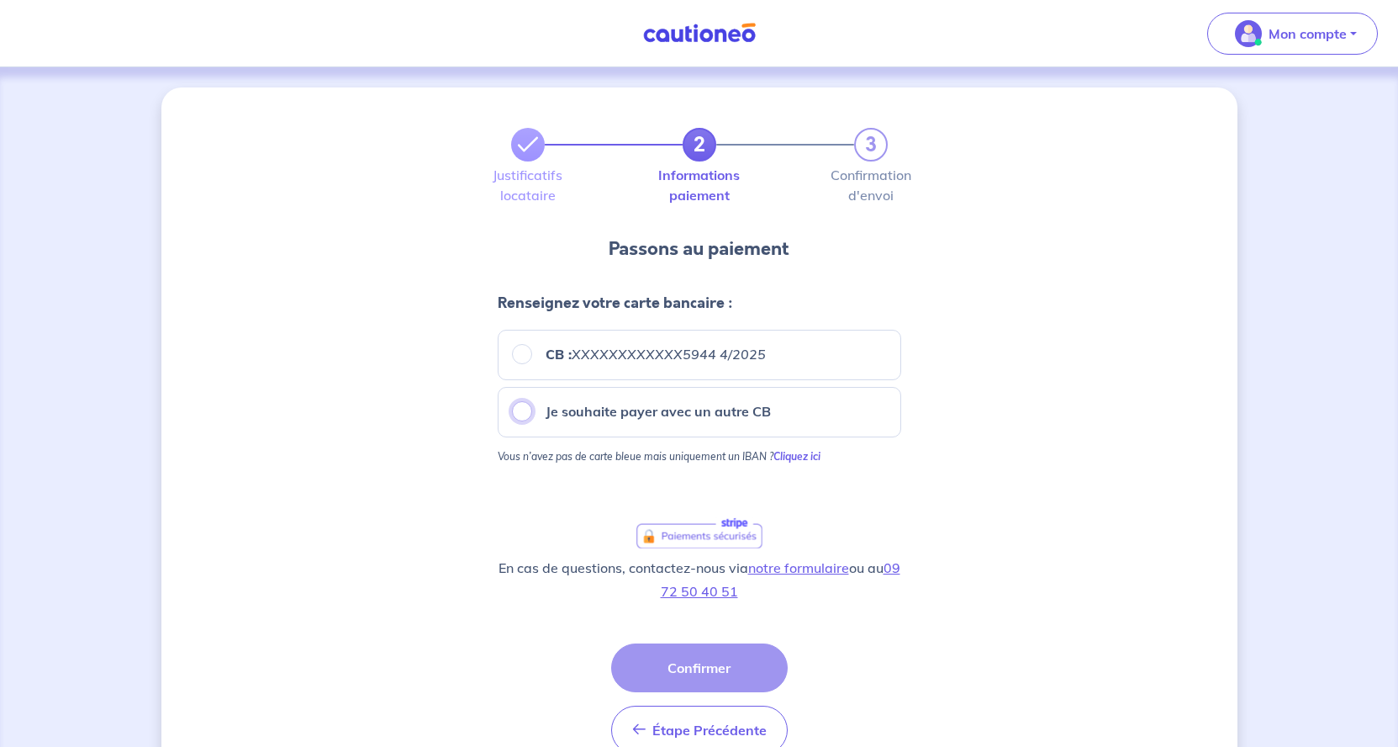
click at [520, 409] on input "Je souhaite payer avec un autre CB" at bounding box center [522, 411] width 20 height 20
radio input "true"
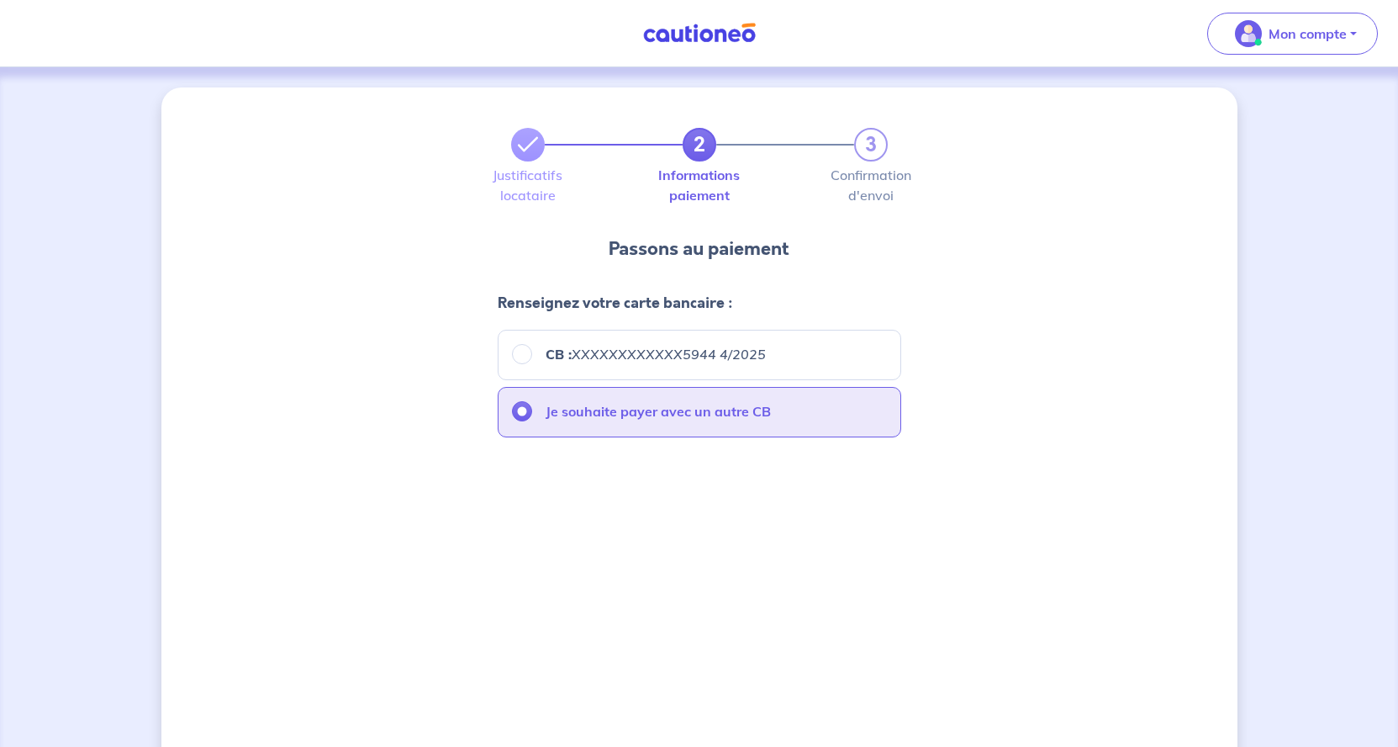
click at [1033, 572] on div "2 3 Justificatifs locataire Informations paiement Confirmation d'envoi Passons …" at bounding box center [699, 646] width 1076 height 1118
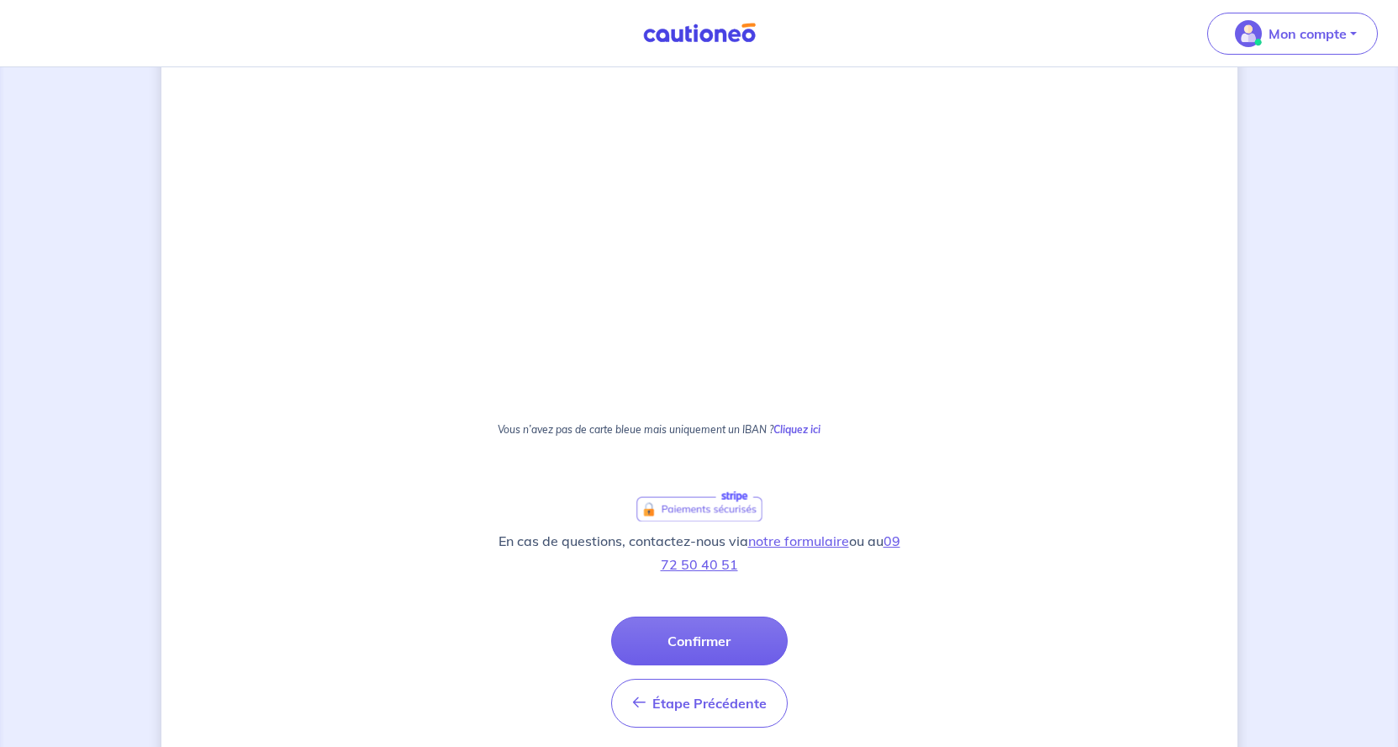
scroll to position [429, 0]
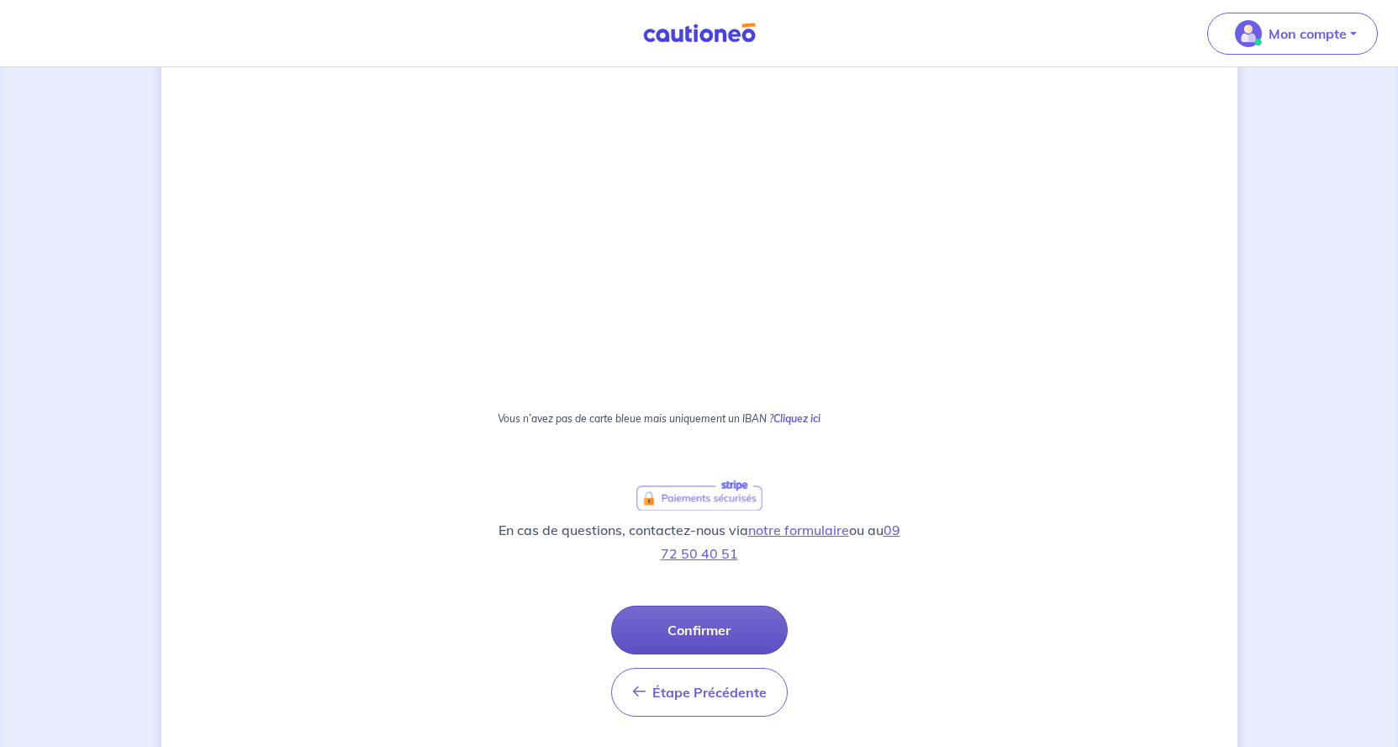
click at [713, 633] on button "Confirmer" at bounding box center [699, 629] width 177 height 49
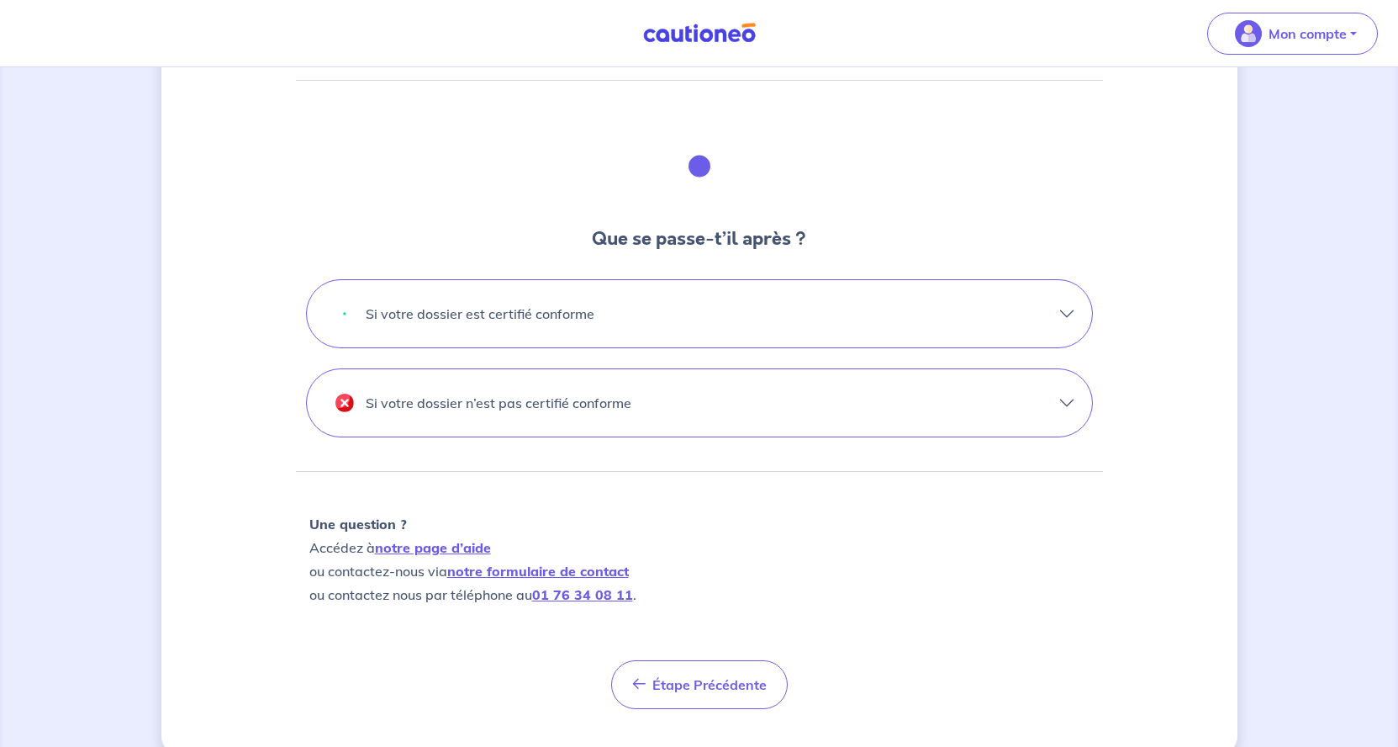
scroll to position [429, 0]
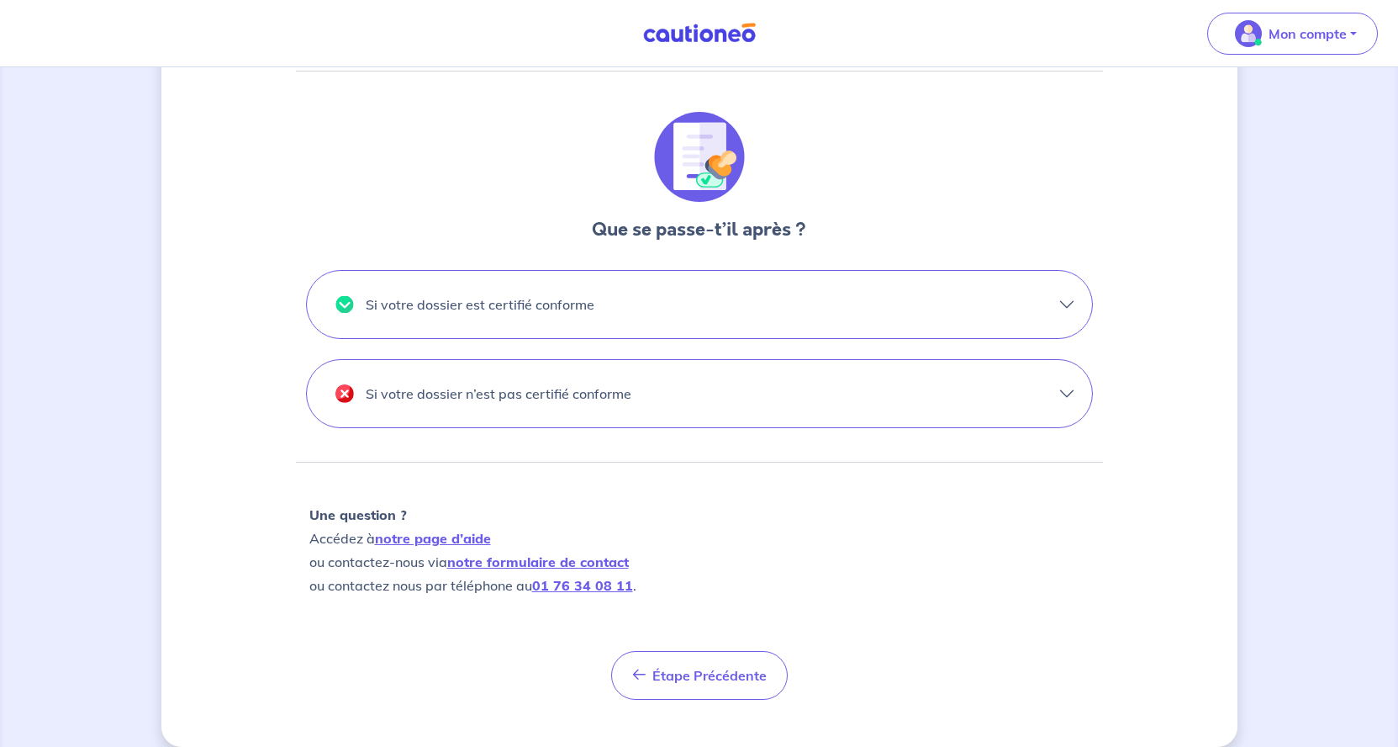
click at [1008, 309] on button "Si votre dossier est certifié conforme" at bounding box center [699, 304] width 785 height 67
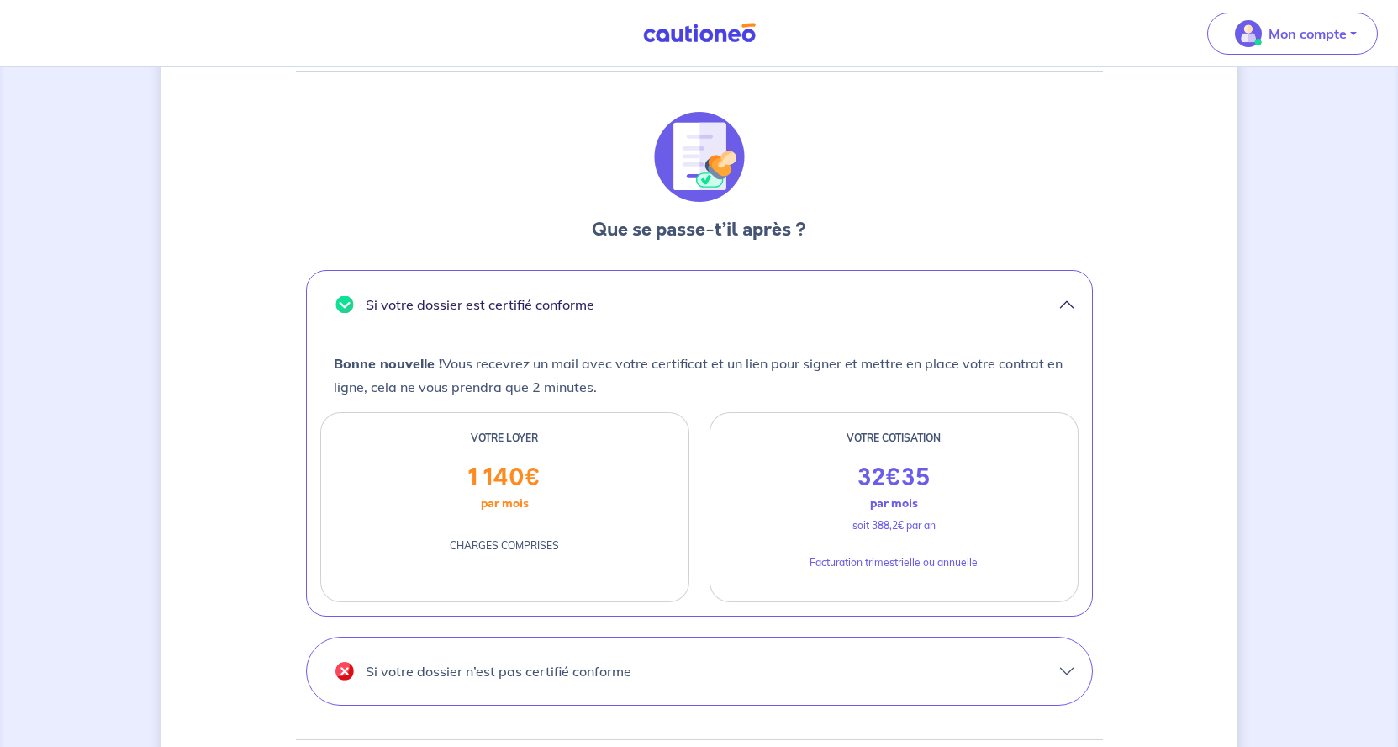
click at [1037, 293] on button "Si votre dossier est certifié conforme" at bounding box center [699, 304] width 785 height 67
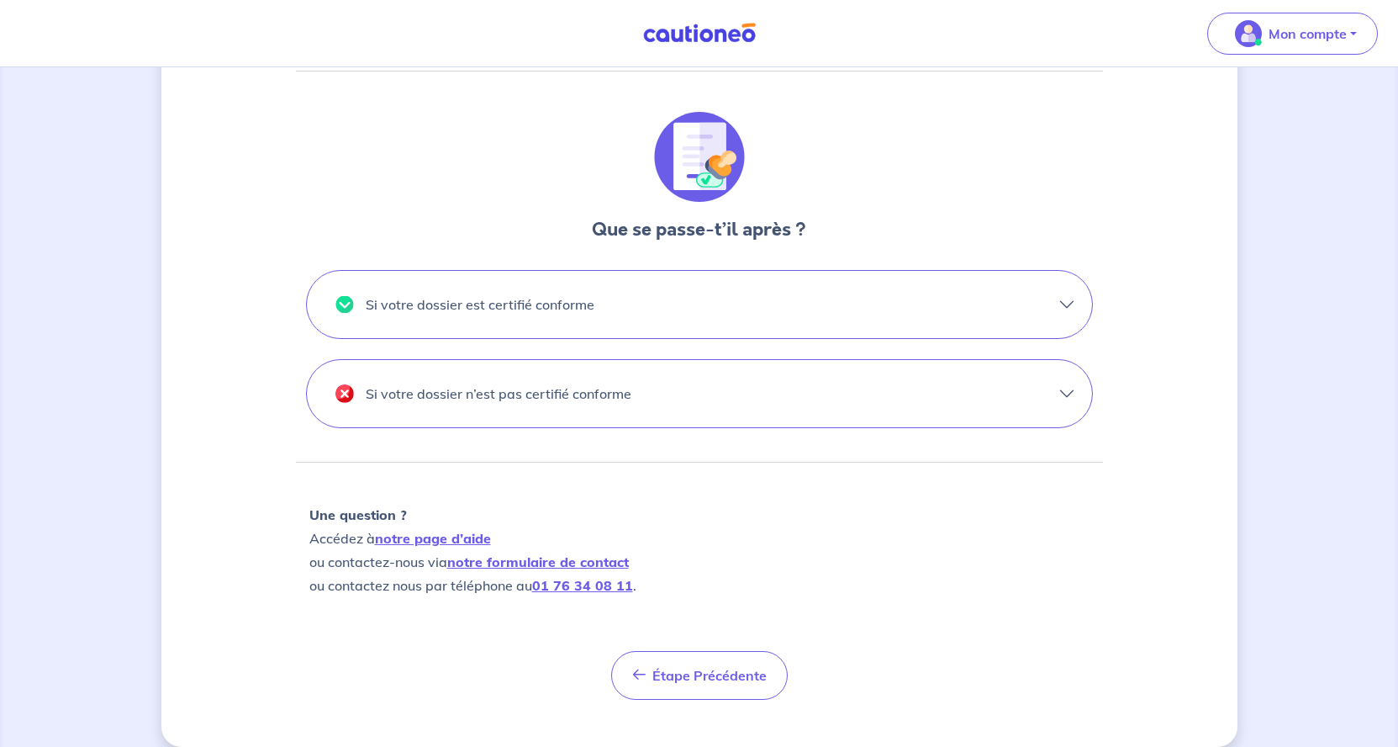
scroll to position [0, 0]
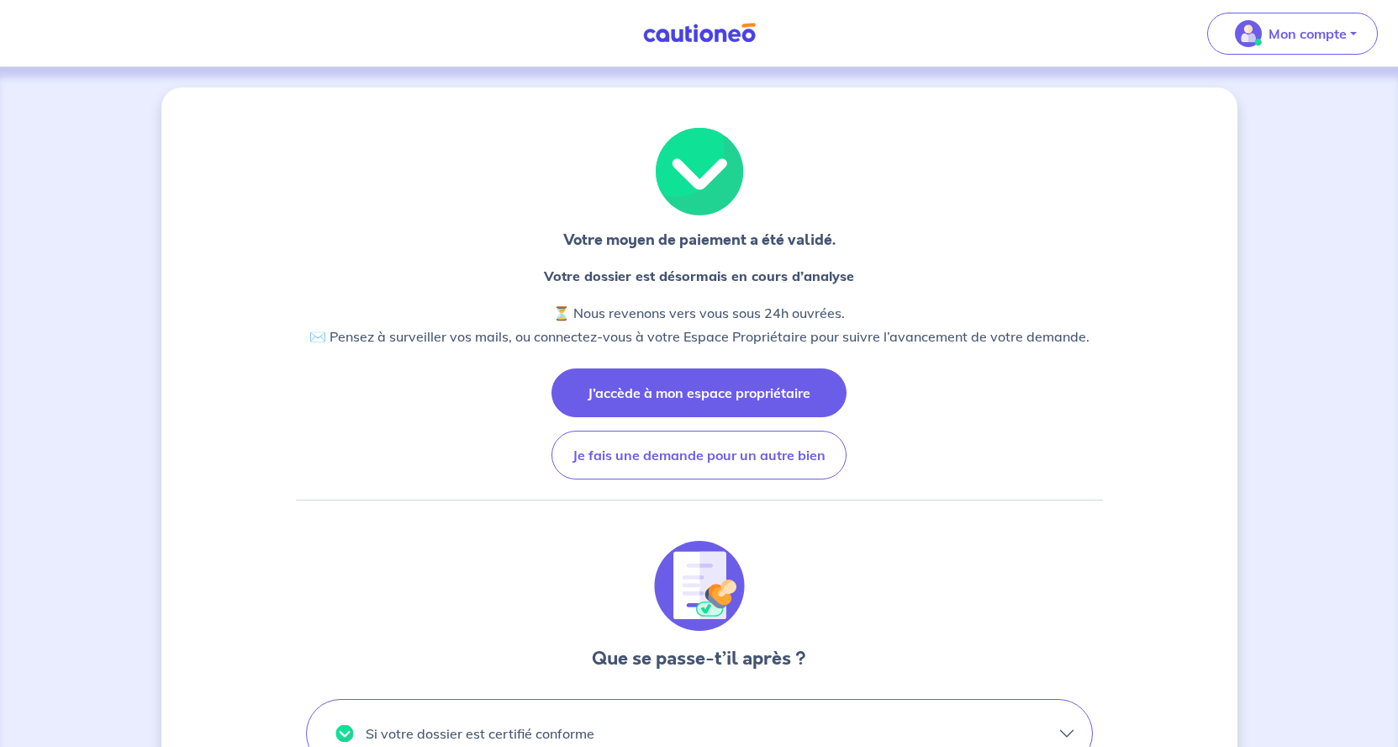
click at [736, 397] on button "J’accède à mon espace propriétaire" at bounding box center [699, 392] width 295 height 49
